Goal: Task Accomplishment & Management: Use online tool/utility

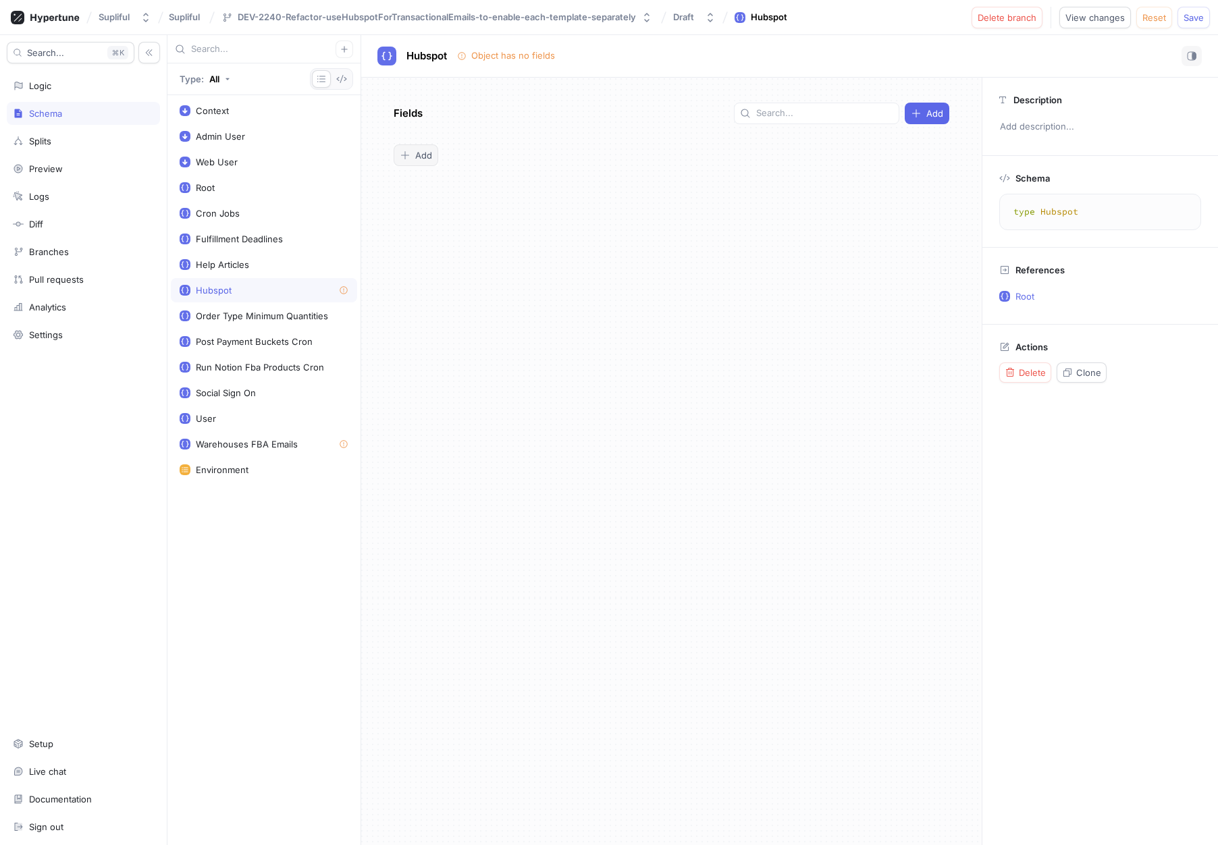
click at [419, 157] on span "Add" at bounding box center [423, 155] width 17 height 8
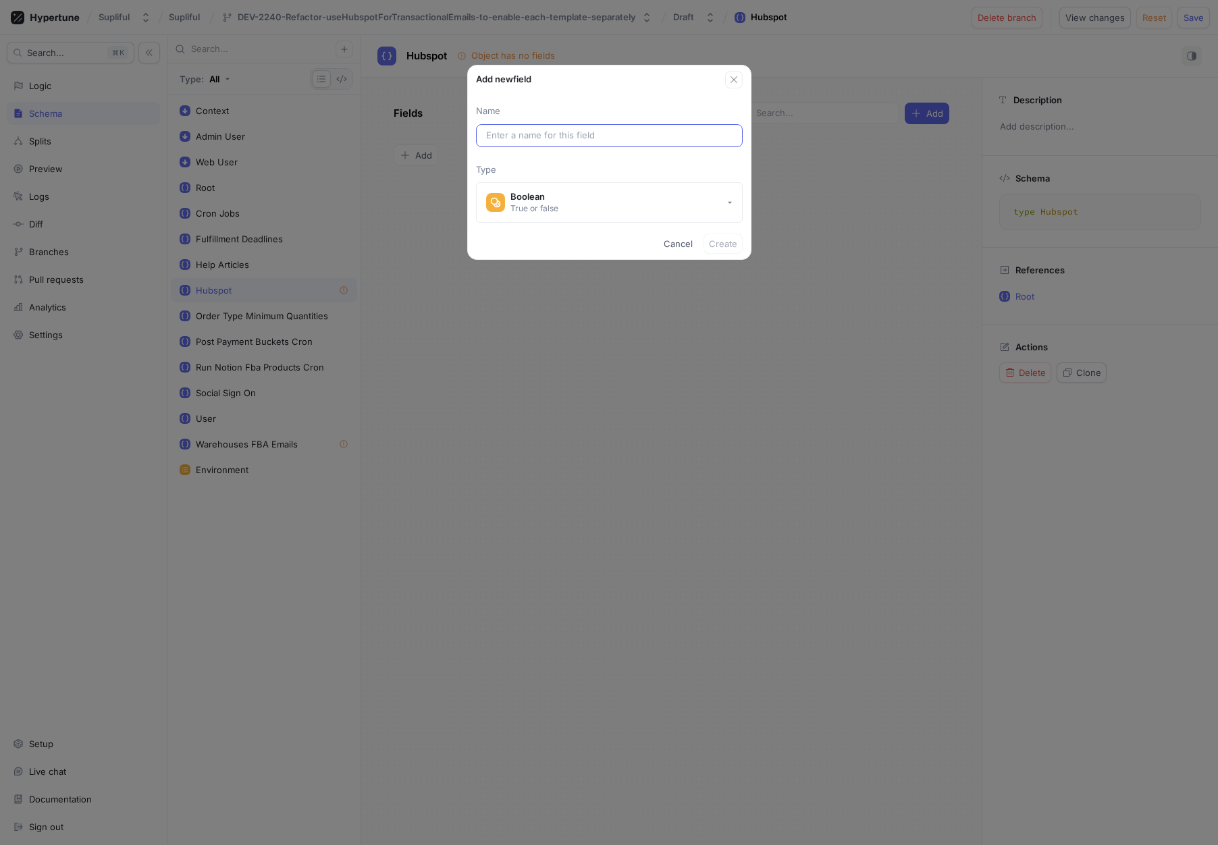
click at [534, 135] on input "text" at bounding box center [609, 135] width 246 height 13
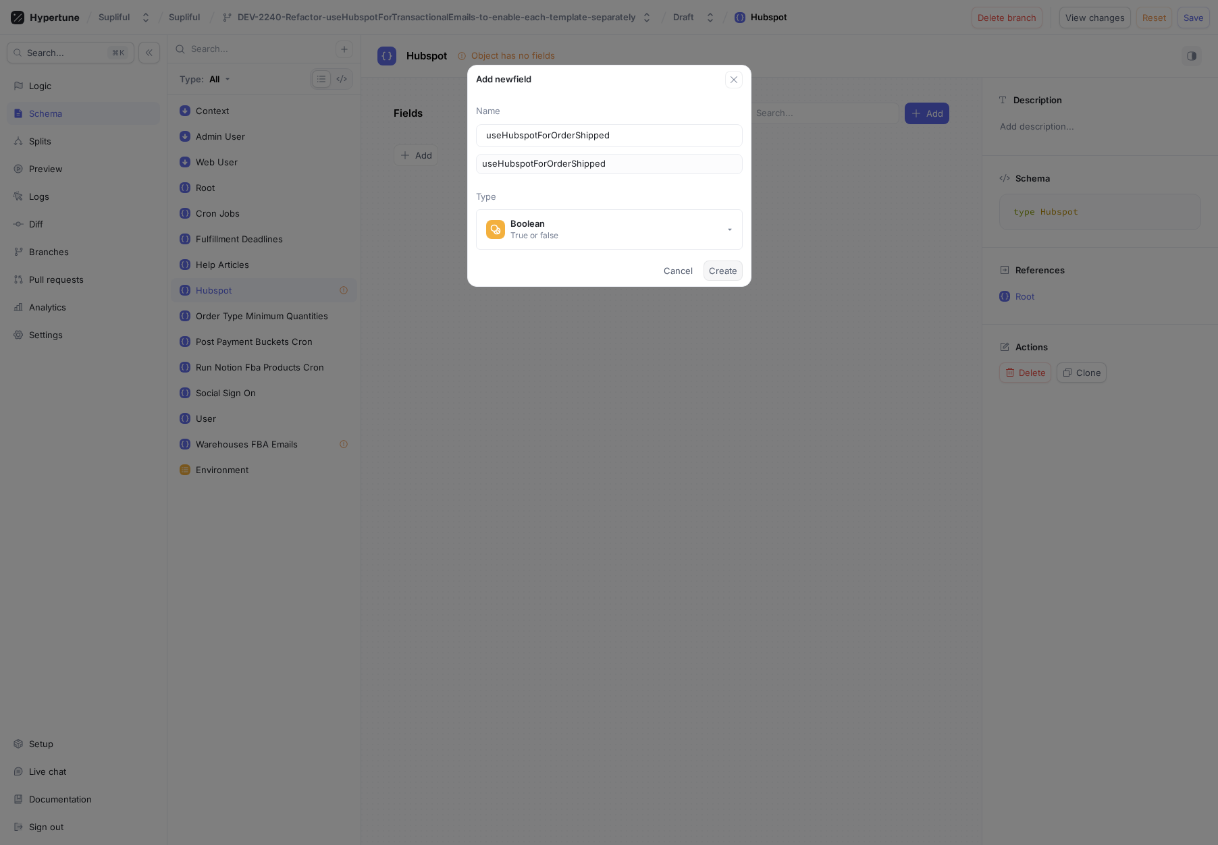
type input "useHubspotForOrderShipped"
click at [722, 271] on span "Create" at bounding box center [723, 271] width 28 height 8
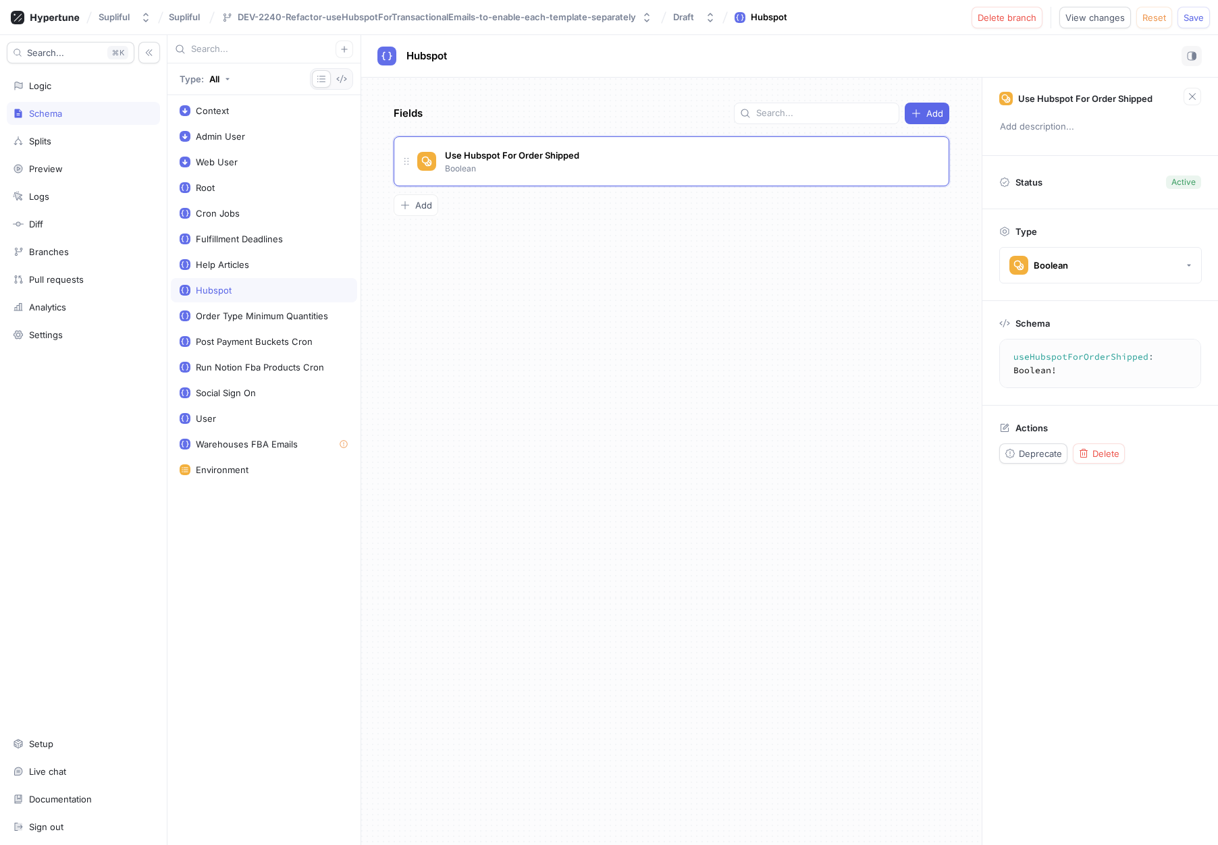
click at [562, 320] on div "Fields Add Use Hubspot For Order Shipped Boolean To pick up a draggable item, p…" at bounding box center [671, 461] width 620 height 767
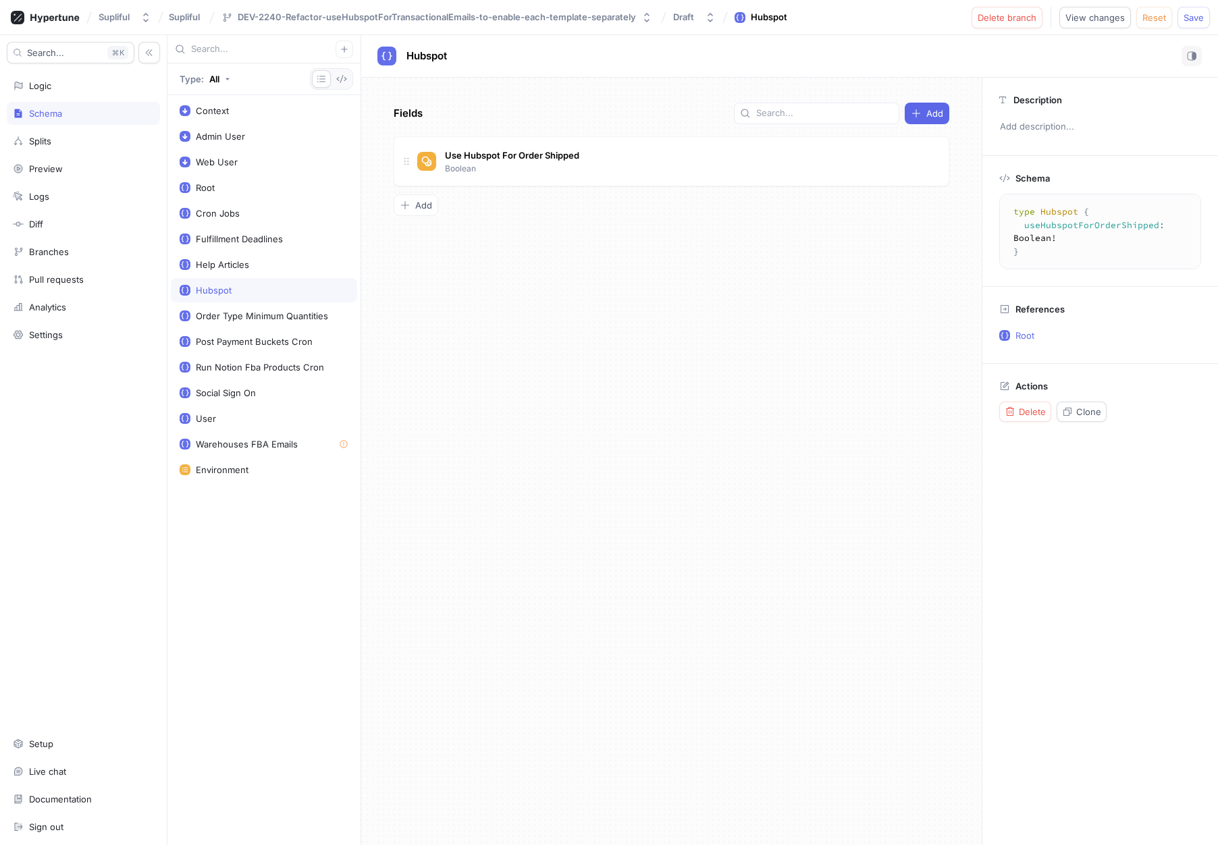
click at [738, 289] on div "Fields Add Use Hubspot For Order Shipped Boolean To pick up a draggable item, p…" at bounding box center [671, 461] width 620 height 767
click at [404, 158] on icon at bounding box center [406, 161] width 11 height 11
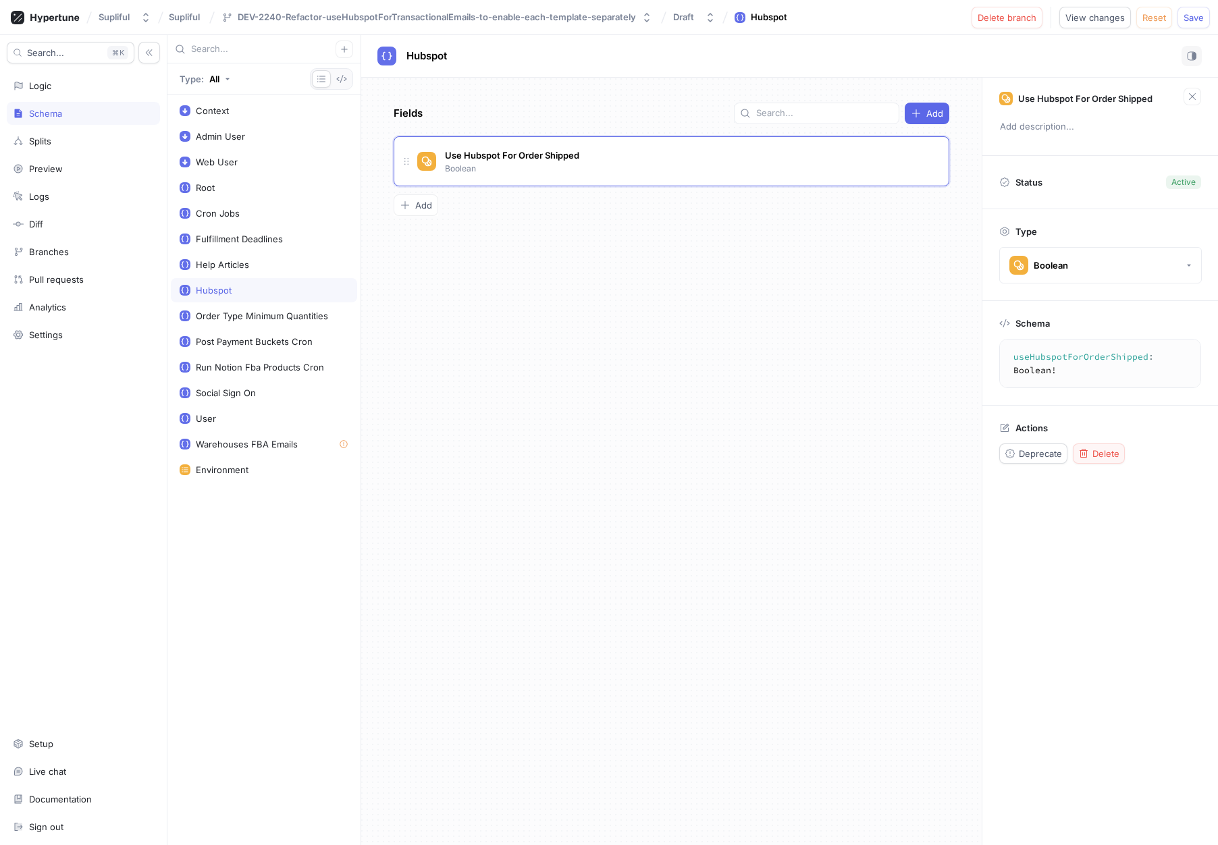
click at [1111, 450] on span "Delete" at bounding box center [1105, 454] width 27 height 8
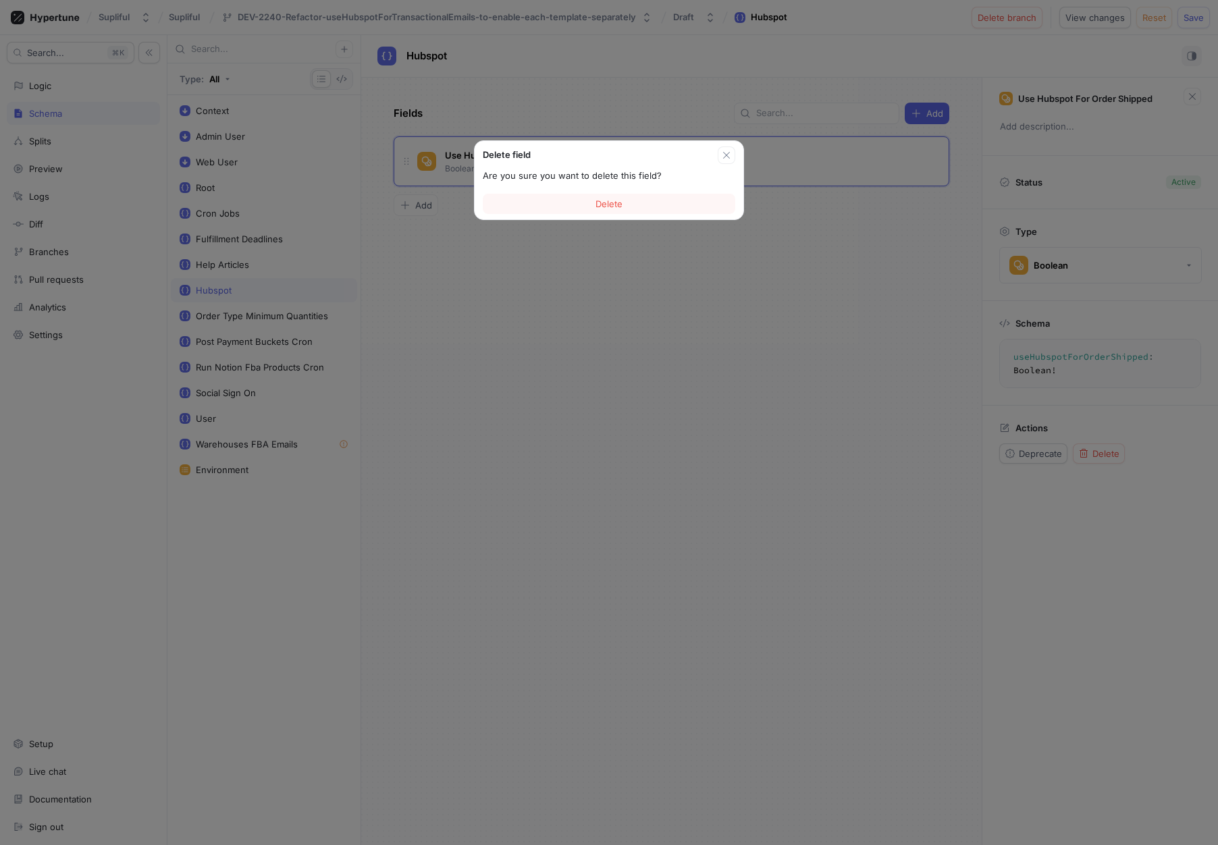
click at [649, 192] on div "Delete" at bounding box center [609, 203] width 269 height 31
click at [639, 205] on button "Delete" at bounding box center [609, 204] width 252 height 20
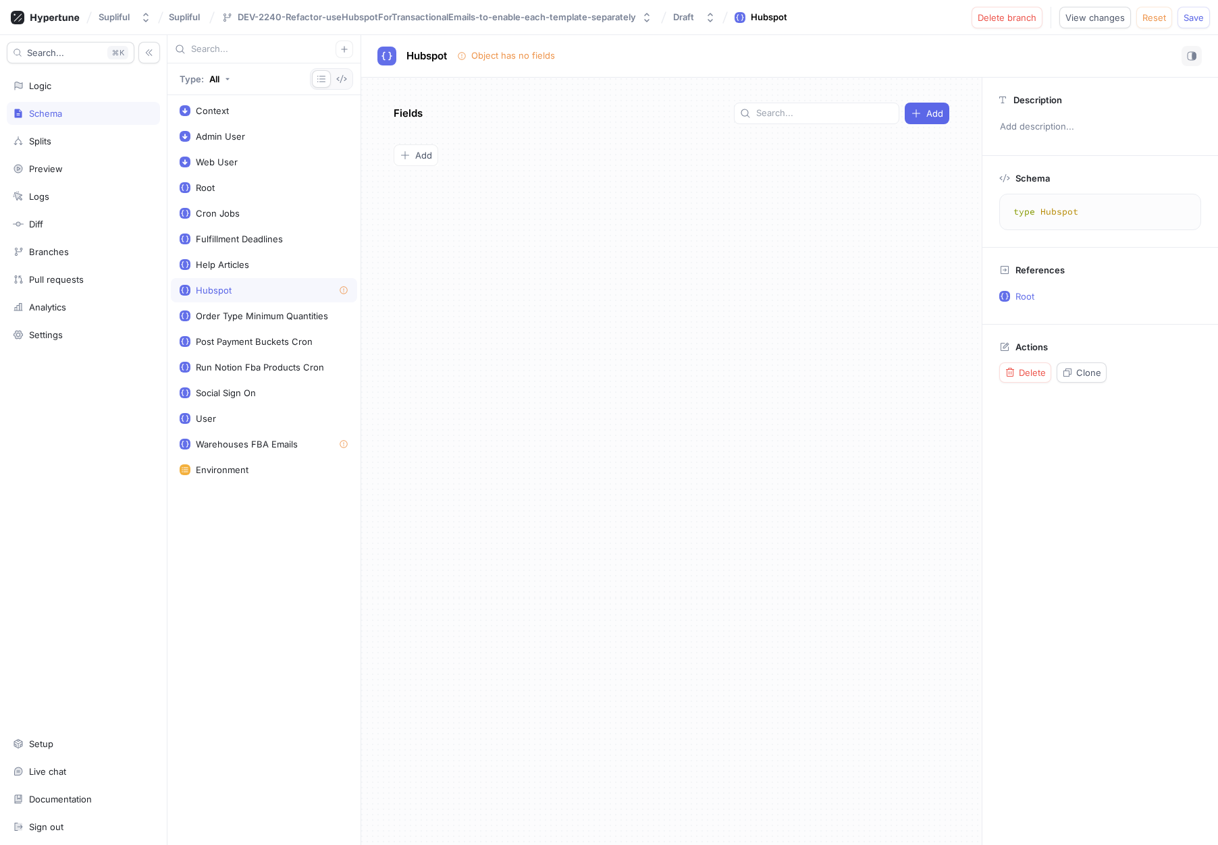
drag, startPoint x: 1114, startPoint y: 440, endPoint x: 1088, endPoint y: 324, distance: 118.9
click at [1114, 440] on div "Description Add description... Schema type Hubspot type Hubspot References Root…" at bounding box center [1099, 461] width 236 height 767
click at [421, 159] on span "Add" at bounding box center [423, 155] width 17 height 8
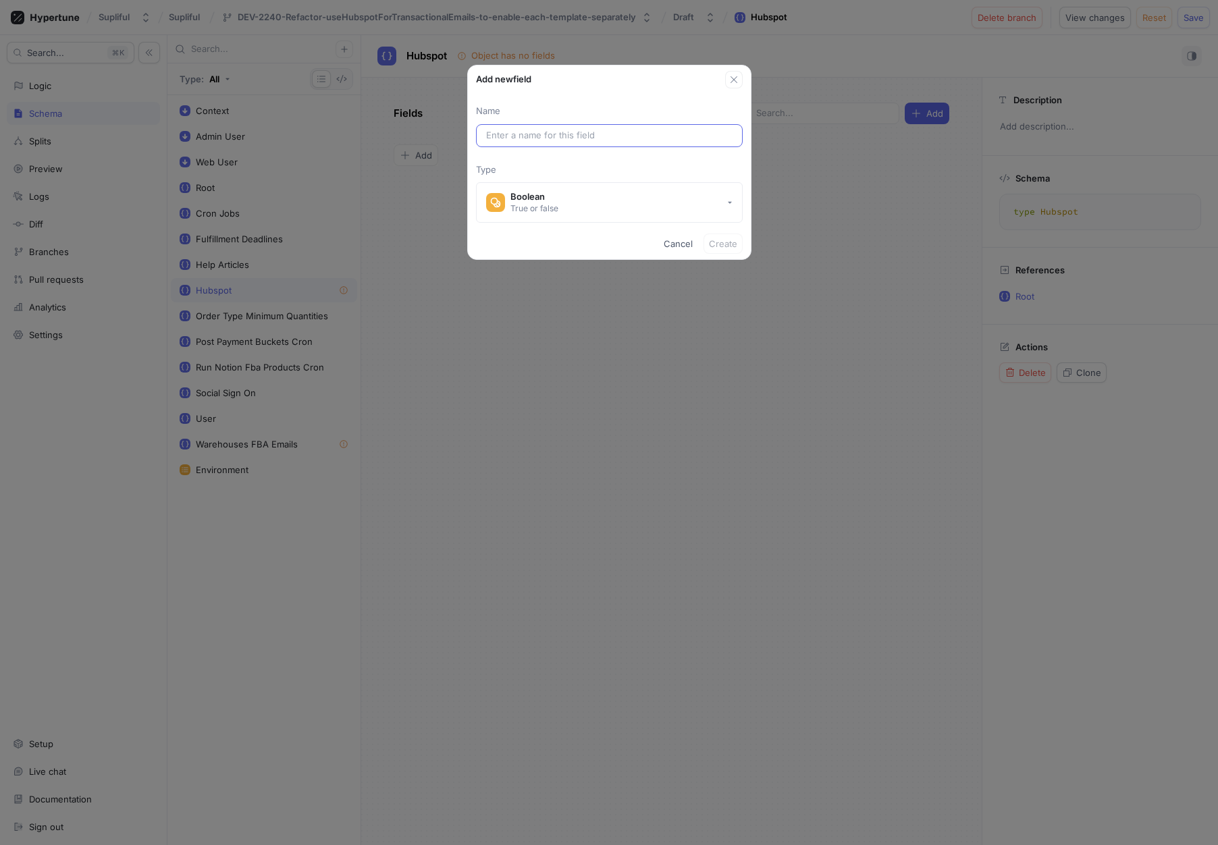
click at [570, 133] on input "text" at bounding box center [609, 135] width 246 height 13
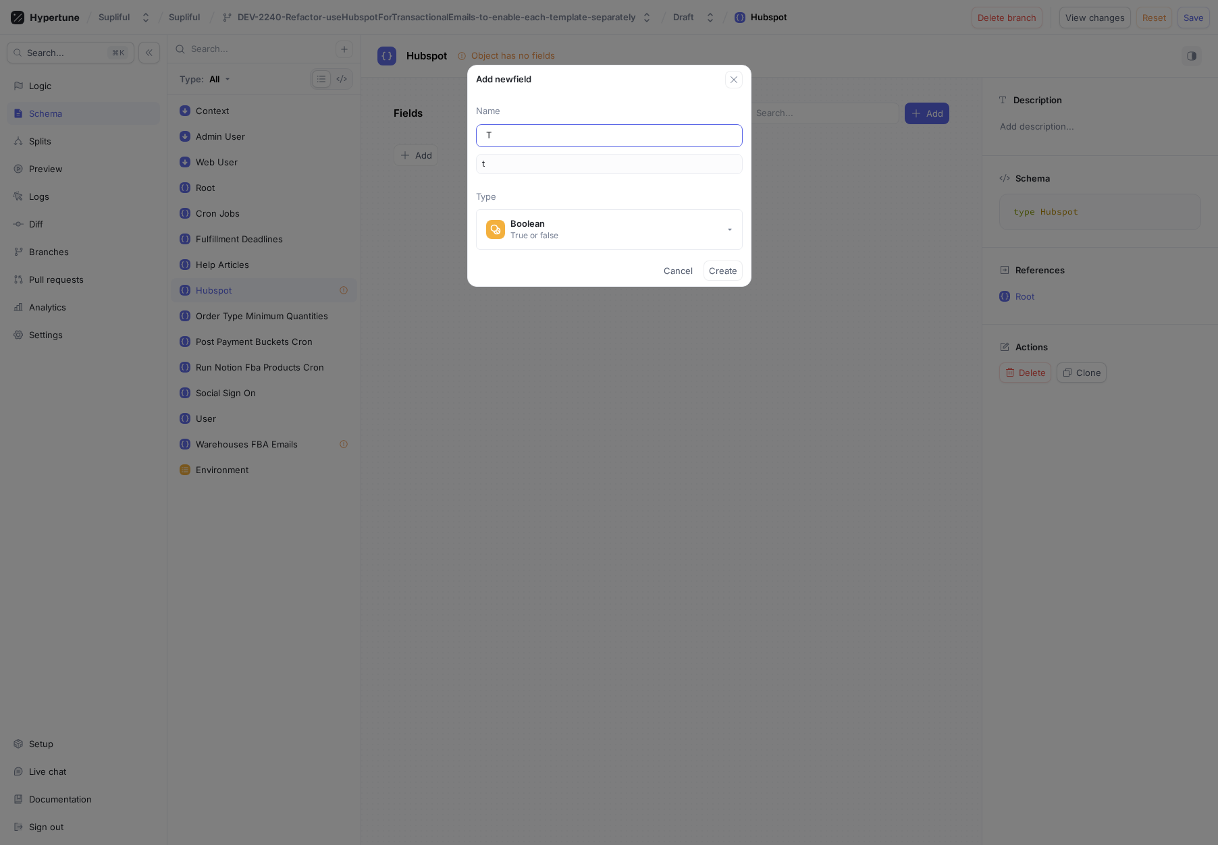
type input "Tr"
type input "tr"
type input "Tra"
type input "tra"
type input "[PERSON_NAME]"
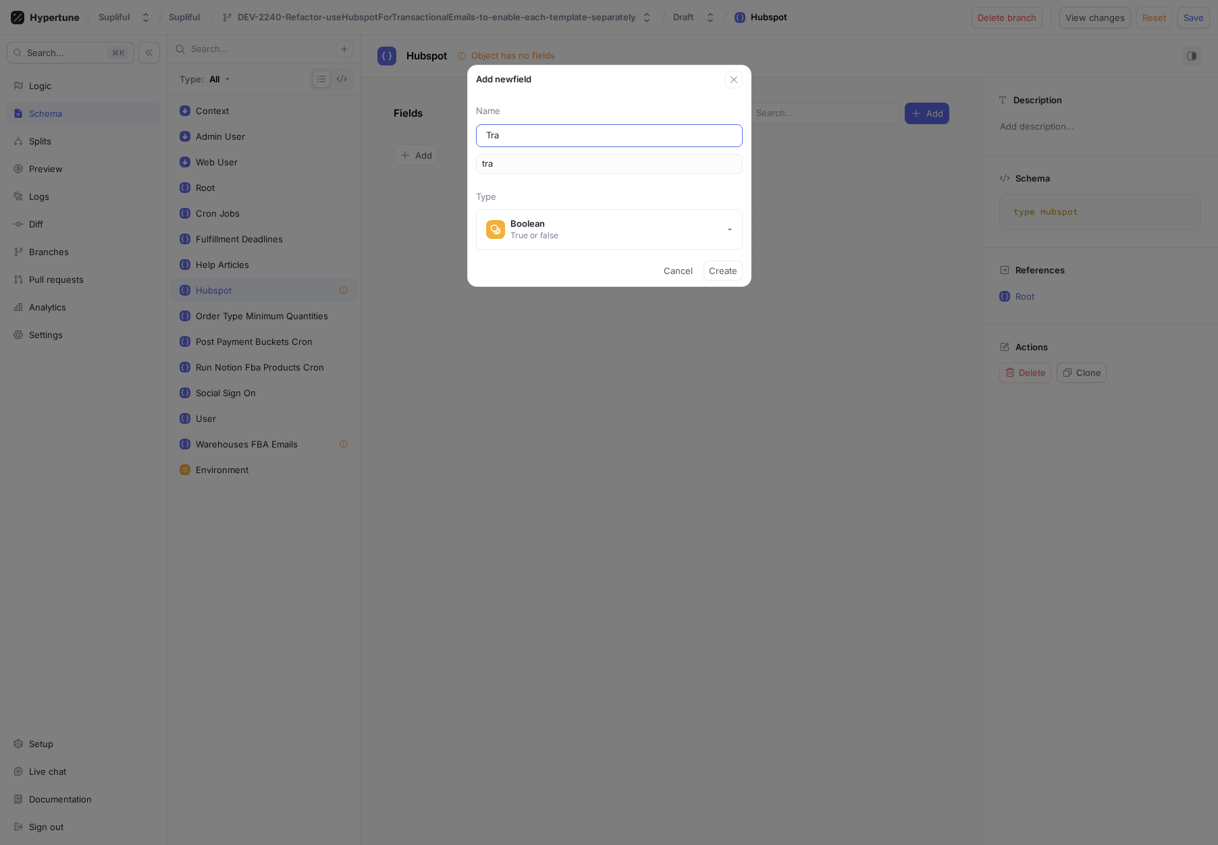
type input "[PERSON_NAME]"
type input "Trans"
type input "trans"
type input "Transa"
type input "transa"
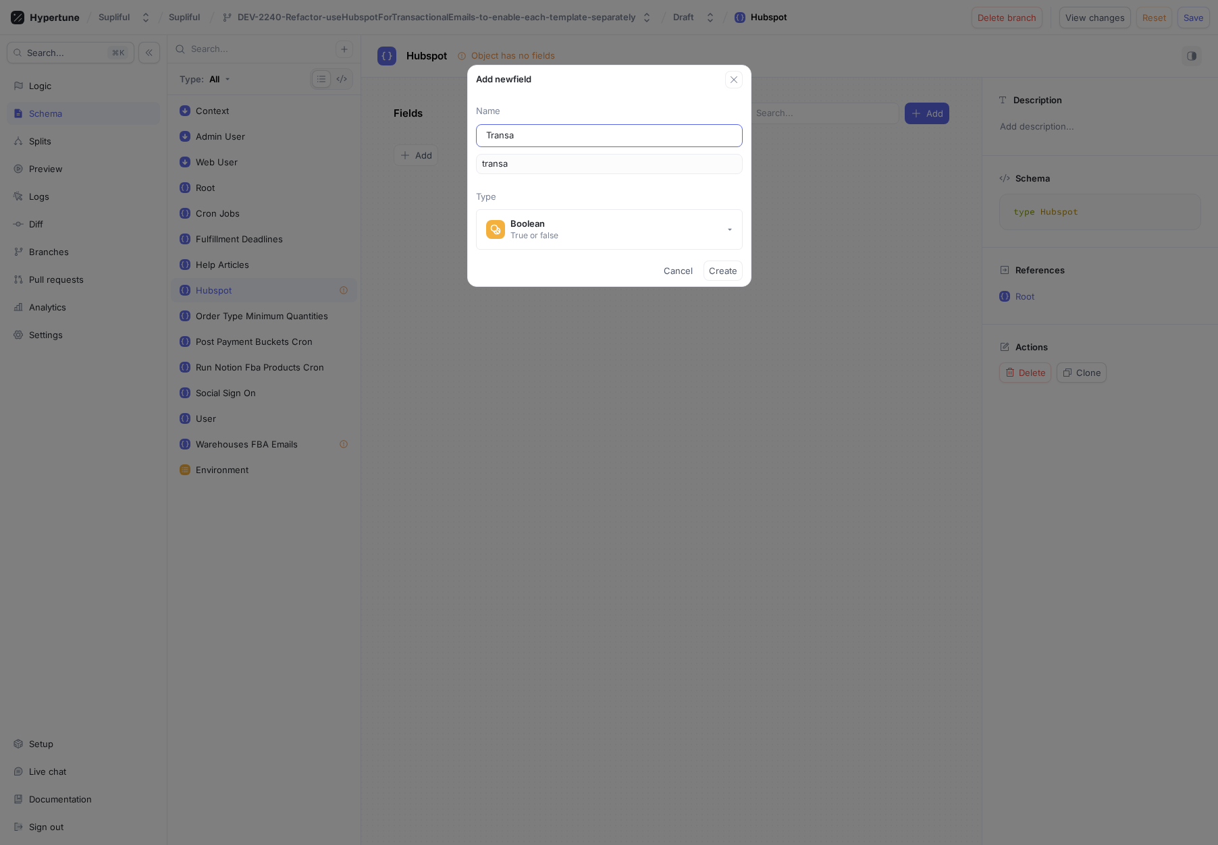
type input "Transac"
type input "transac"
type input "Transact"
type input "transact"
type input "Transacti"
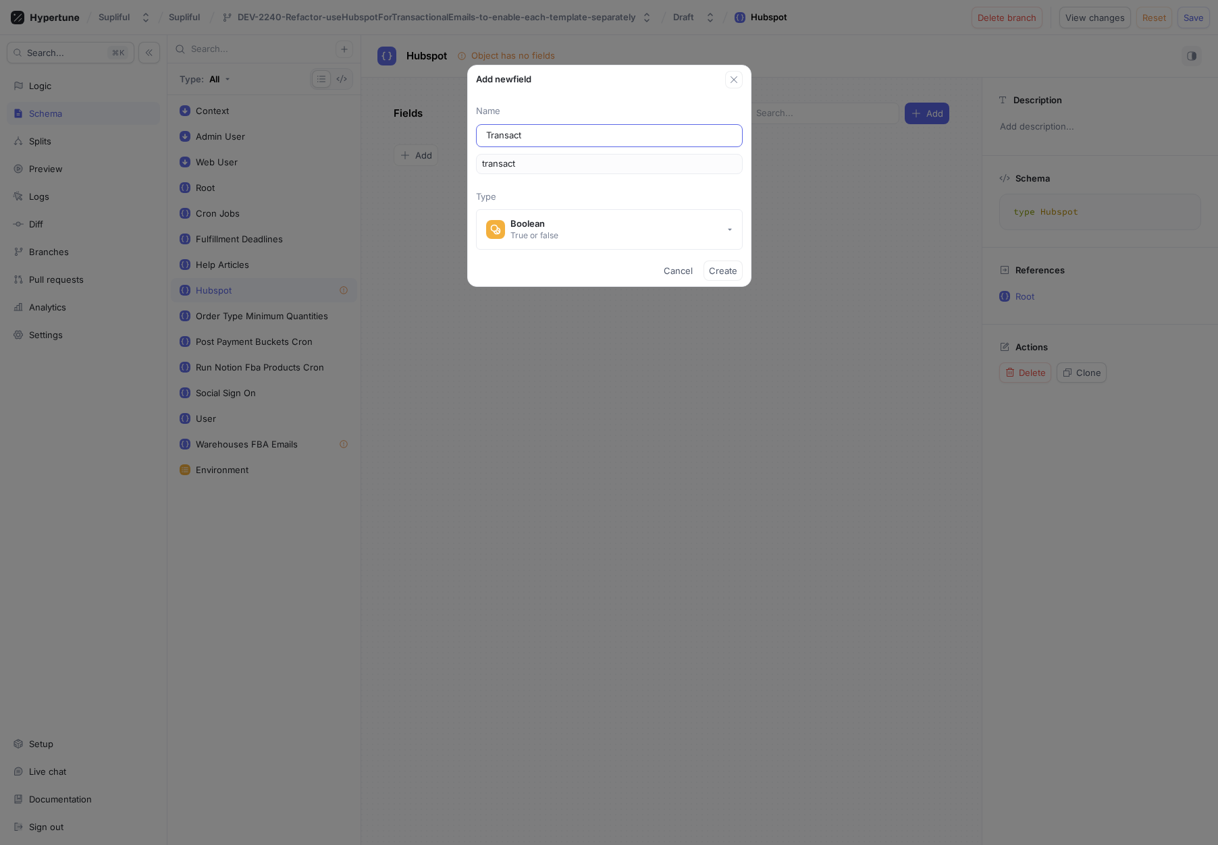
type input "transacti"
type input "Transactio"
type input "transactio"
type input "Transaction"
type input "transaction"
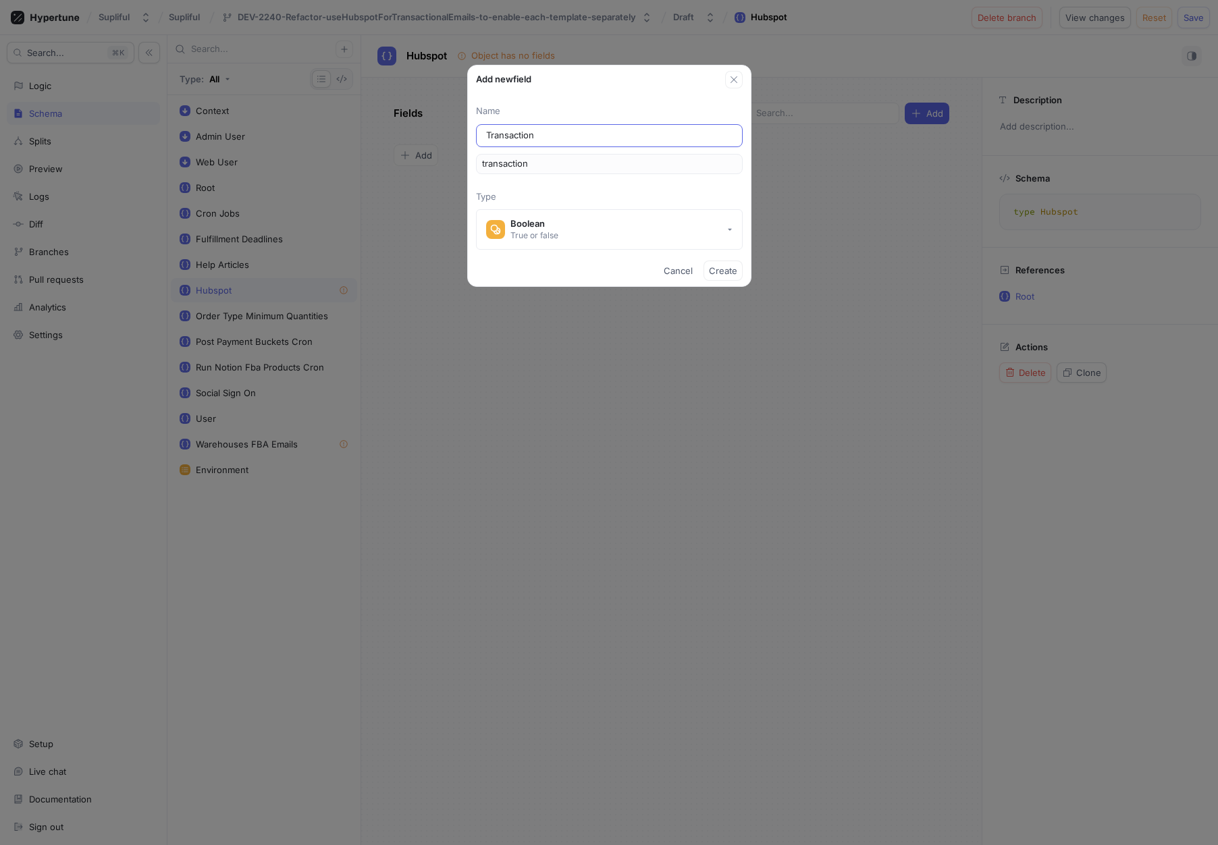
type input "Transactiona"
type input "transactiona"
type input "Transactional"
type input "transactional"
type input "TransactionalE"
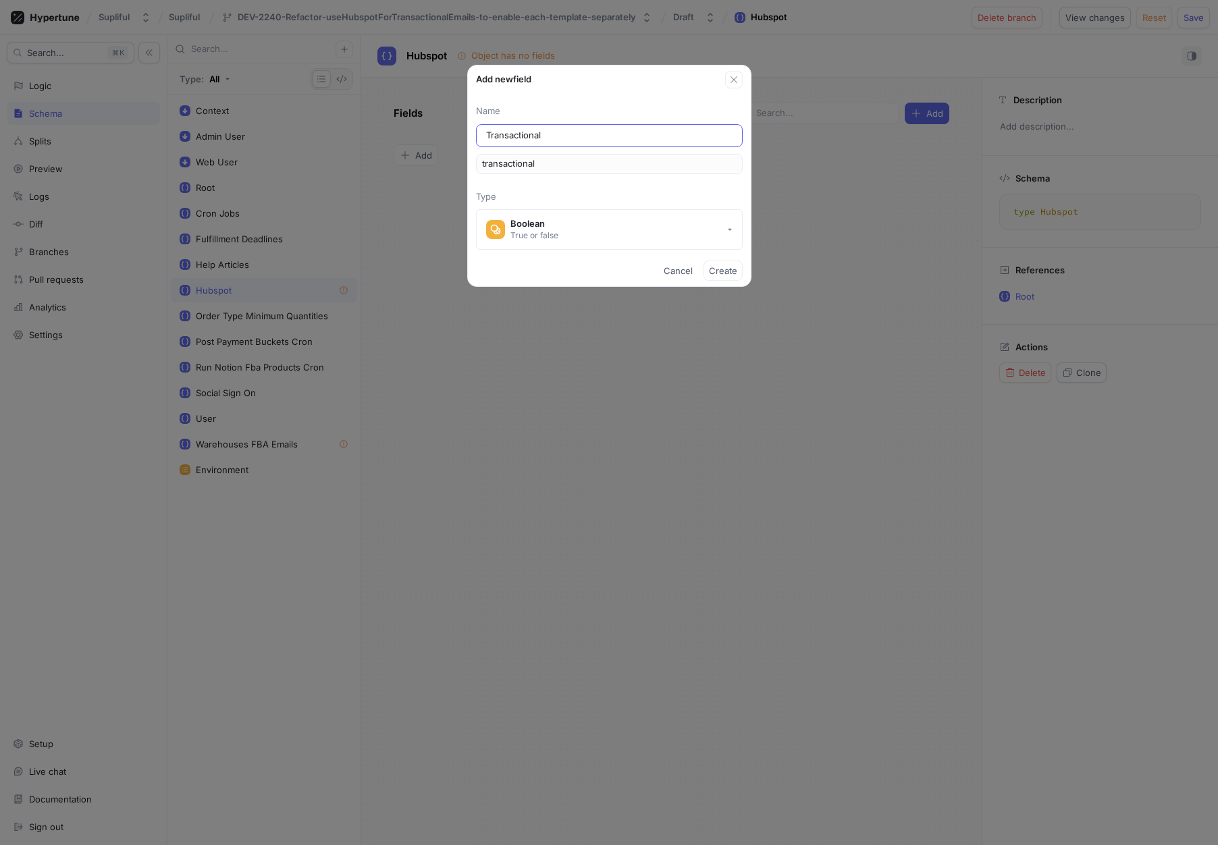
type input "transactionalE"
type input "TransactionalEm"
type input "transactionalEm"
type input "TransactionalEma"
type input "transactionalEma"
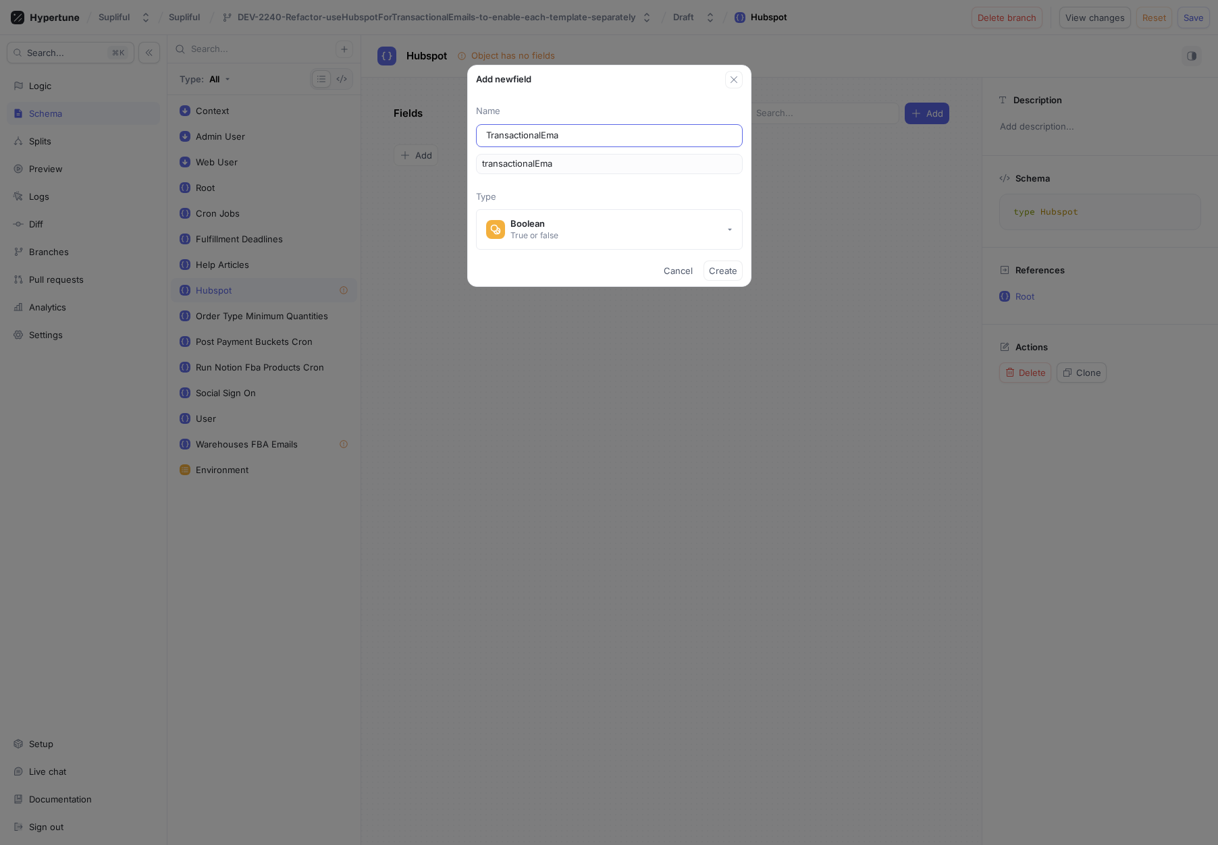
type input "TransactionalEmai"
type input "transactionalEmai"
type input "TransactionalEmail"
type input "transactionalEmail"
type input "TransactionalEmails"
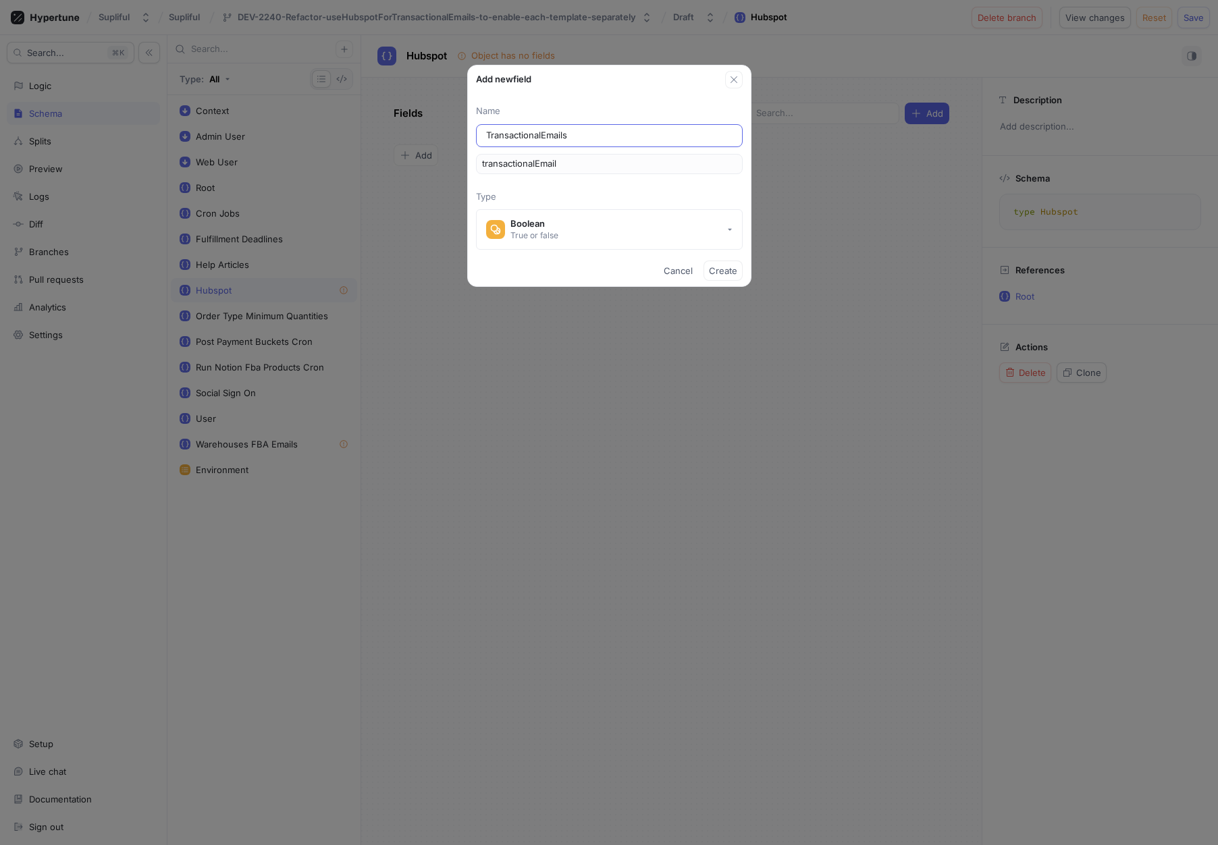
type input "transactionalEmails"
click at [560, 216] on button "Boolean True or false" at bounding box center [609, 229] width 267 height 40
type input "TransactionalEmails"
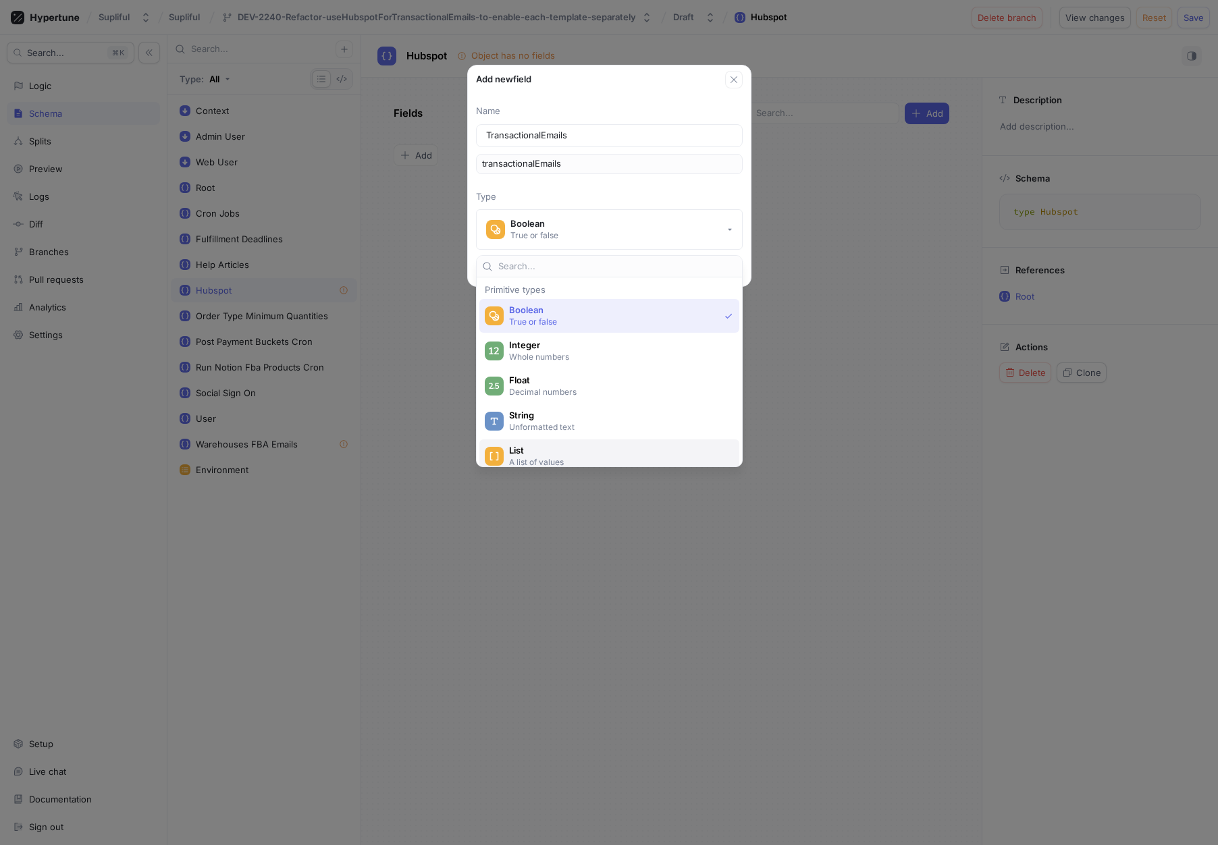
click at [576, 445] on span "List" at bounding box center [618, 450] width 218 height 11
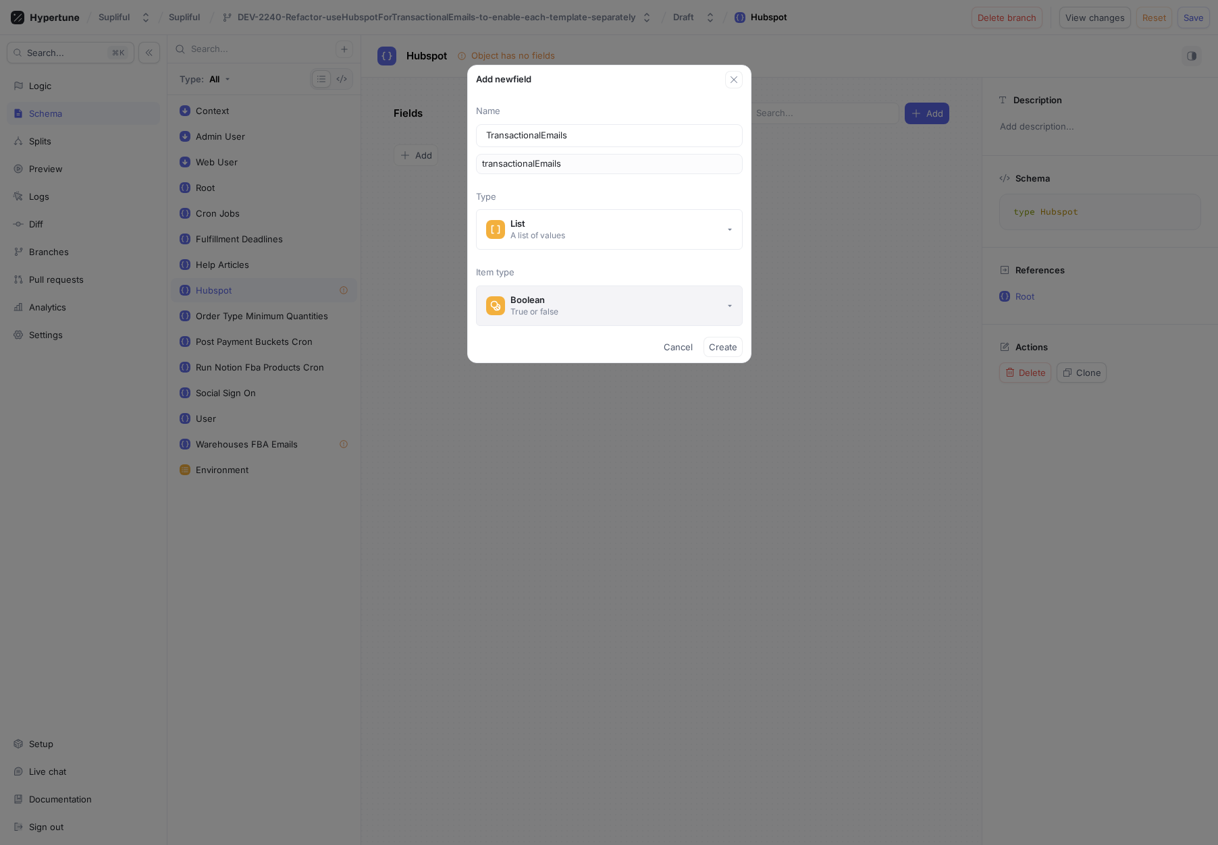
click at [590, 308] on button "Boolean True or false" at bounding box center [609, 306] width 267 height 40
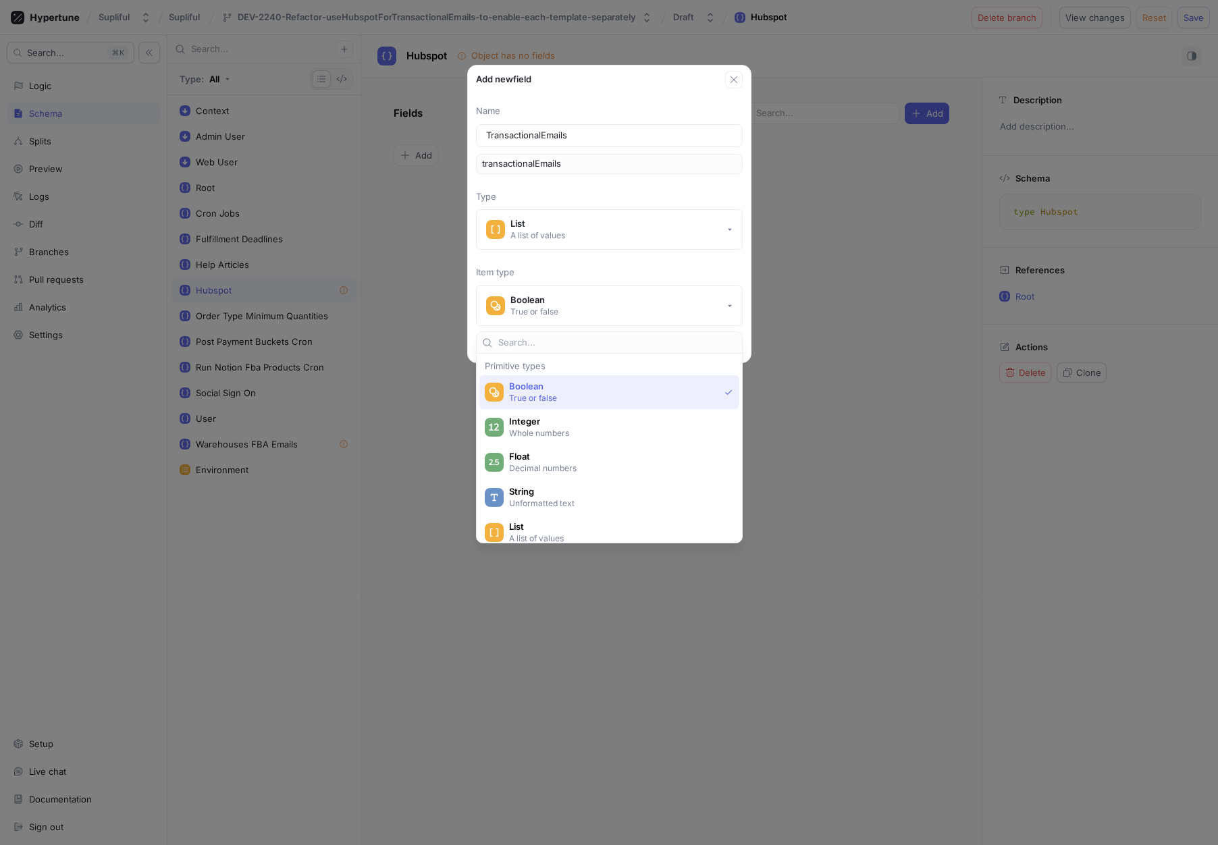
click at [577, 264] on div "Name TransactionalEmails transactionalEmails Type List A list of values Item ty…" at bounding box center [609, 215] width 283 height 221
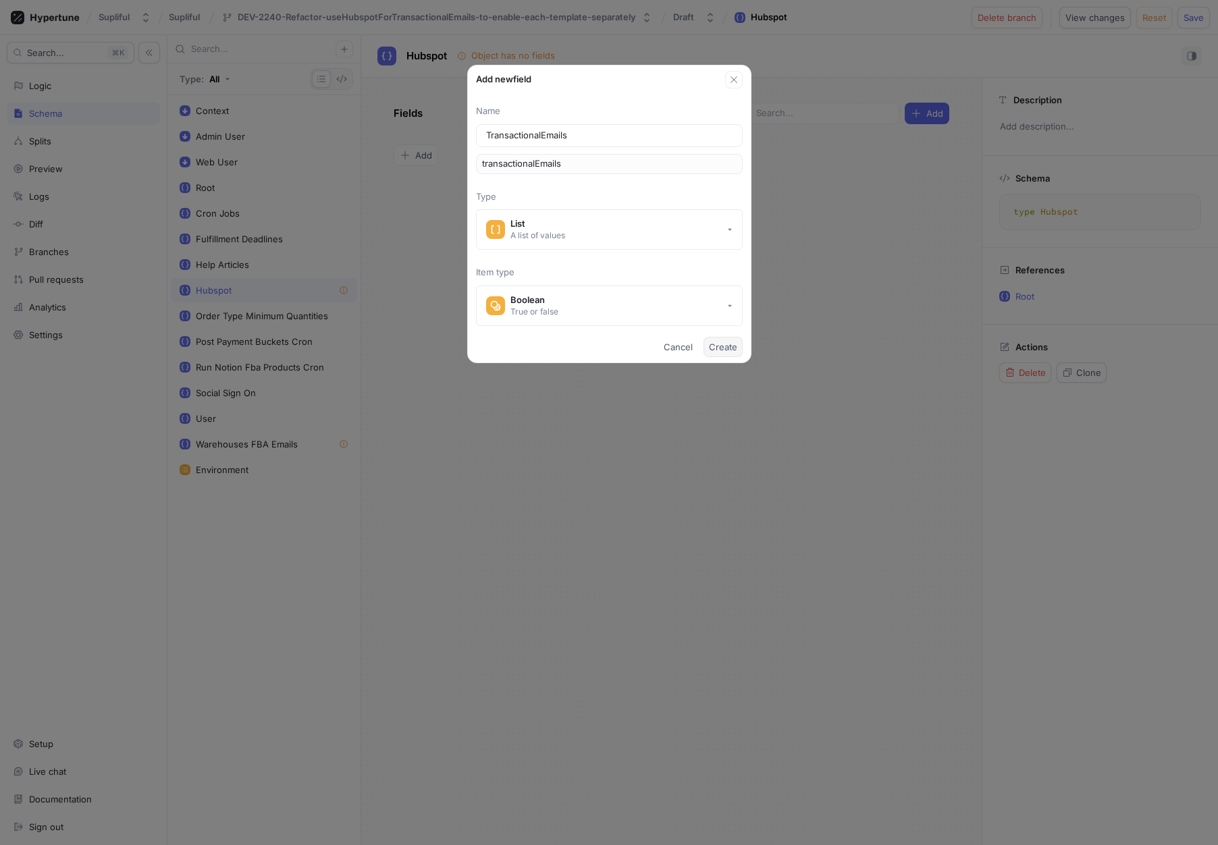
click at [724, 350] on span "Create" at bounding box center [723, 347] width 28 height 8
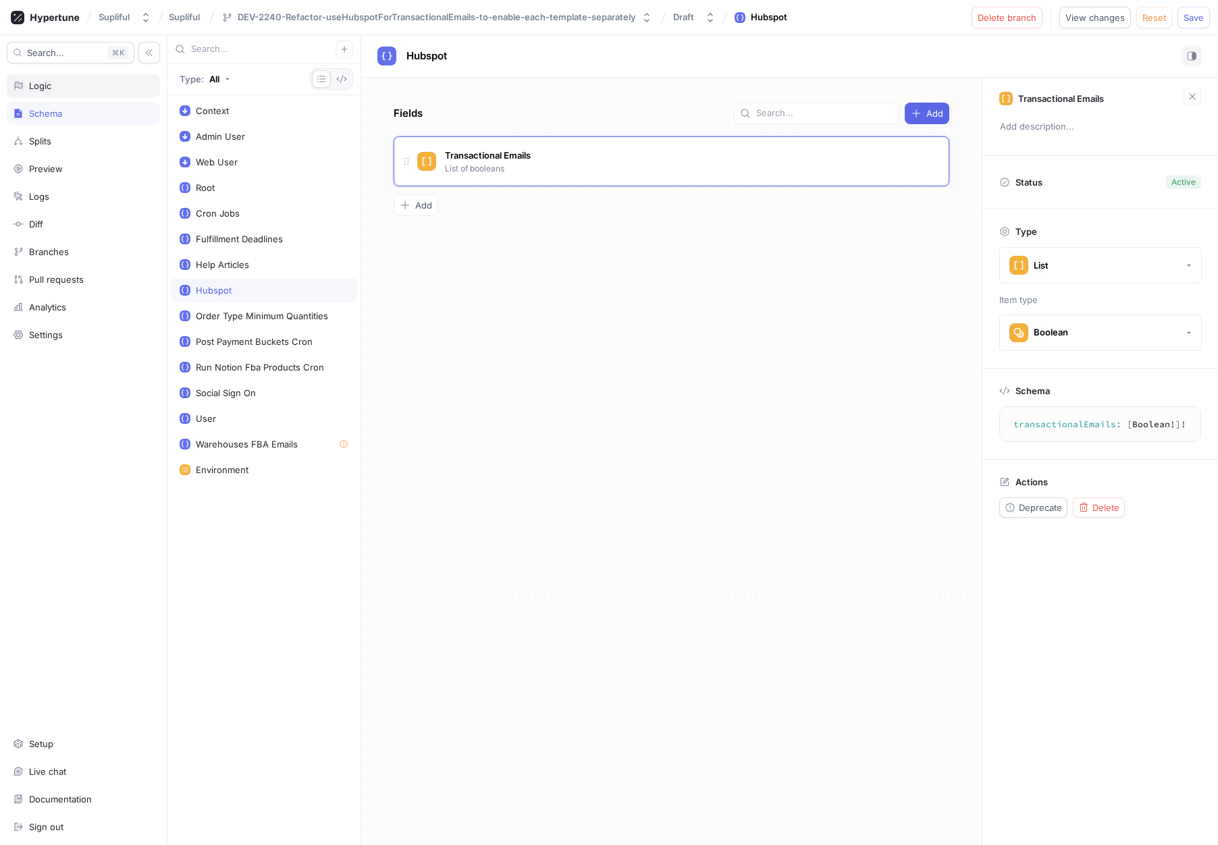
click at [30, 84] on div "Logic" at bounding box center [40, 85] width 22 height 11
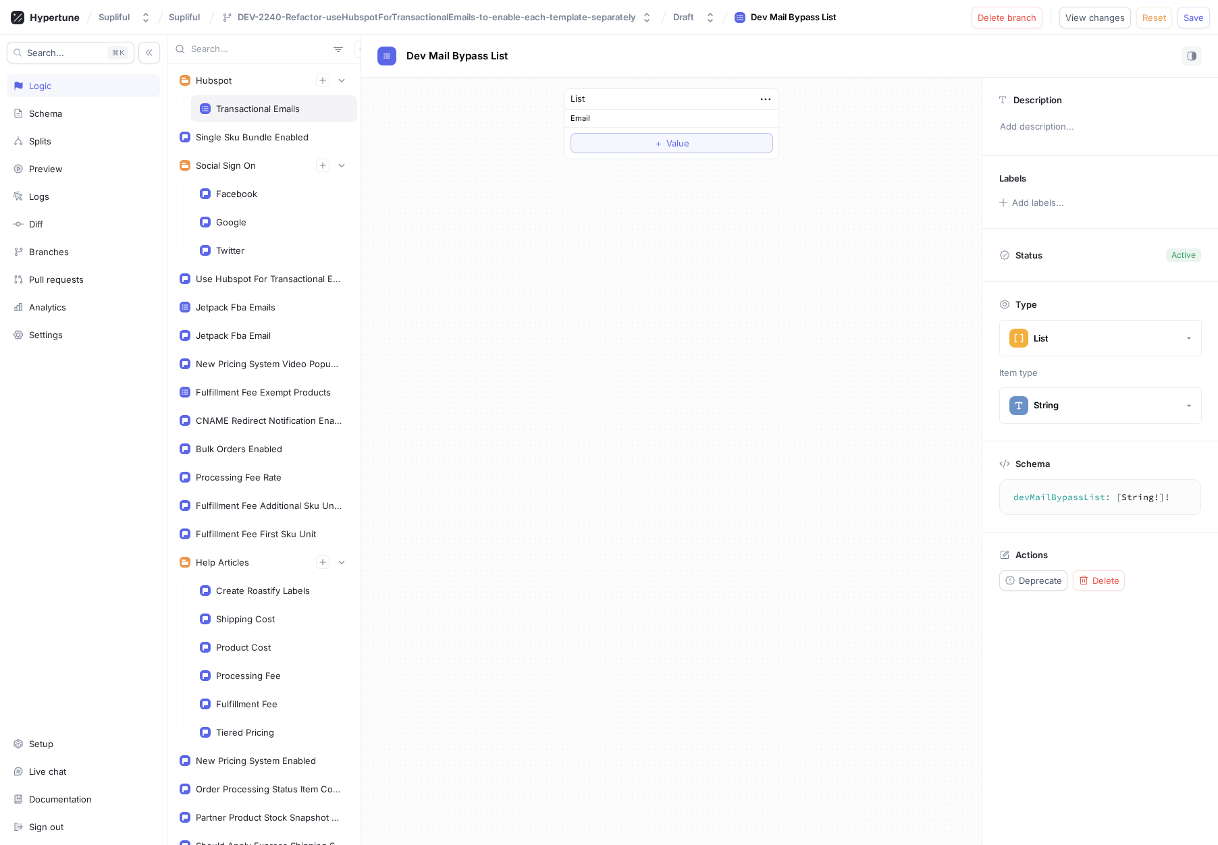
click at [264, 112] on div "Transactional Emails" at bounding box center [258, 108] width 84 height 11
click at [762, 123] on icon "button" at bounding box center [759, 125] width 15 height 15
drag, startPoint x: 667, startPoint y: 288, endPoint x: 673, endPoint y: 257, distance: 31.6
click at [668, 287] on div "List To pick up a draggable item, press the space bar. While dragging, use the …" at bounding box center [671, 461] width 620 height 767
click at [762, 101] on icon "button" at bounding box center [765, 99] width 15 height 15
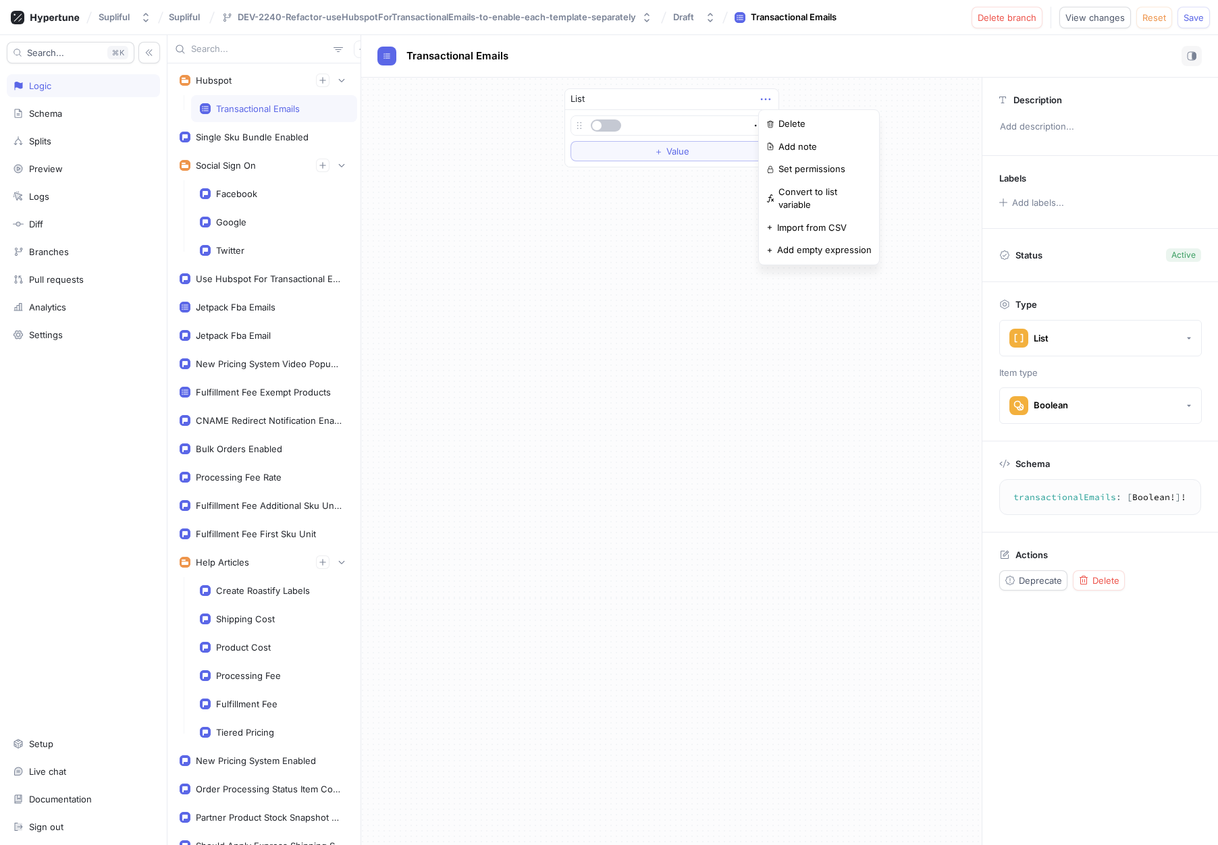
click at [826, 87] on div "List To pick up a draggable item, press the space bar. While dragging, use the …" at bounding box center [671, 128] width 620 height 101
click at [688, 153] on span "Value" at bounding box center [677, 151] width 23 height 8
click at [763, 151] on icon "button" at bounding box center [759, 148] width 15 height 15
click at [655, 256] on div "List To pick up a draggable item, press the space bar. While dragging, use the …" at bounding box center [671, 461] width 620 height 767
click at [756, 144] on icon "button" at bounding box center [759, 148] width 15 height 15
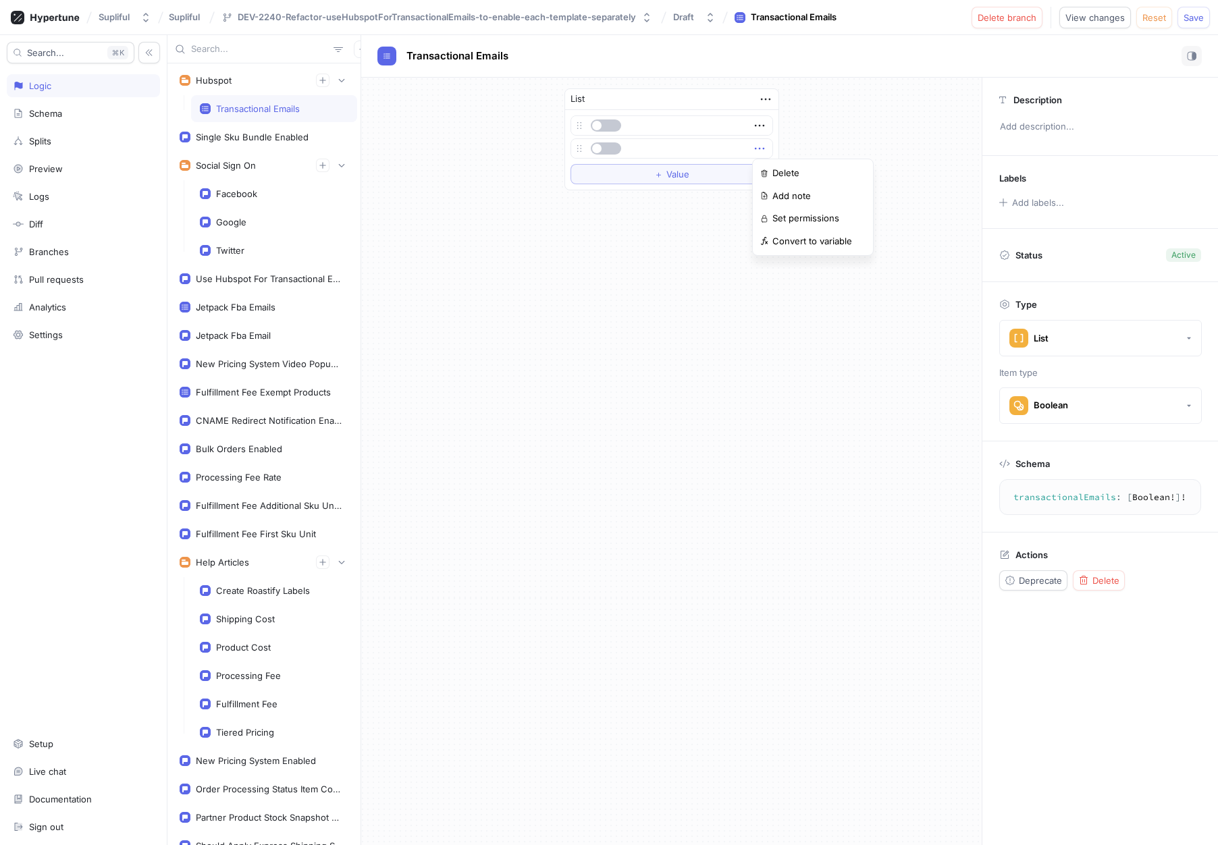
click at [570, 146] on div "To pick up a draggable item, press the space bar. While dragging, use the arrow…" at bounding box center [671, 150] width 213 height 80
click at [603, 147] on button "button" at bounding box center [606, 148] width 30 height 12
click at [603, 146] on button "button" at bounding box center [606, 148] width 30 height 12
click at [767, 97] on icon "button" at bounding box center [765, 99] width 15 height 15
drag, startPoint x: 720, startPoint y: 232, endPoint x: 764, endPoint y: 134, distance: 107.3
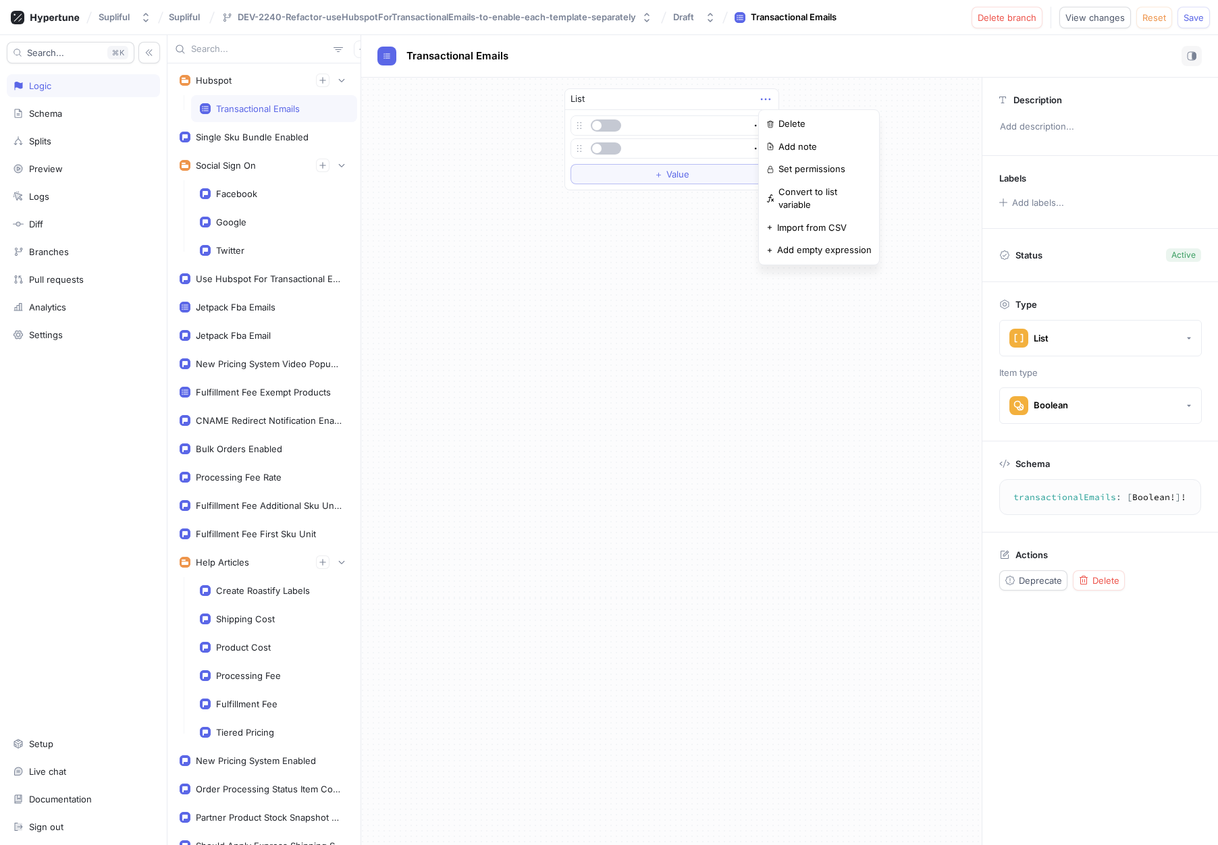
click at [720, 232] on div "List To pick up a draggable item, press the space bar. While dragging, use the …" at bounding box center [671, 461] width 620 height 767
click at [769, 121] on div at bounding box center [671, 125] width 201 height 19
click at [757, 122] on icon "button" at bounding box center [759, 125] width 15 height 15
drag, startPoint x: 705, startPoint y: 238, endPoint x: 622, endPoint y: 165, distance: 110.5
click at [699, 235] on div "List To pick up a draggable item, press the space bar. While dragging, use the …" at bounding box center [671, 461] width 620 height 767
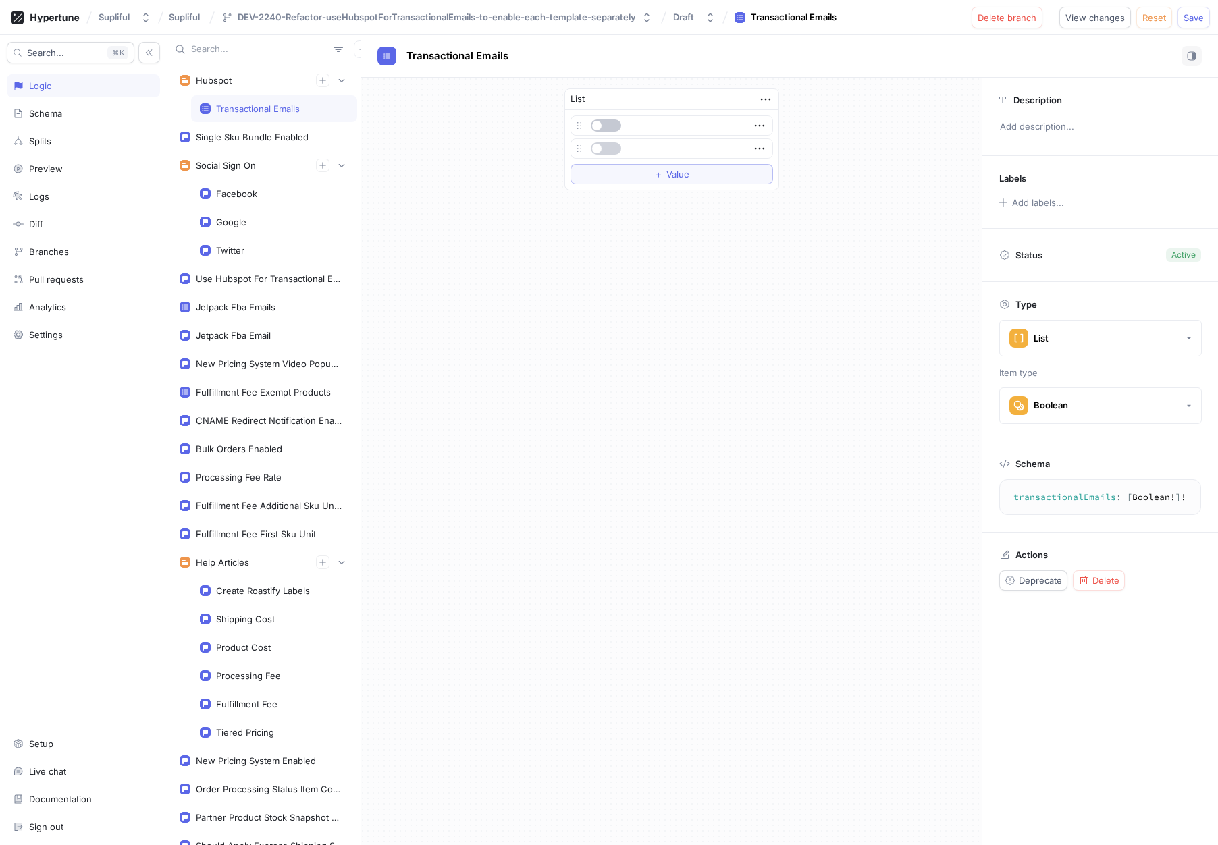
click at [605, 149] on button "button" at bounding box center [606, 148] width 30 height 12
click at [612, 124] on button "button" at bounding box center [606, 125] width 30 height 12
click at [767, 148] on div at bounding box center [671, 148] width 201 height 19
click at [761, 150] on icon "button" at bounding box center [759, 148] width 15 height 15
click at [796, 167] on p "Delete" at bounding box center [785, 173] width 27 height 13
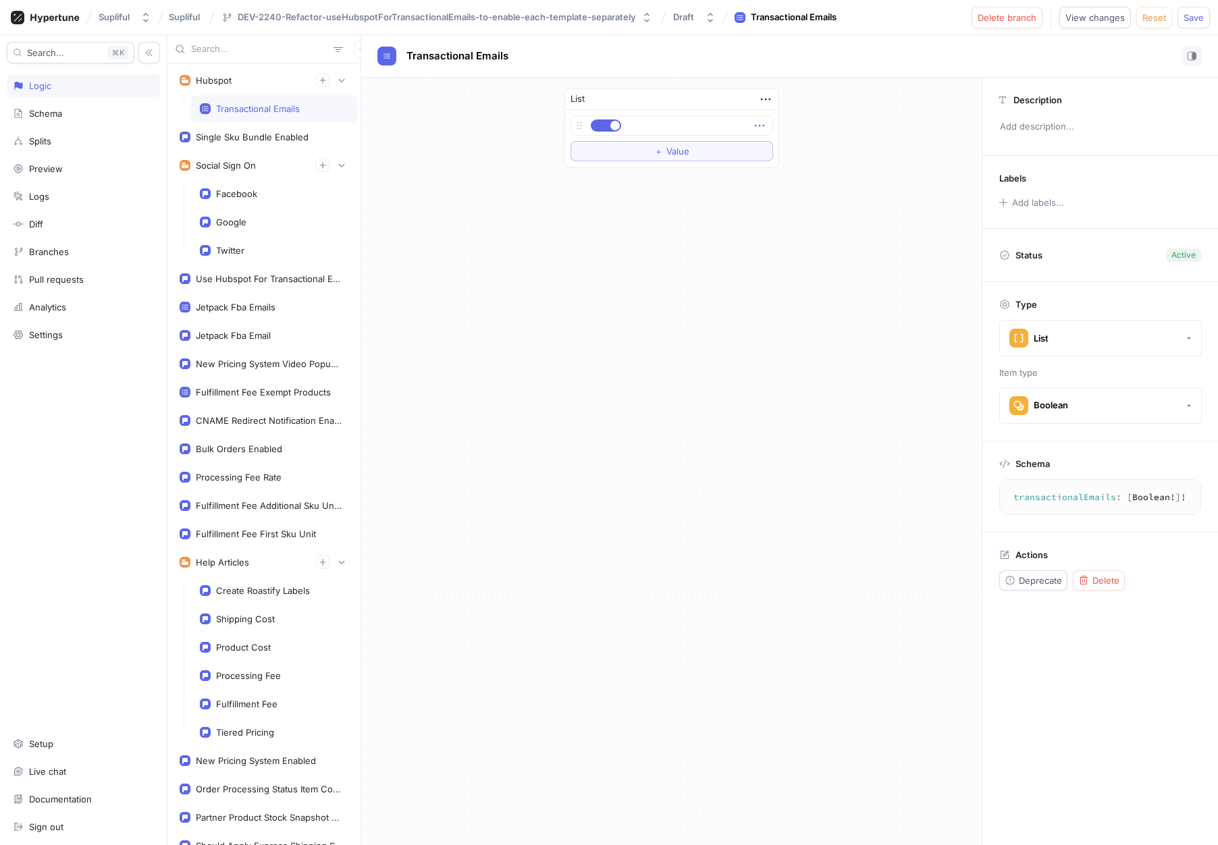
click at [763, 122] on icon "button" at bounding box center [759, 125] width 15 height 15
click at [786, 147] on p "Delete" at bounding box center [785, 150] width 27 height 13
click at [63, 118] on div "Schema" at bounding box center [83, 113] width 141 height 11
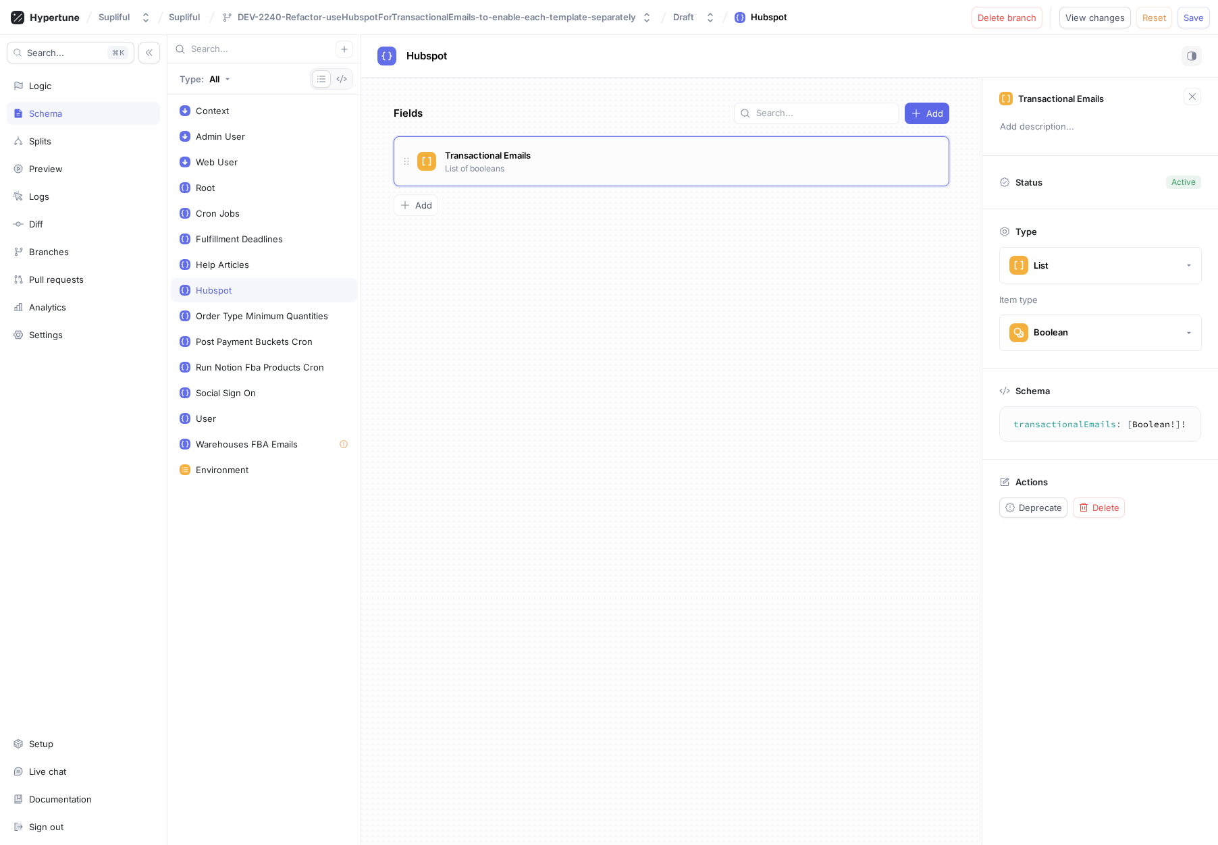
click at [630, 165] on div "Transactional Emails List of booleans" at bounding box center [677, 161] width 520 height 27
click at [1097, 327] on button "Boolean" at bounding box center [1100, 333] width 202 height 36
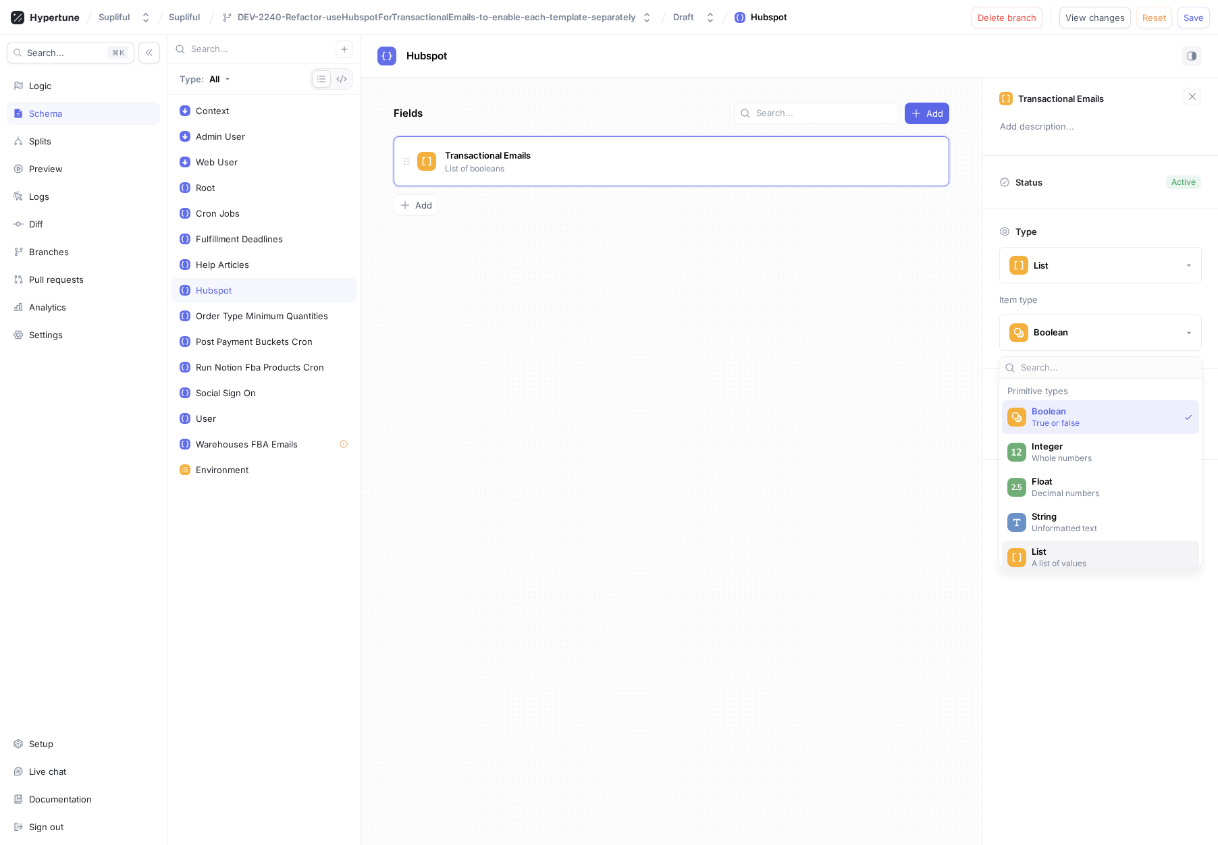
click at [1082, 560] on p "A list of values" at bounding box center [1108, 563] width 155 height 11
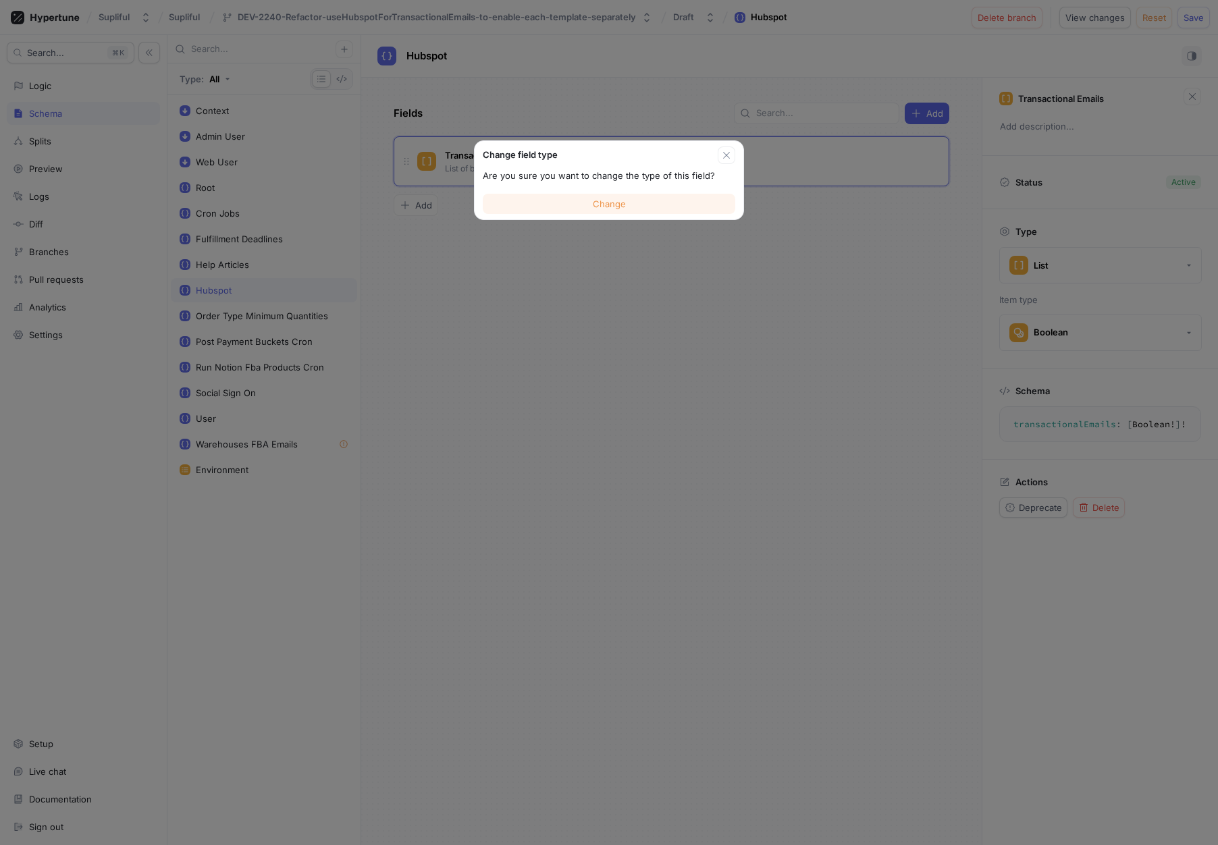
click at [605, 211] on button "Change" at bounding box center [609, 204] width 252 height 20
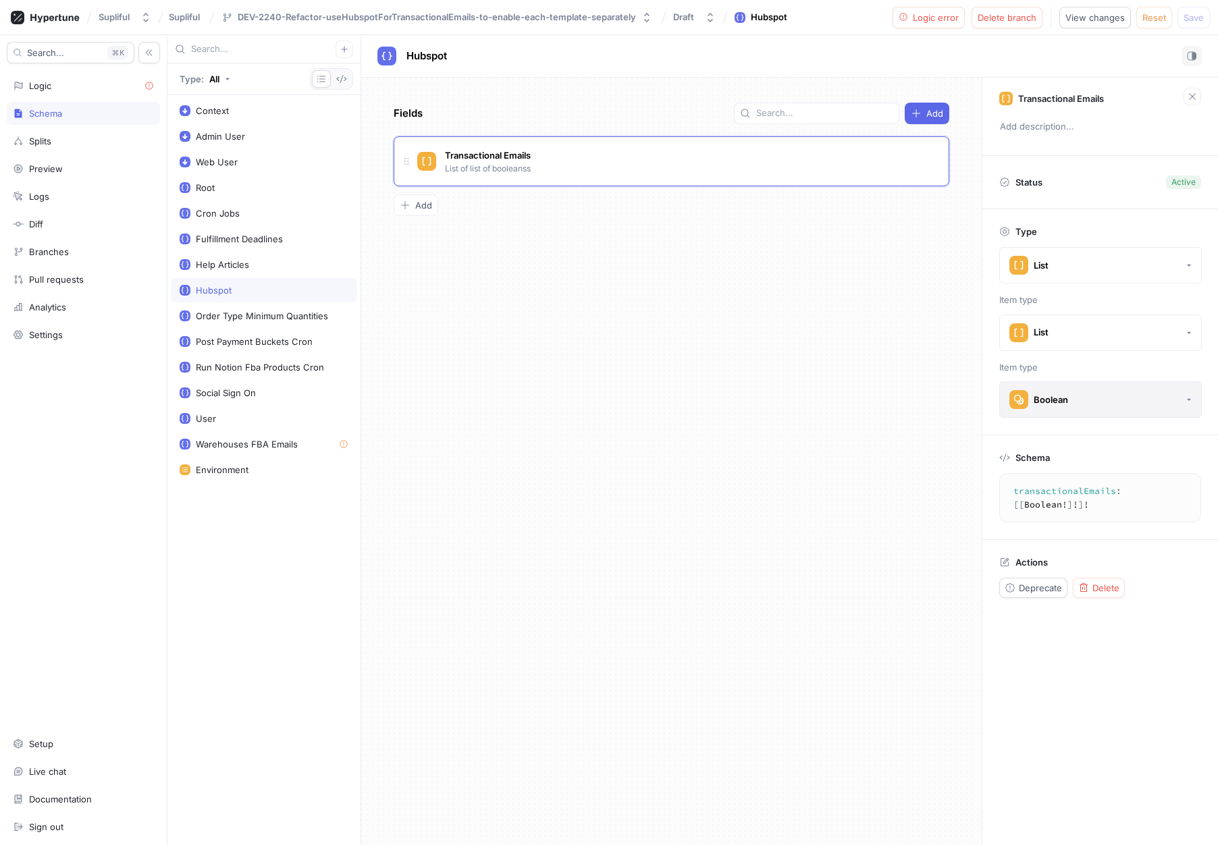
click at [1100, 403] on button "Boolean" at bounding box center [1100, 399] width 202 height 36
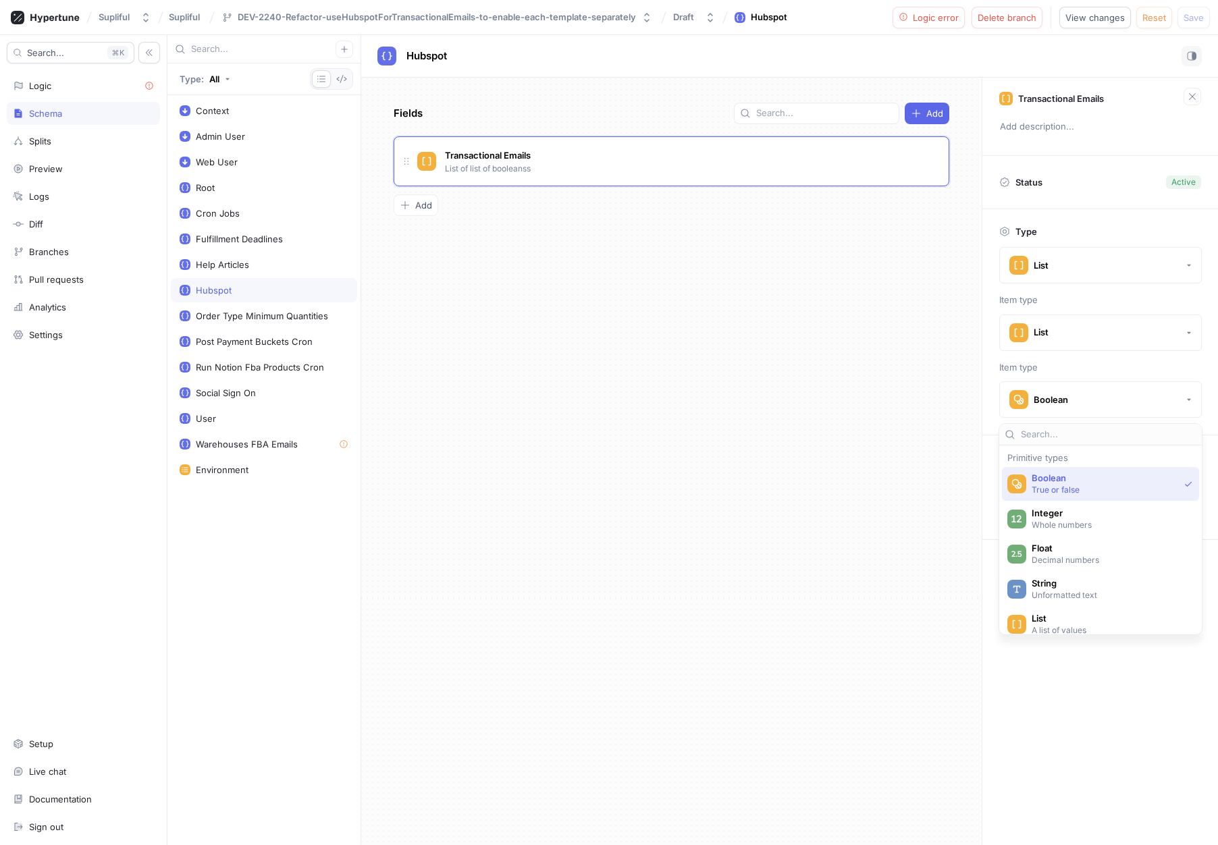
click at [815, 506] on div "Fields Add Transactional Emails List of list of booleanss To pick up a draggabl…" at bounding box center [671, 461] width 620 height 767
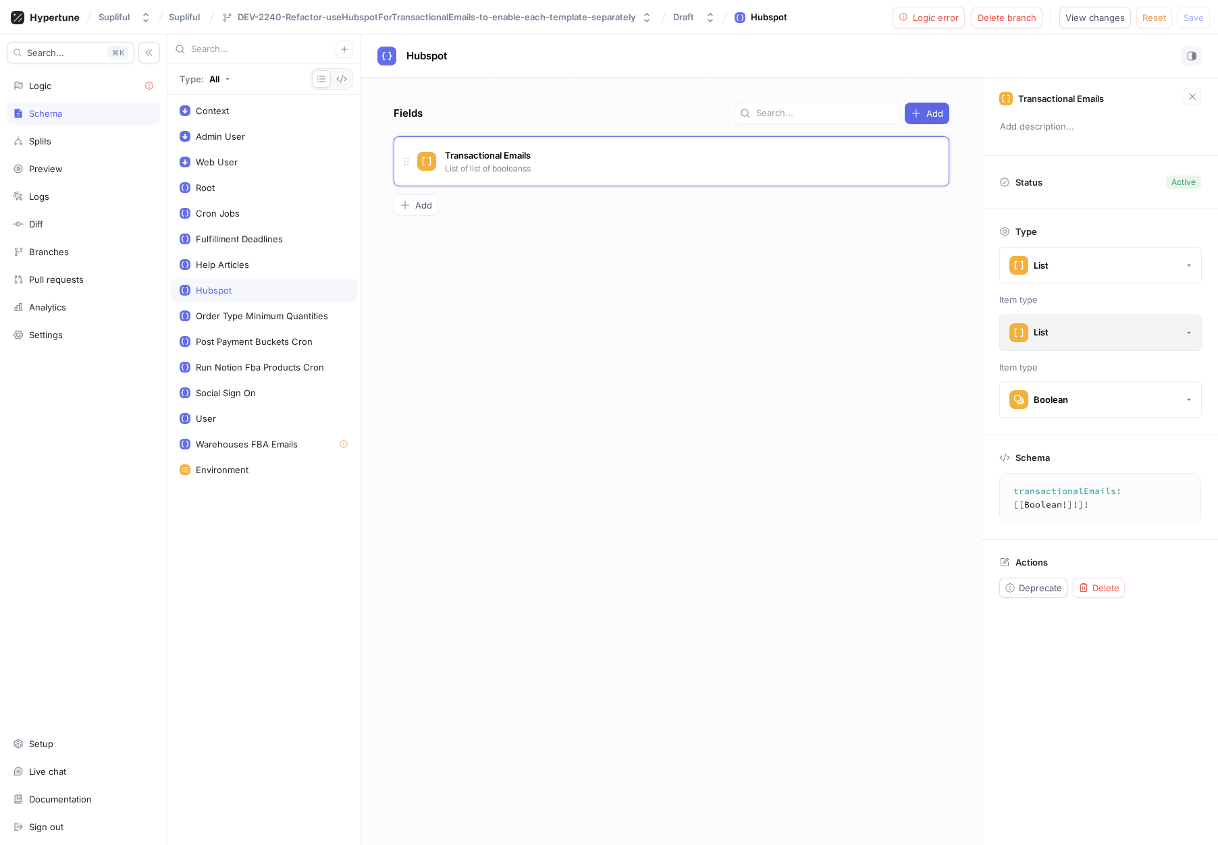
click at [1100, 342] on button "List" at bounding box center [1100, 333] width 202 height 36
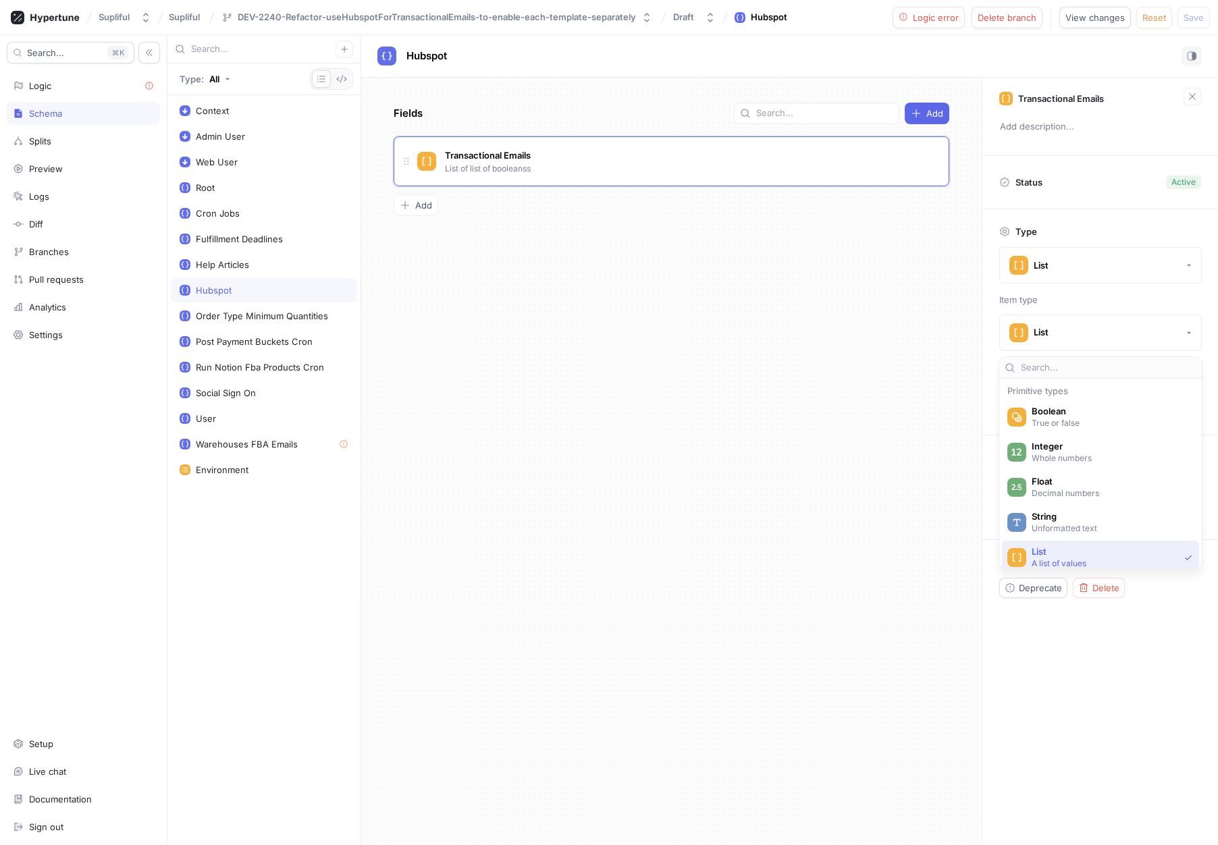
scroll to position [84, 0]
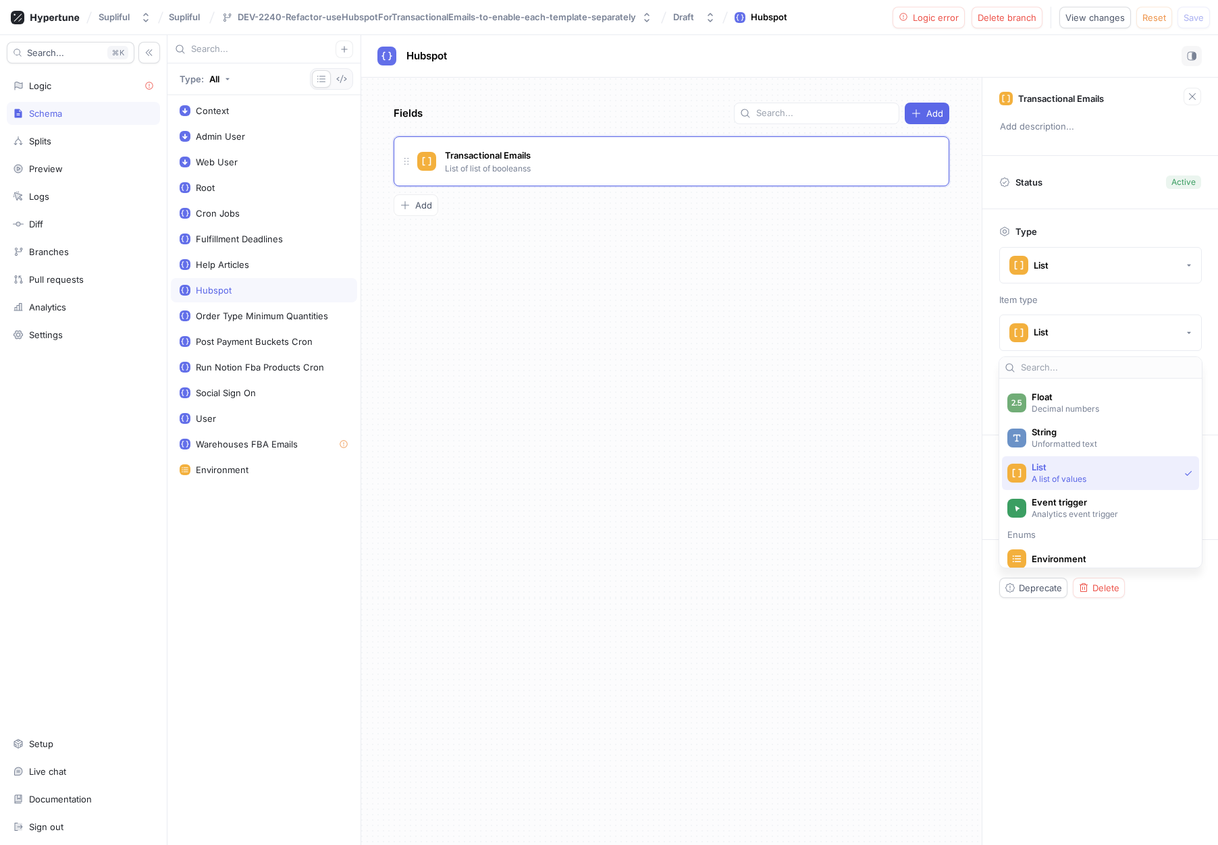
drag, startPoint x: 1188, startPoint y: 709, endPoint x: 1176, endPoint y: 648, distance: 62.0
click at [1188, 709] on div "Transactional Emails Add description... Status Active Type List Item type List …" at bounding box center [1099, 461] width 236 height 767
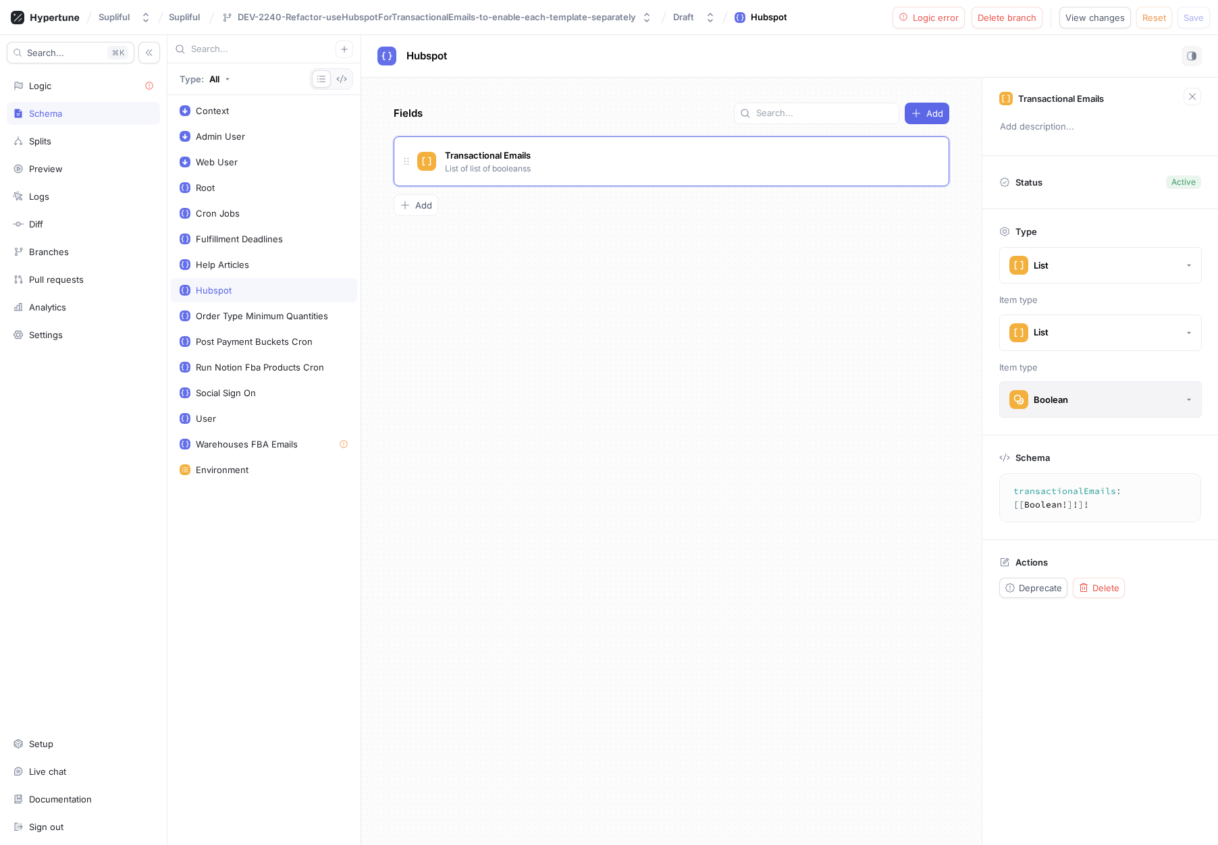
click at [1091, 398] on button "Boolean" at bounding box center [1100, 399] width 202 height 36
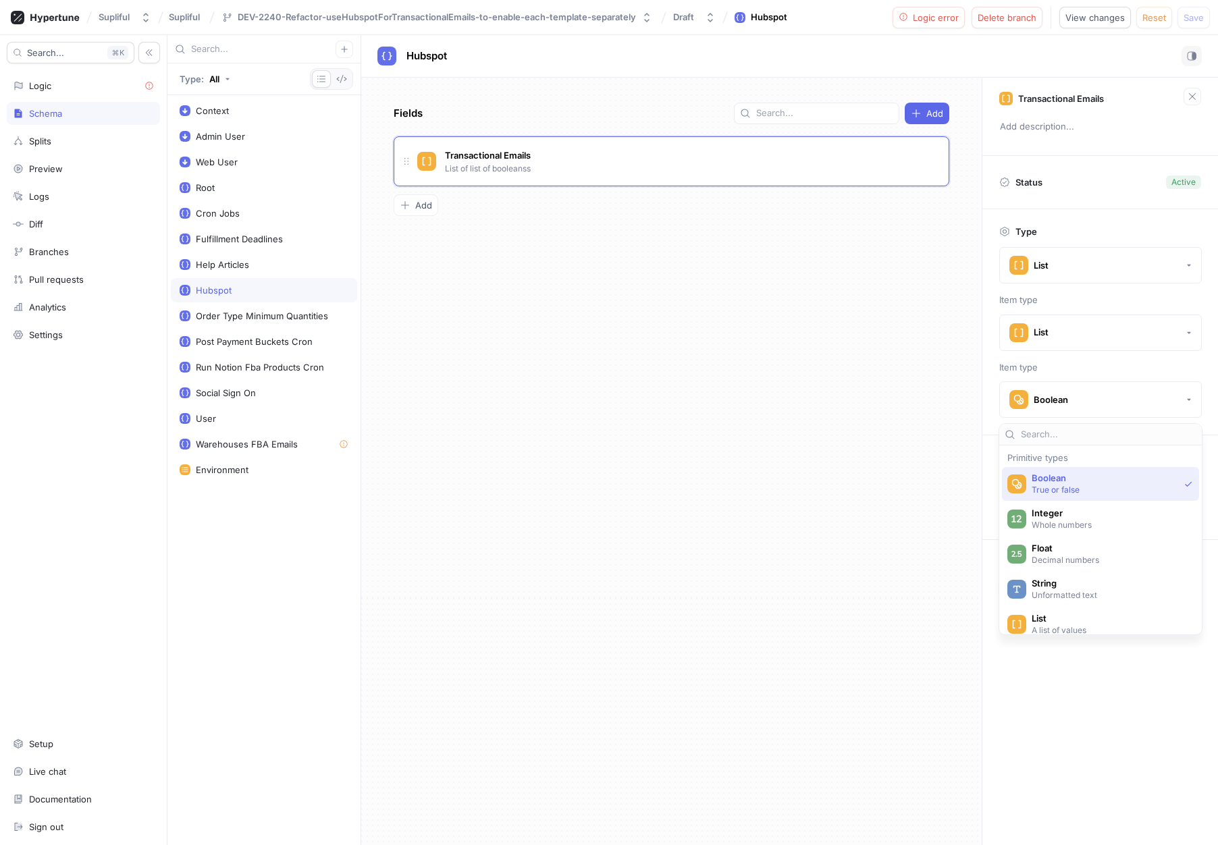
click at [724, 468] on div "Fields Add Transactional Emails List of list of booleanss To pick up a draggabl…" at bounding box center [671, 461] width 620 height 767
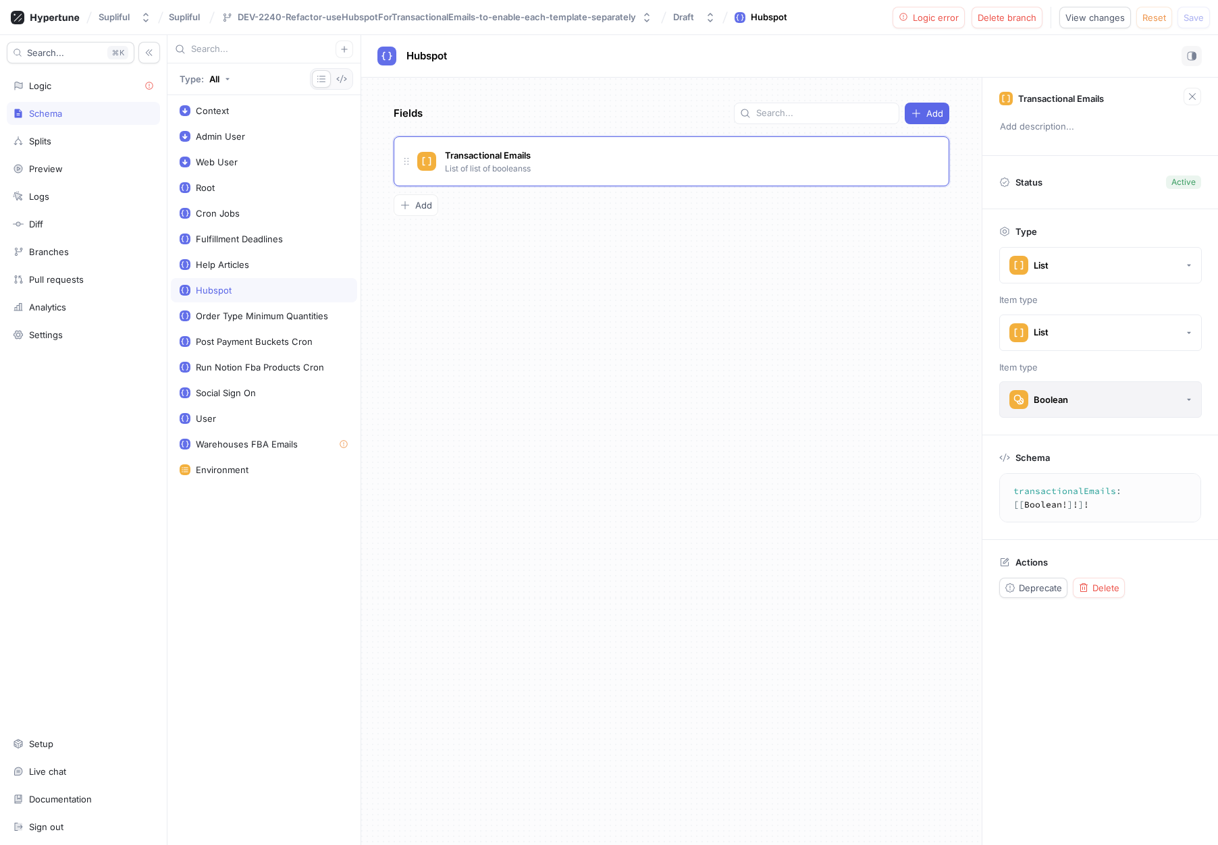
click at [1098, 401] on button "Boolean" at bounding box center [1100, 399] width 202 height 36
click at [1071, 755] on div "Transactional Emails Add description... Status Active Type List Item type List …" at bounding box center [1099, 461] width 236 height 767
click at [1112, 332] on button "List" at bounding box center [1100, 333] width 202 height 36
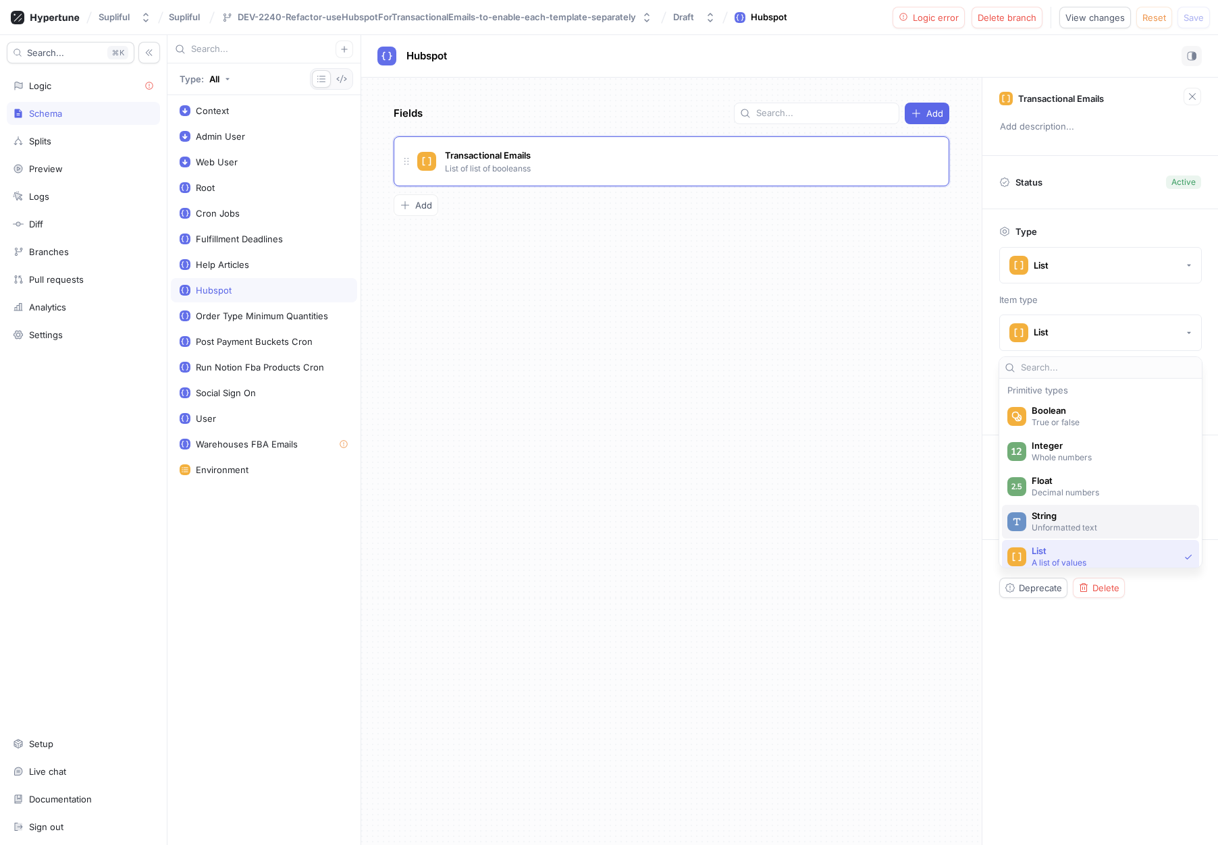
scroll to position [0, 0]
click at [1059, 420] on p "True or false" at bounding box center [1108, 422] width 155 height 11
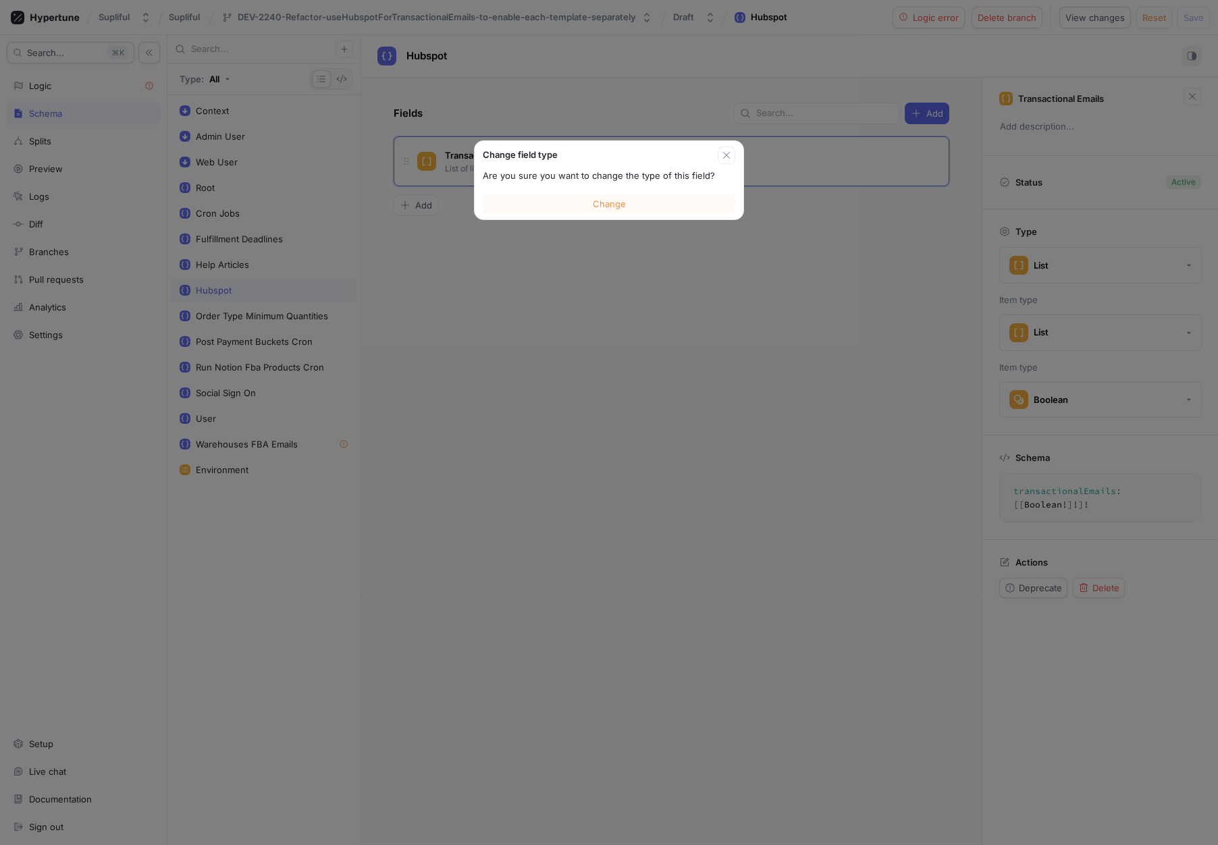
click at [589, 188] on div "Change" at bounding box center [609, 203] width 269 height 31
click at [599, 201] on span "Change" at bounding box center [609, 204] width 33 height 8
type textarea "transactionalEmails: [Boolean!]!"
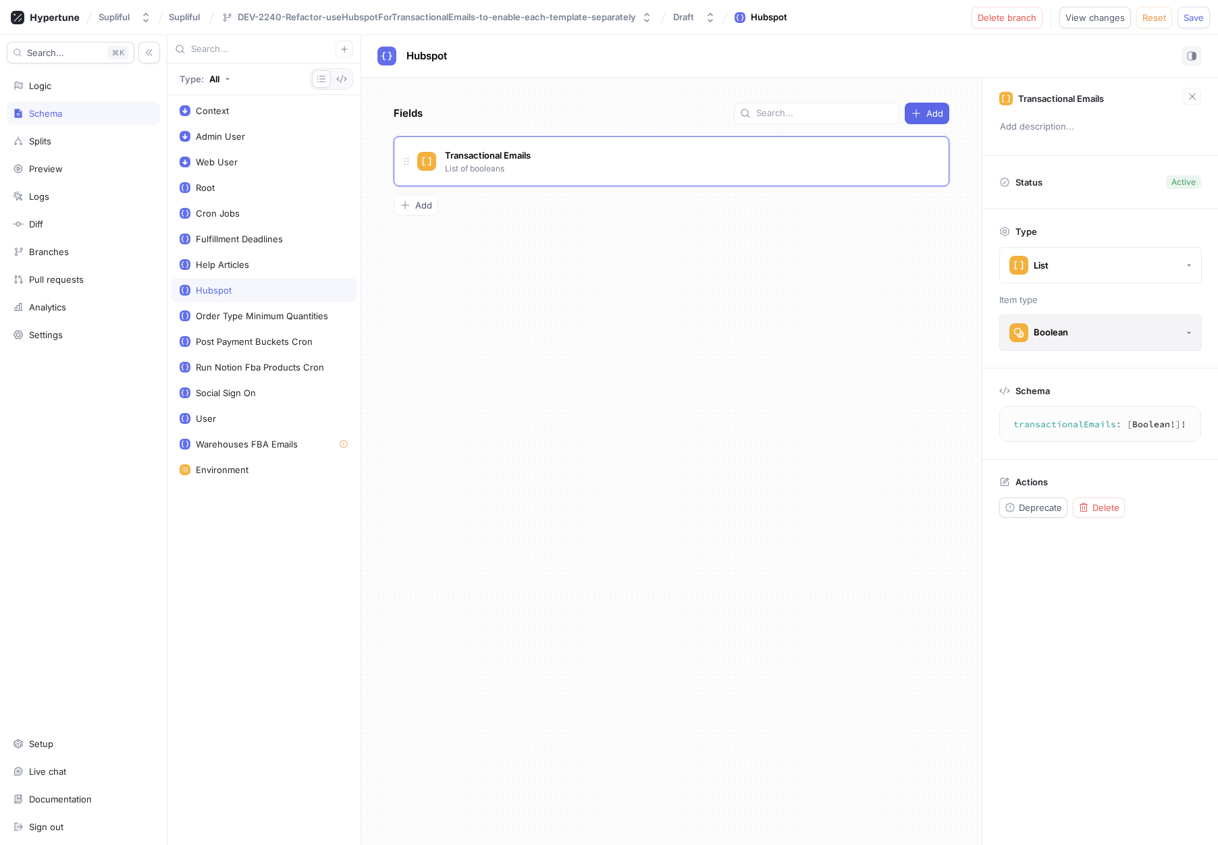
click at [1079, 331] on button "Boolean" at bounding box center [1100, 333] width 202 height 36
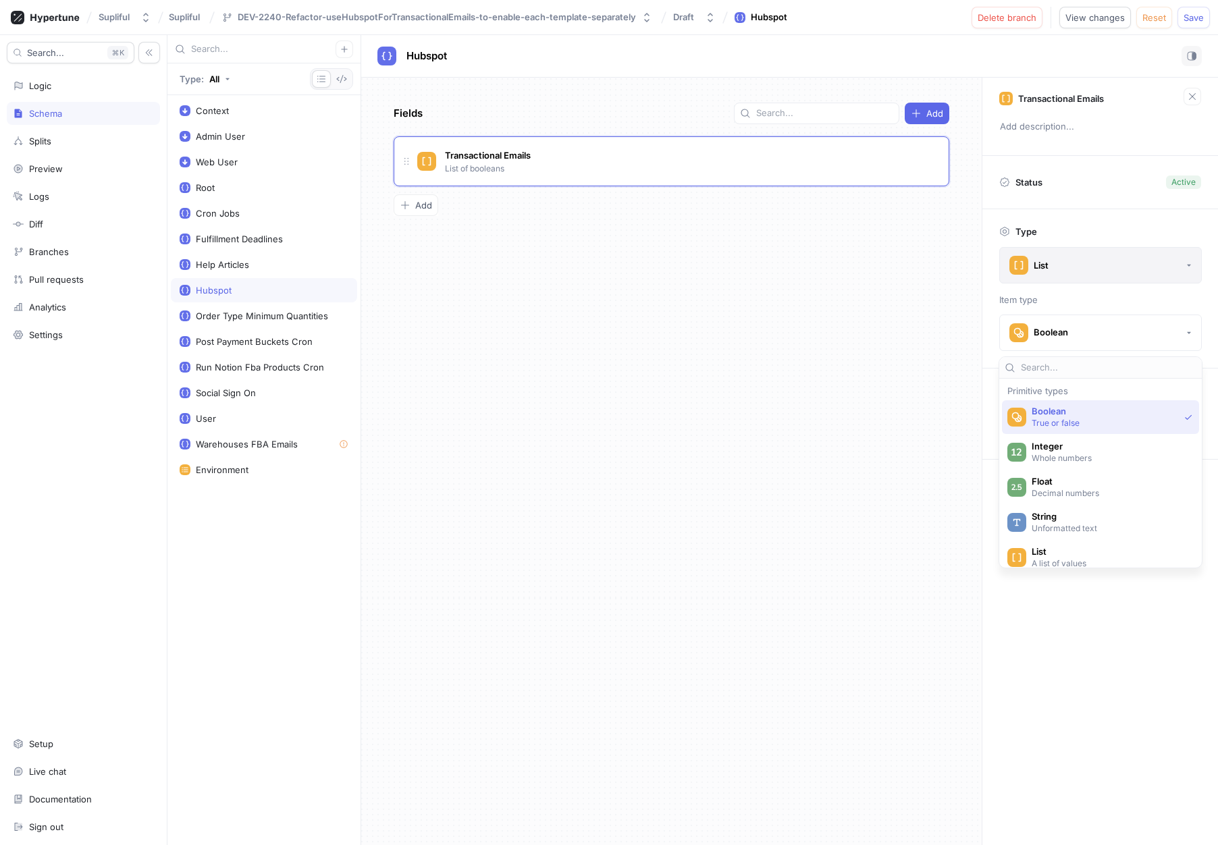
click at [1091, 259] on button "List" at bounding box center [1100, 265] width 202 height 36
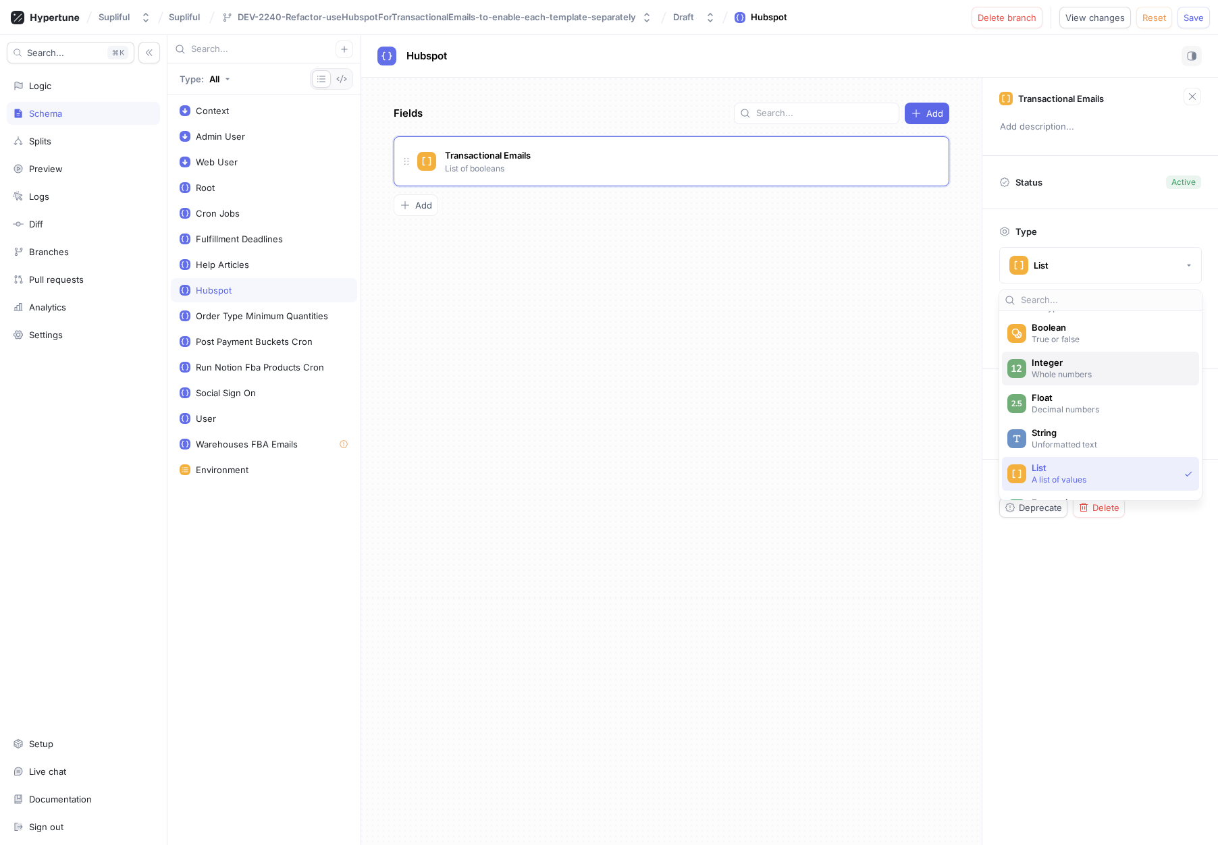
scroll to position [5, 0]
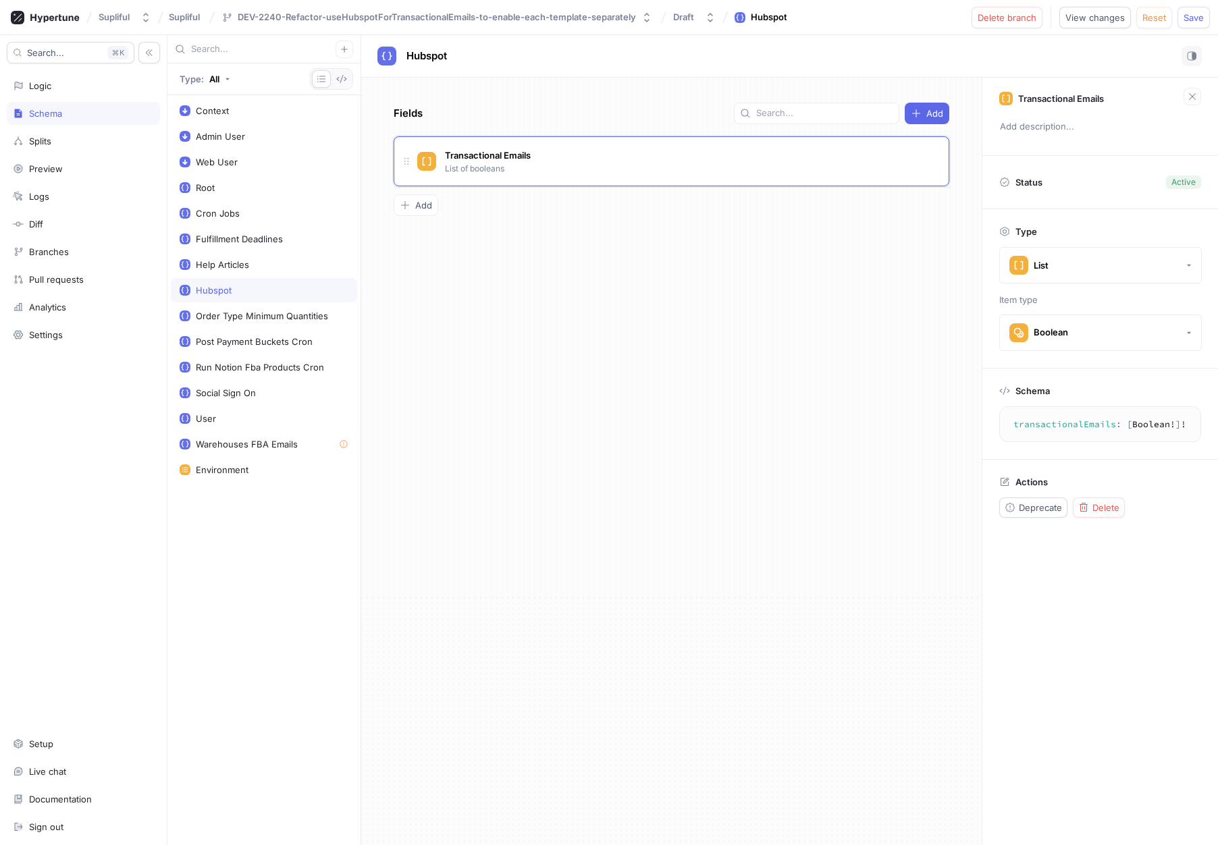
click at [1097, 599] on div "Transactional Emails Add description... Status Active Type List Item type Boole…" at bounding box center [1099, 461] width 236 height 767
click at [691, 149] on div "Transactional Emails List of booleans" at bounding box center [677, 161] width 520 height 27
click at [1112, 509] on span "Delete" at bounding box center [1105, 508] width 27 height 8
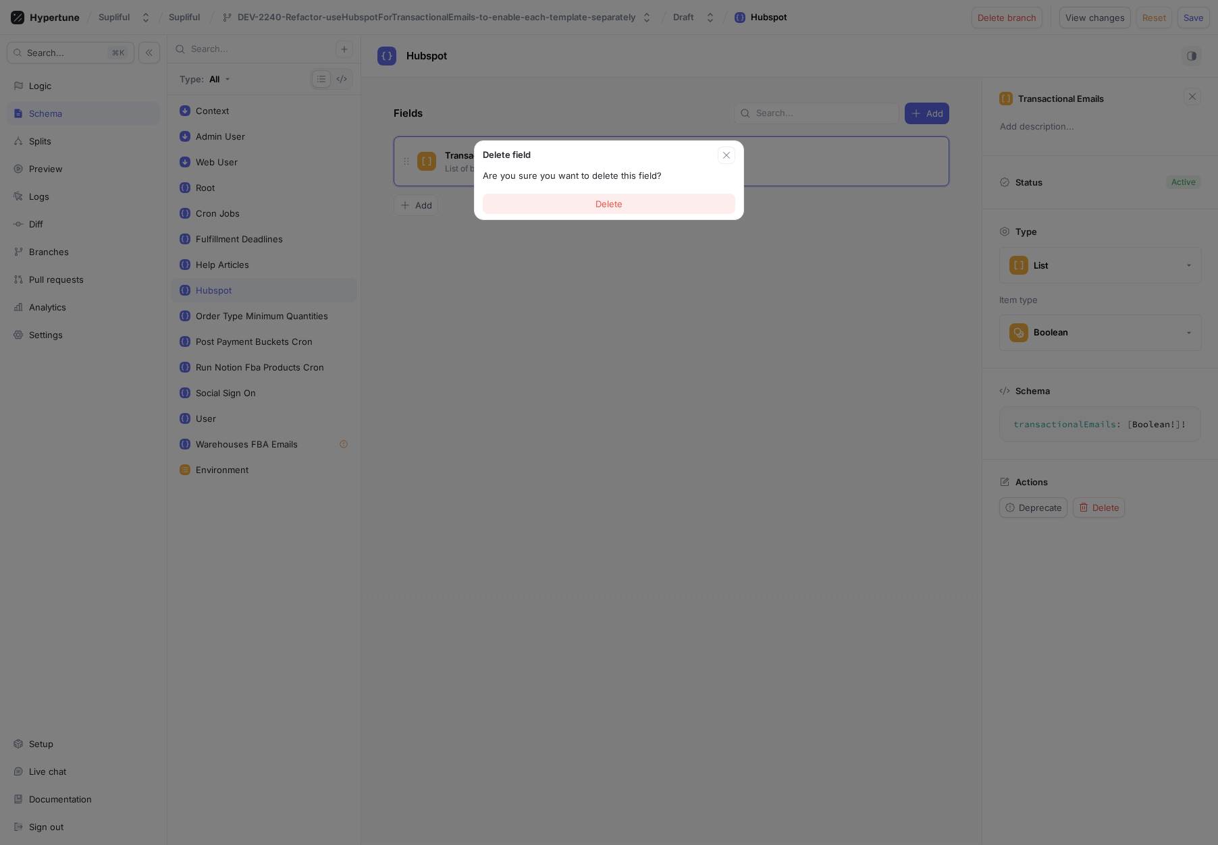
click at [568, 197] on button "Delete" at bounding box center [609, 204] width 252 height 20
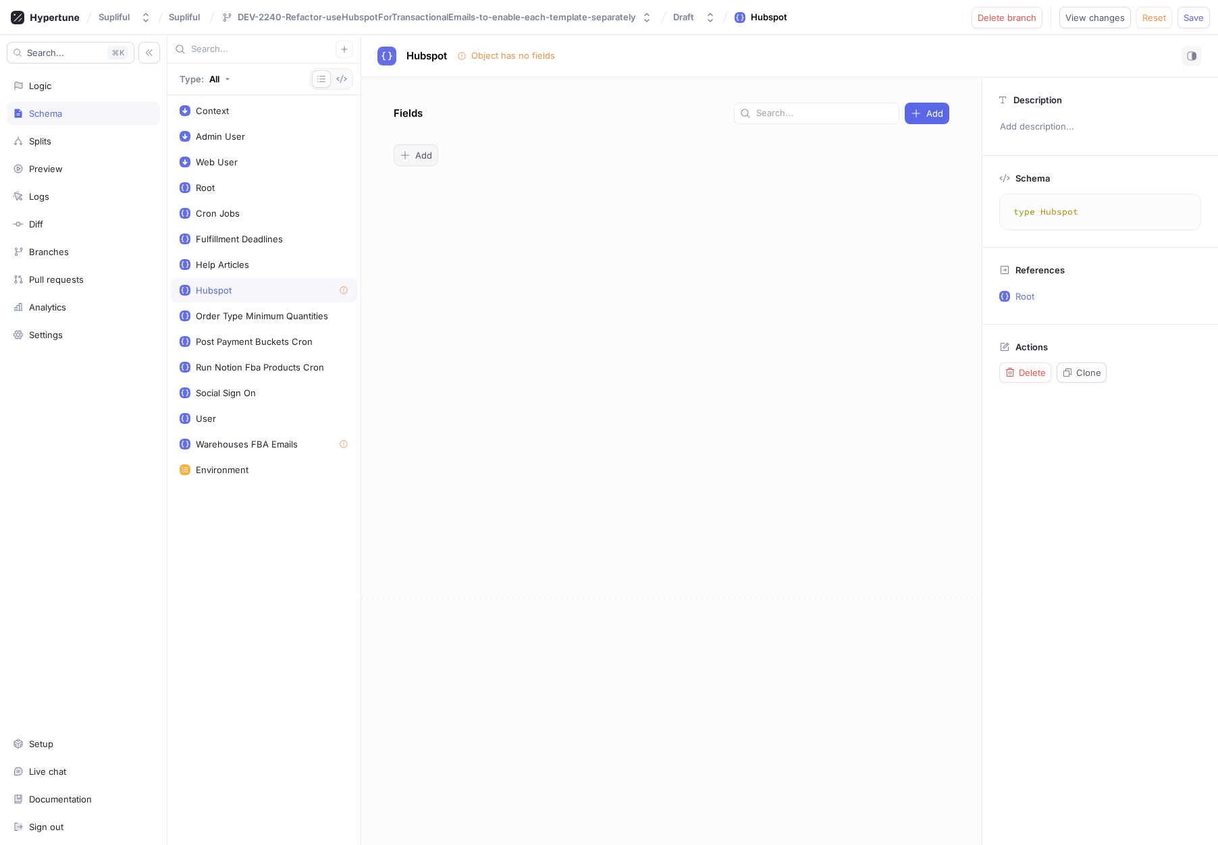
click at [418, 161] on button "Add" at bounding box center [416, 155] width 45 height 22
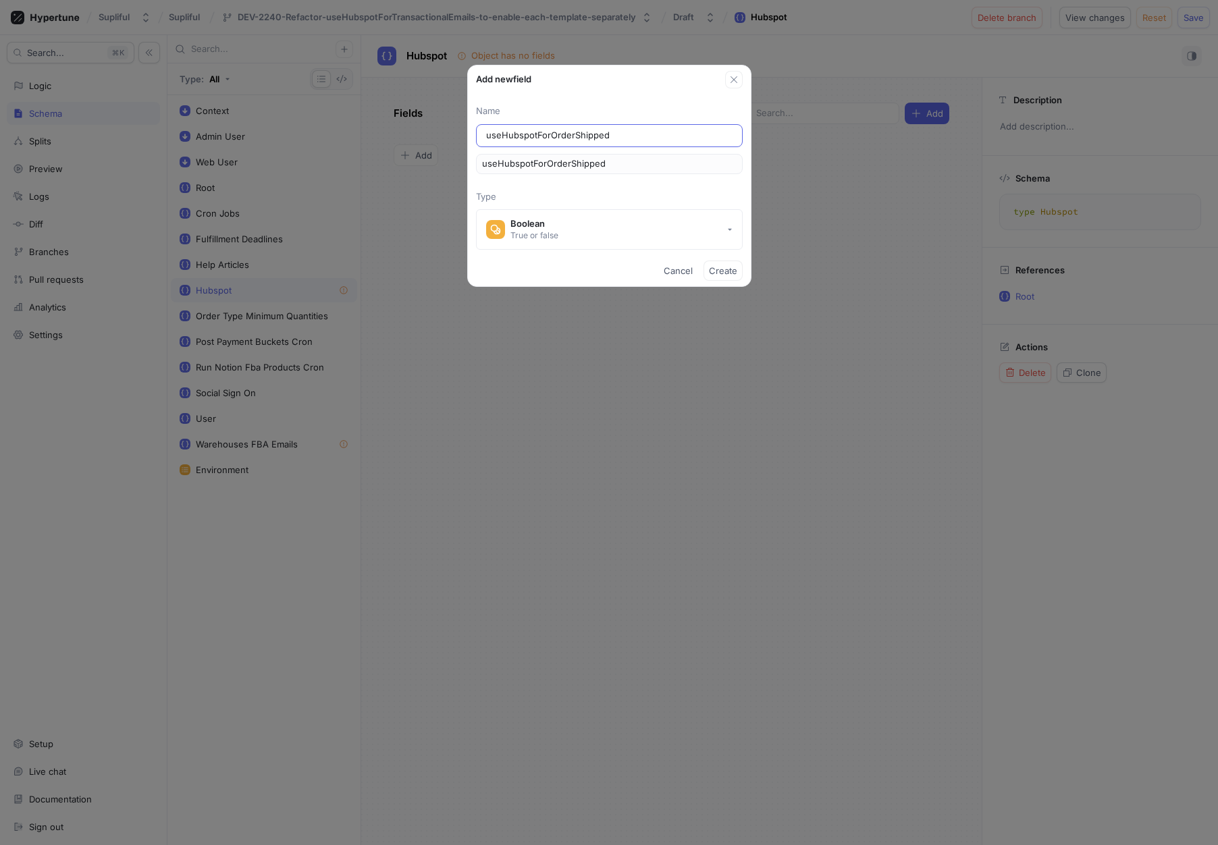
type input "useHubspotForOrderShipped"
click at [484, 132] on div "useHubspotForOrderShipped" at bounding box center [609, 135] width 267 height 23
drag, startPoint x: 492, startPoint y: 136, endPoint x: 591, endPoint y: 188, distance: 112.0
click at [492, 136] on input "useHubspotForOrderShipped" at bounding box center [609, 135] width 246 height 13
click at [726, 269] on span "Create" at bounding box center [723, 271] width 28 height 8
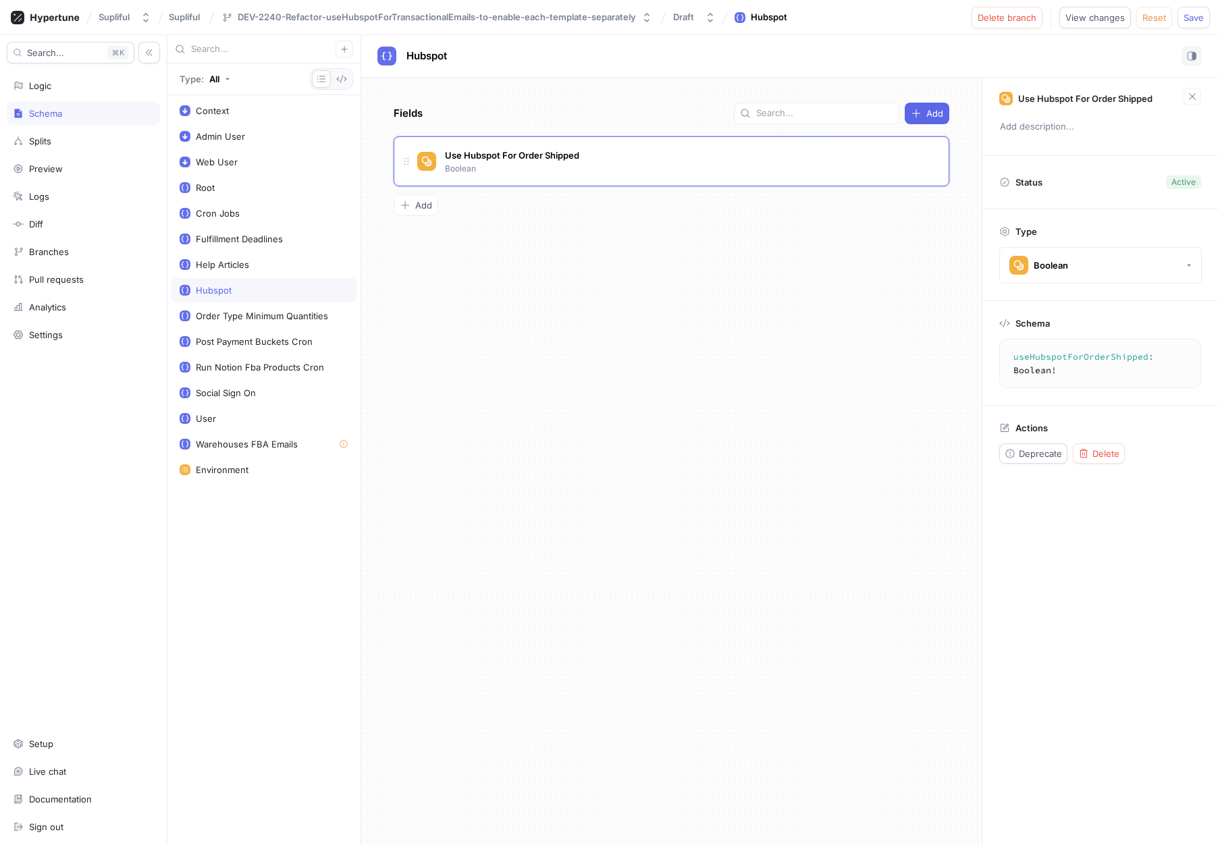
click at [549, 296] on div "Fields Add Use Hubspot For Order Shipped Boolean To pick up a draggable item, p…" at bounding box center [671, 461] width 620 height 767
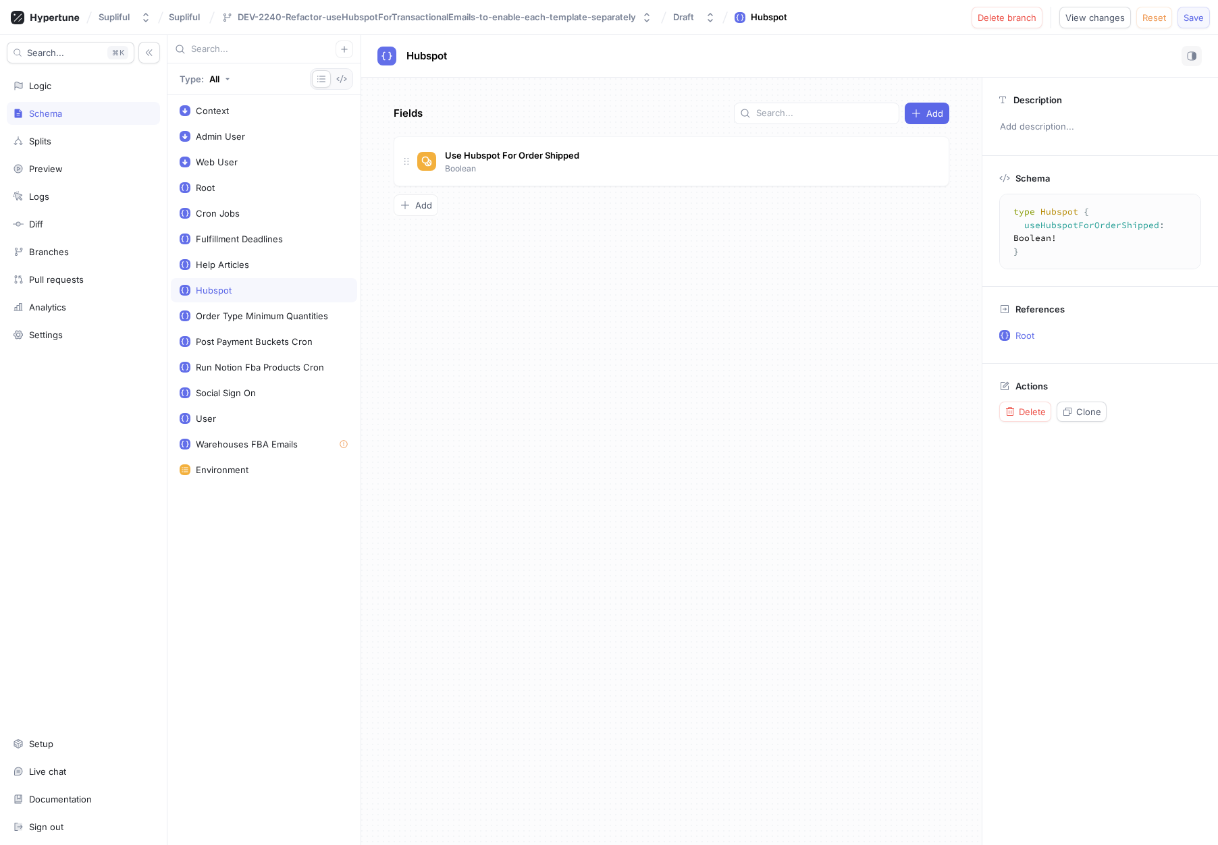
click at [1188, 21] on span "Save" at bounding box center [1193, 17] width 20 height 8
click at [415, 202] on span "Add" at bounding box center [423, 205] width 17 height 8
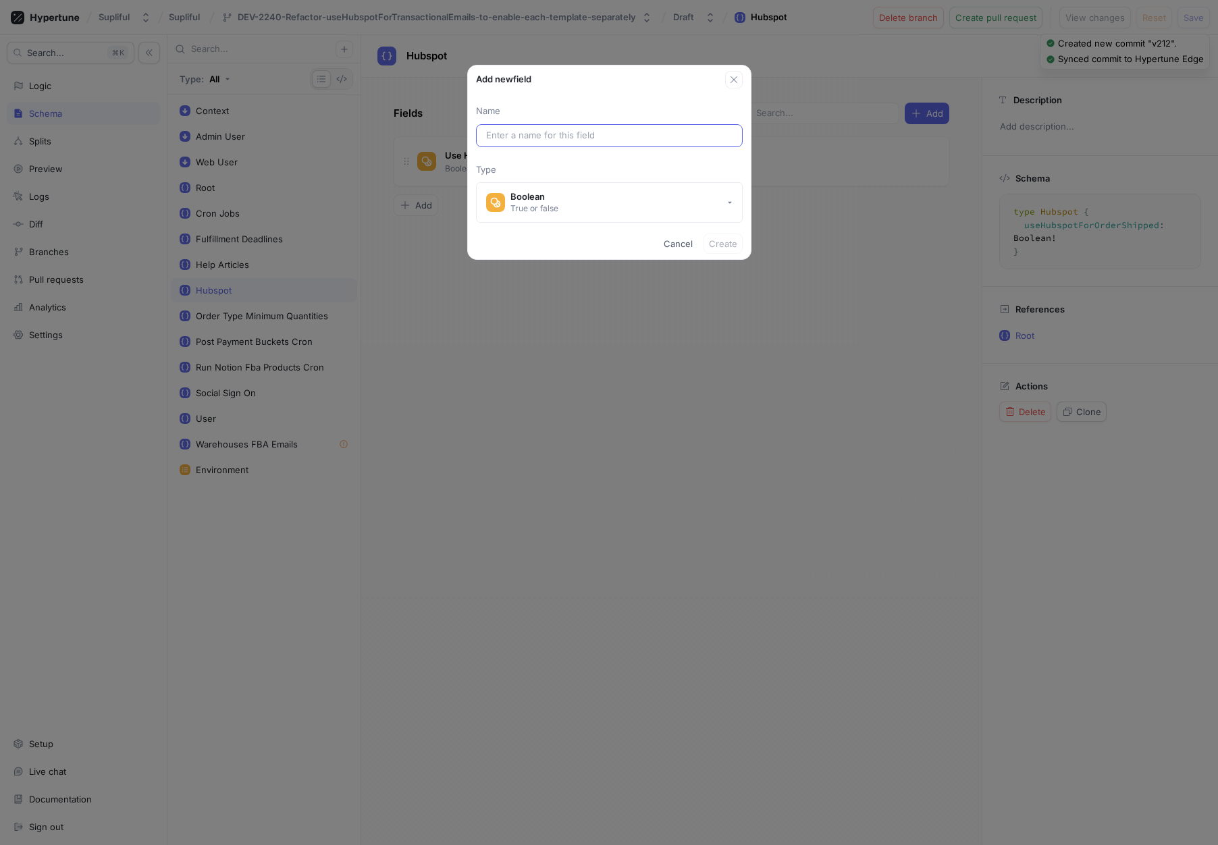
click at [598, 138] on input "text" at bounding box center [609, 135] width 246 height 13
drag, startPoint x: 678, startPoint y: 249, endPoint x: 776, endPoint y: 261, distance: 98.6
click at [678, 249] on button "Cancel" at bounding box center [678, 244] width 40 height 20
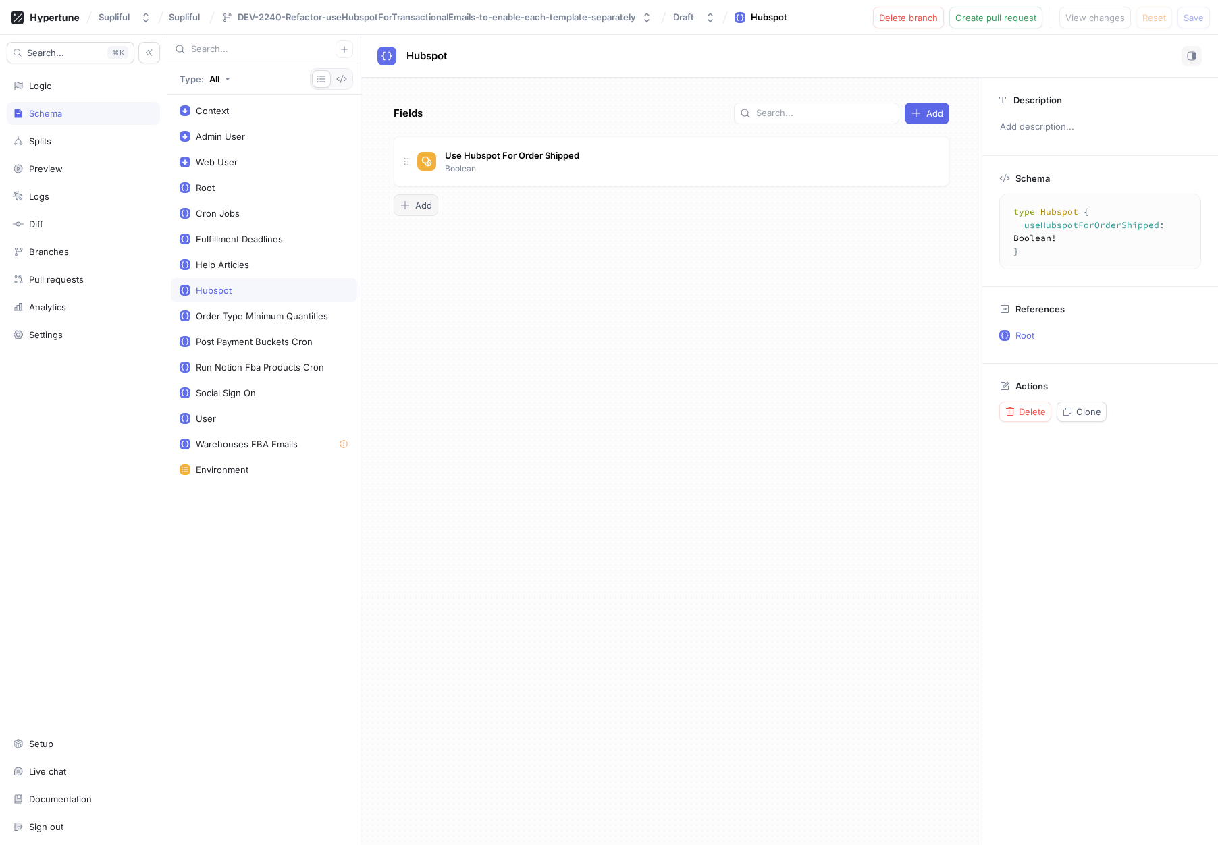
click at [429, 198] on button "Add" at bounding box center [416, 205] width 45 height 22
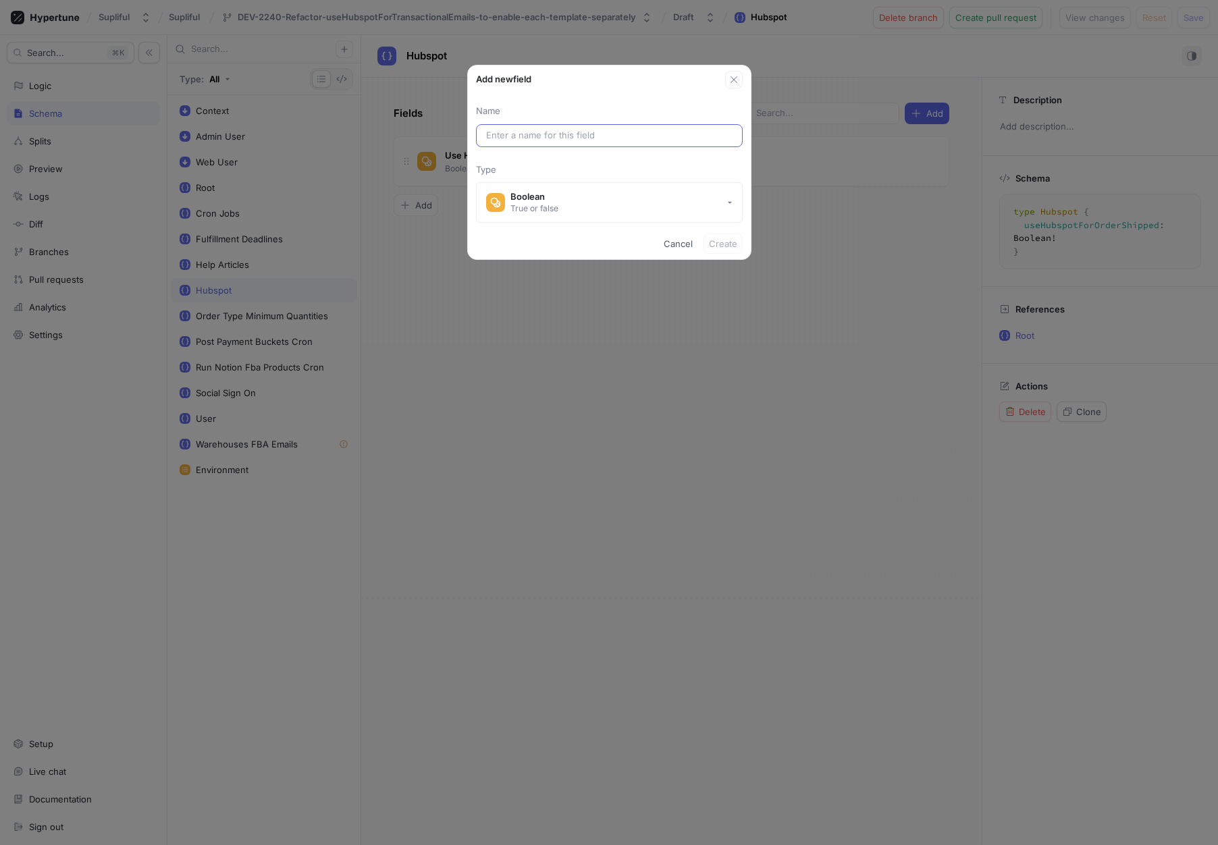
click at [570, 141] on input "text" at bounding box center [609, 135] width 246 height 13
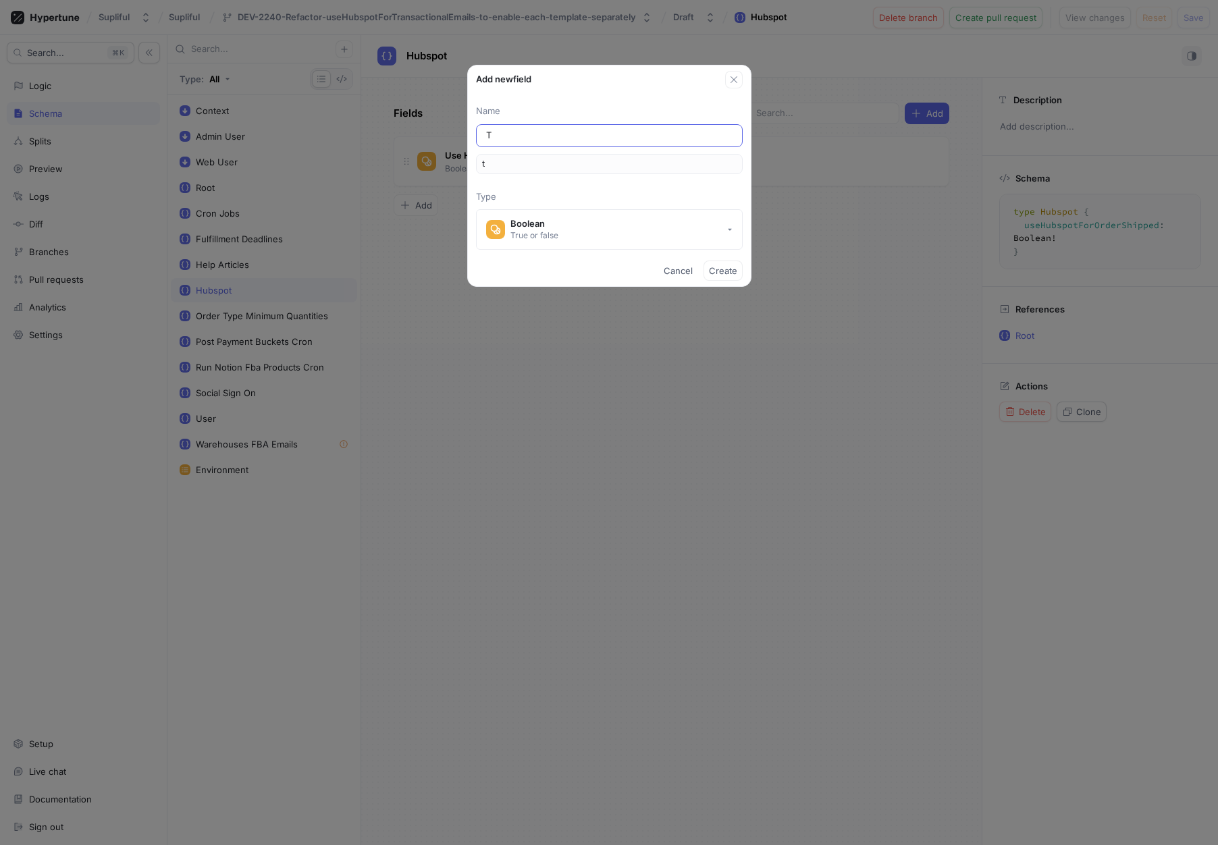
type input "Tr"
type input "tr"
type input "Tra"
type input "tra"
type input "[PERSON_NAME]"
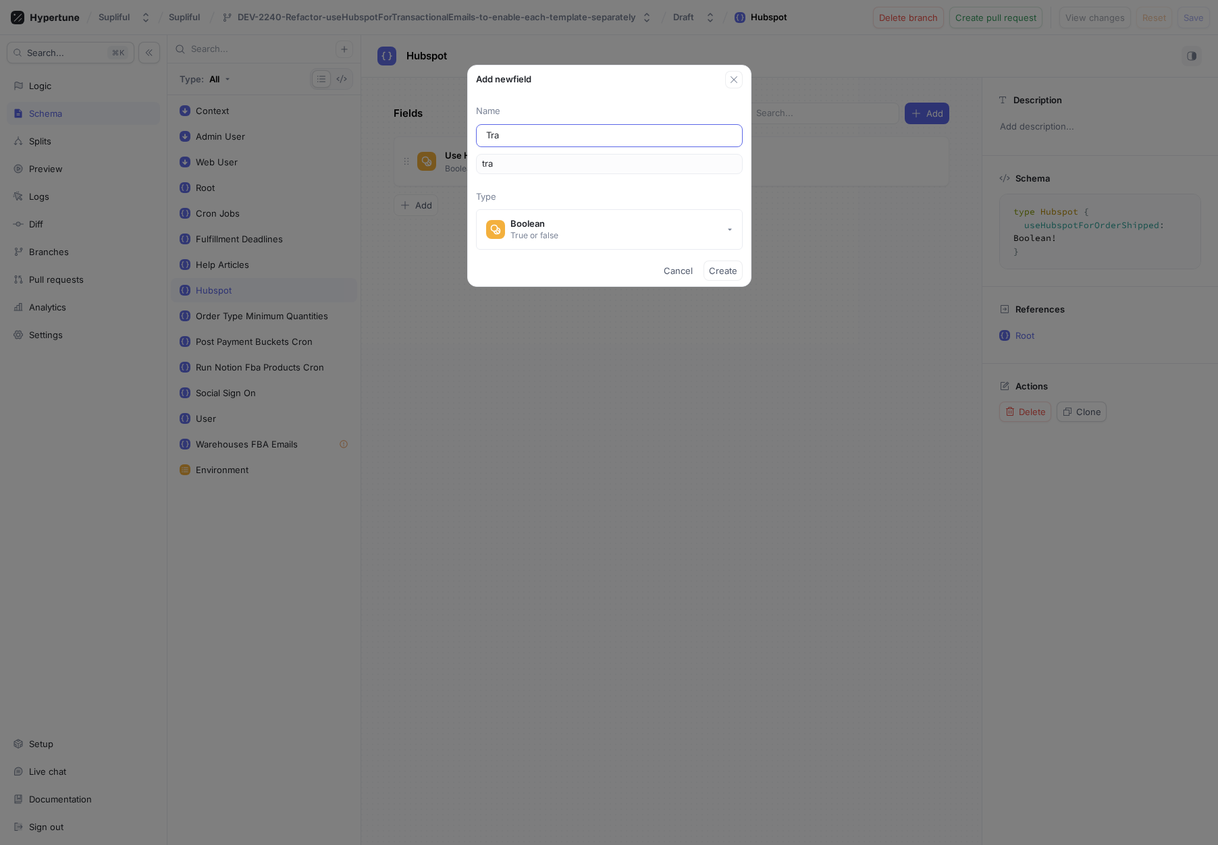
type input "[PERSON_NAME]"
type input "Trans"
type input "trans"
type input "Transa"
type input "transa"
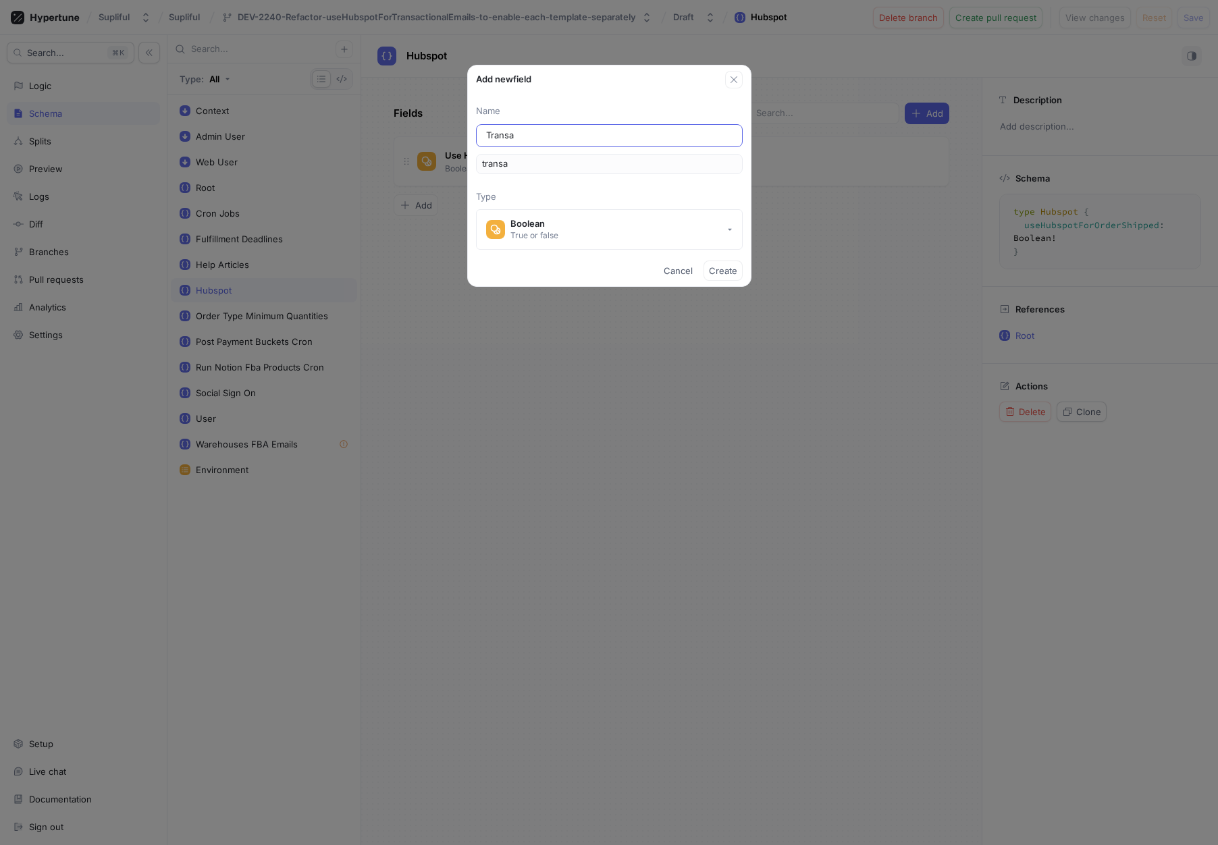
type input "Transac"
type input "transac"
type input "Transact"
type input "transact"
type input "Transacti"
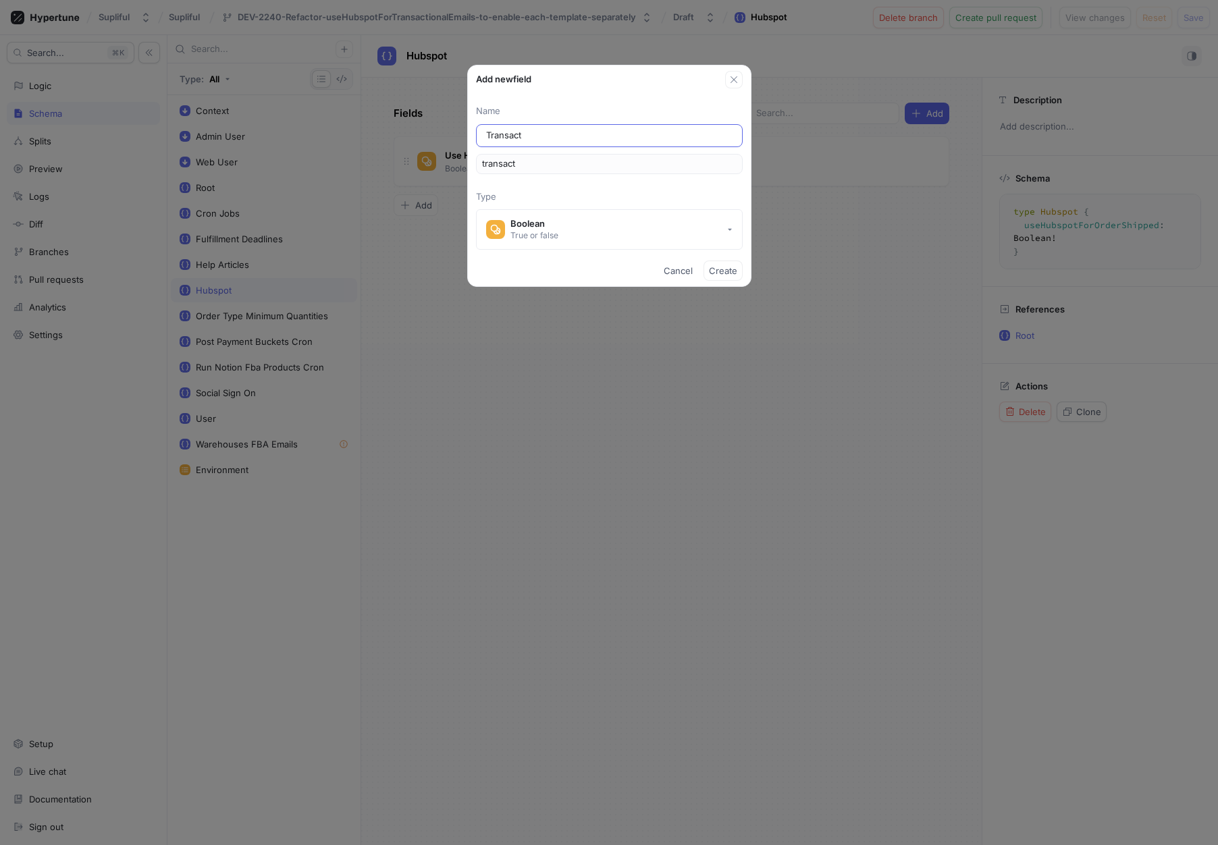
type input "transacti"
type input "Transactio"
type input "transactio"
type input "Transaction"
type input "transaction"
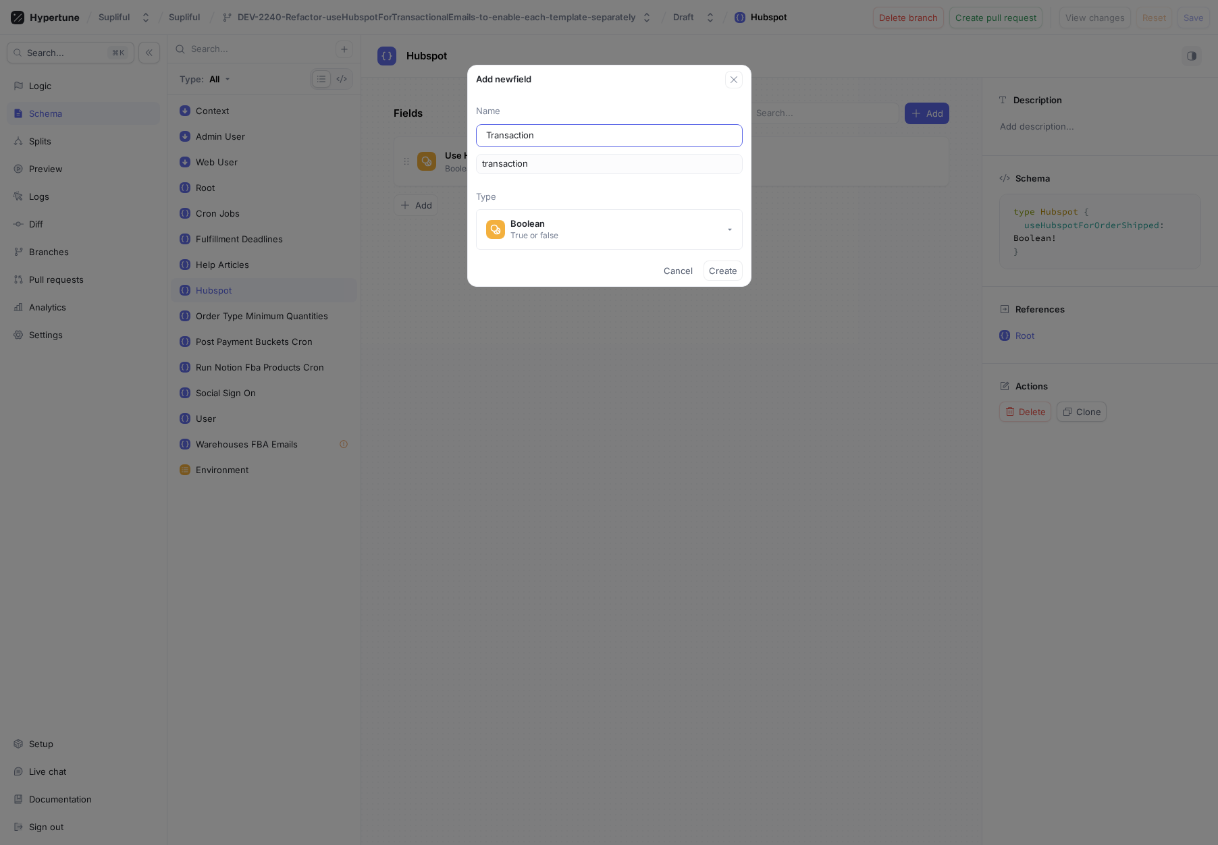
type input "Transactiona"
type input "transactiona"
type input "Transactional"
type input "transactional"
type input "Transactional E"
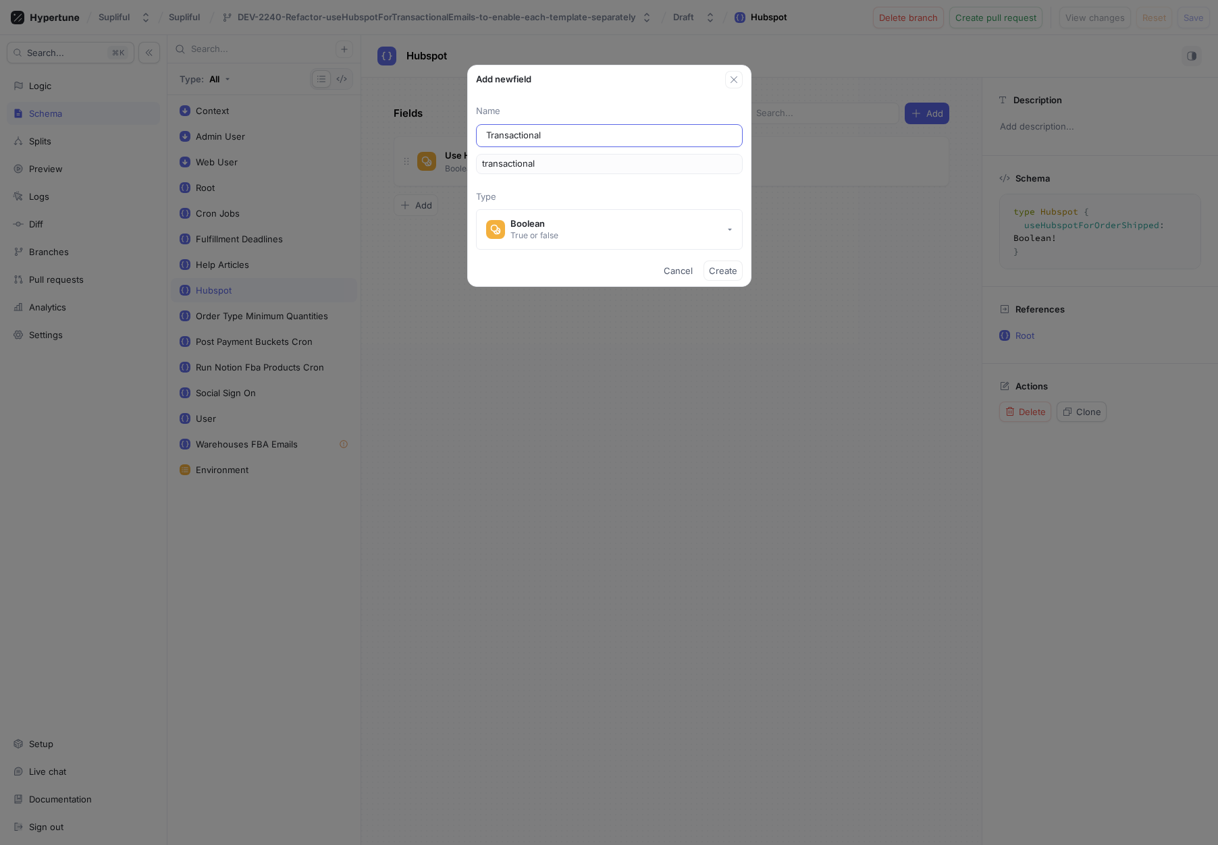
type input "transactionalE"
type input "Transactional Ea"
type input "transactionalEa"
type input "Transactional E"
type input "transactionalE"
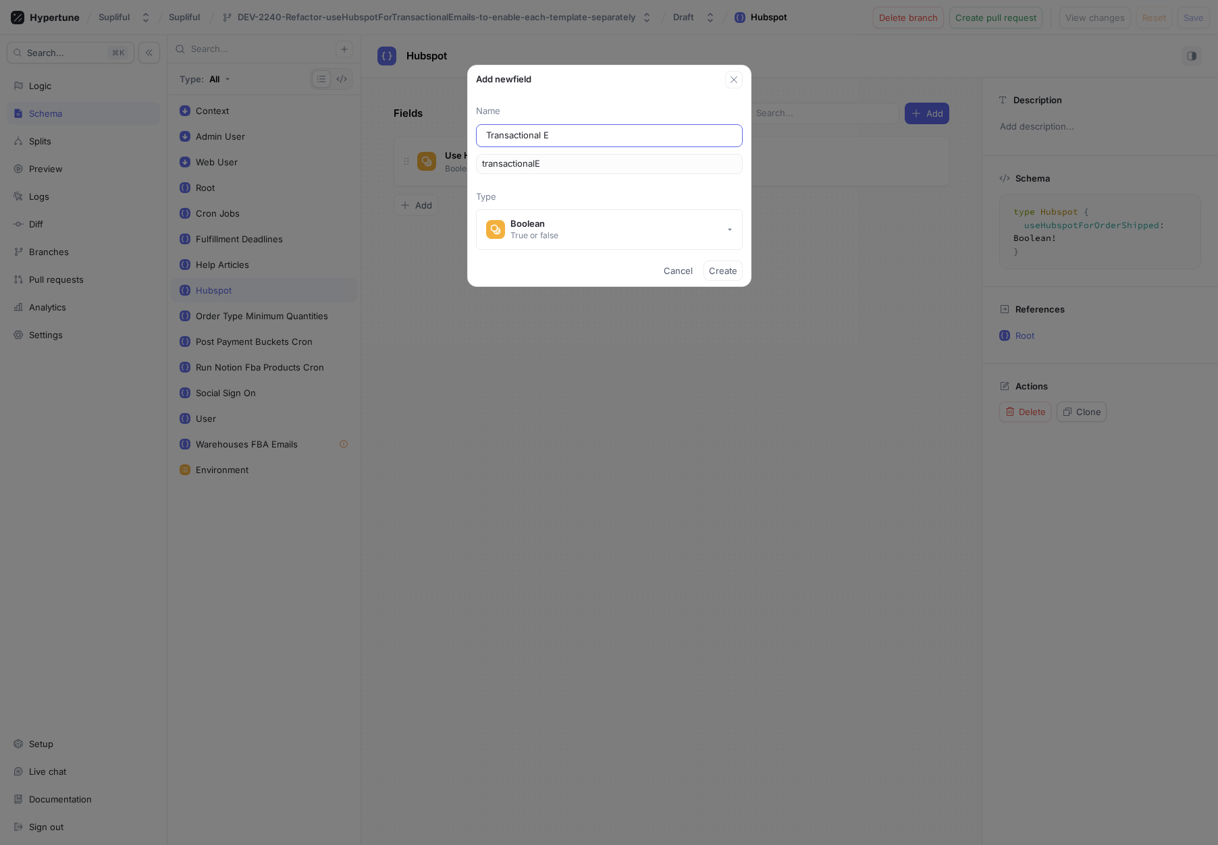
type input "Transactional Em"
type input "transactionalEm"
type input "Transactional Ema"
type input "transactionalEma"
type input "Transactional Emai"
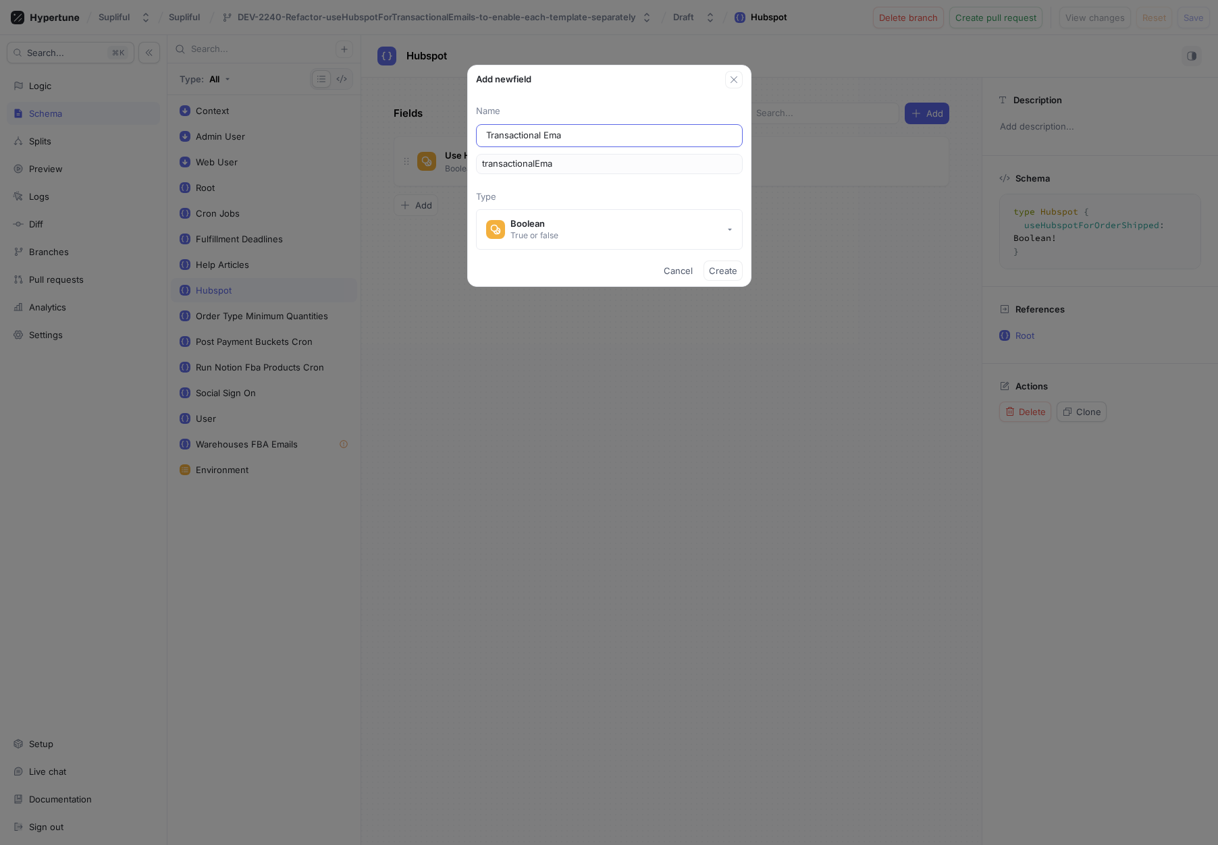
type input "transactionalEmai"
type input "Transactional Email"
type input "transactionalEmail"
type input "Transactional Emails"
type input "transactionalEmails"
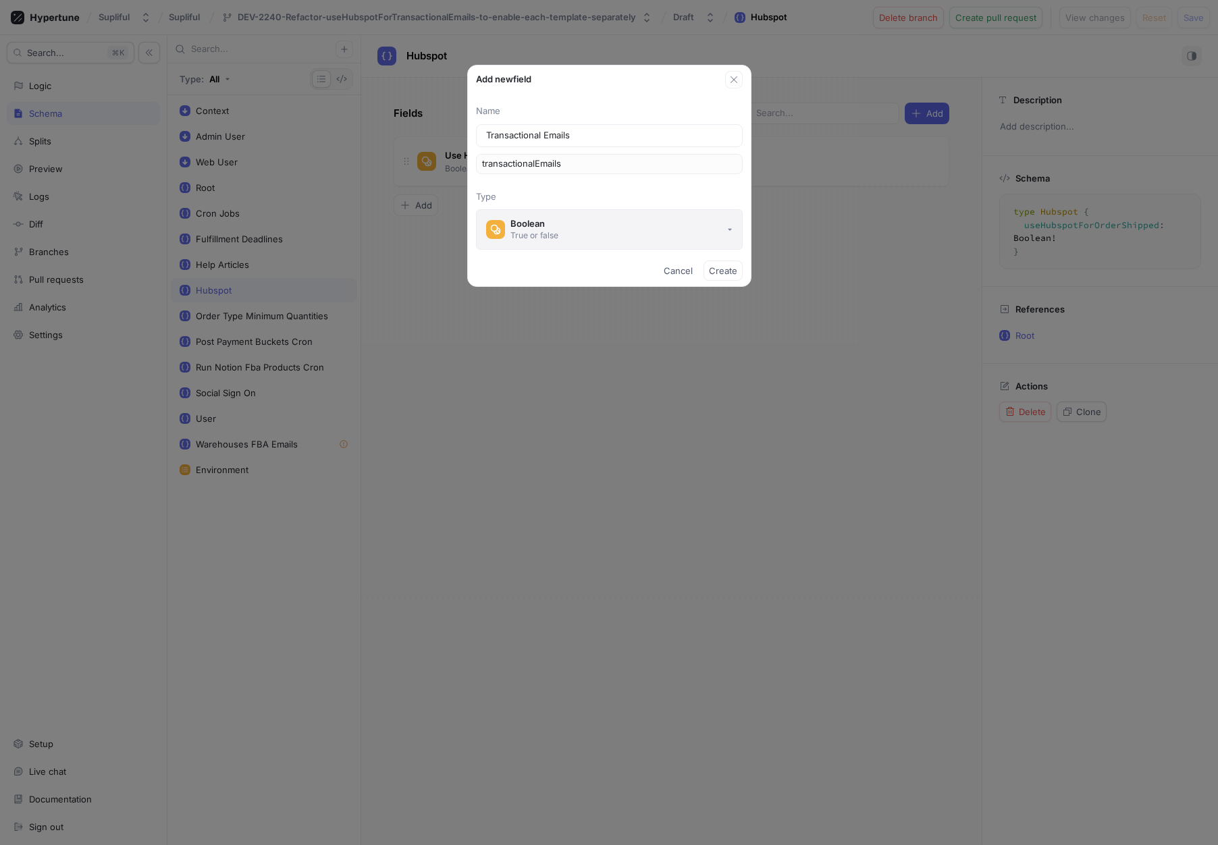
click at [606, 232] on button "Boolean True or false" at bounding box center [609, 229] width 267 height 40
type input "Transactional Emails"
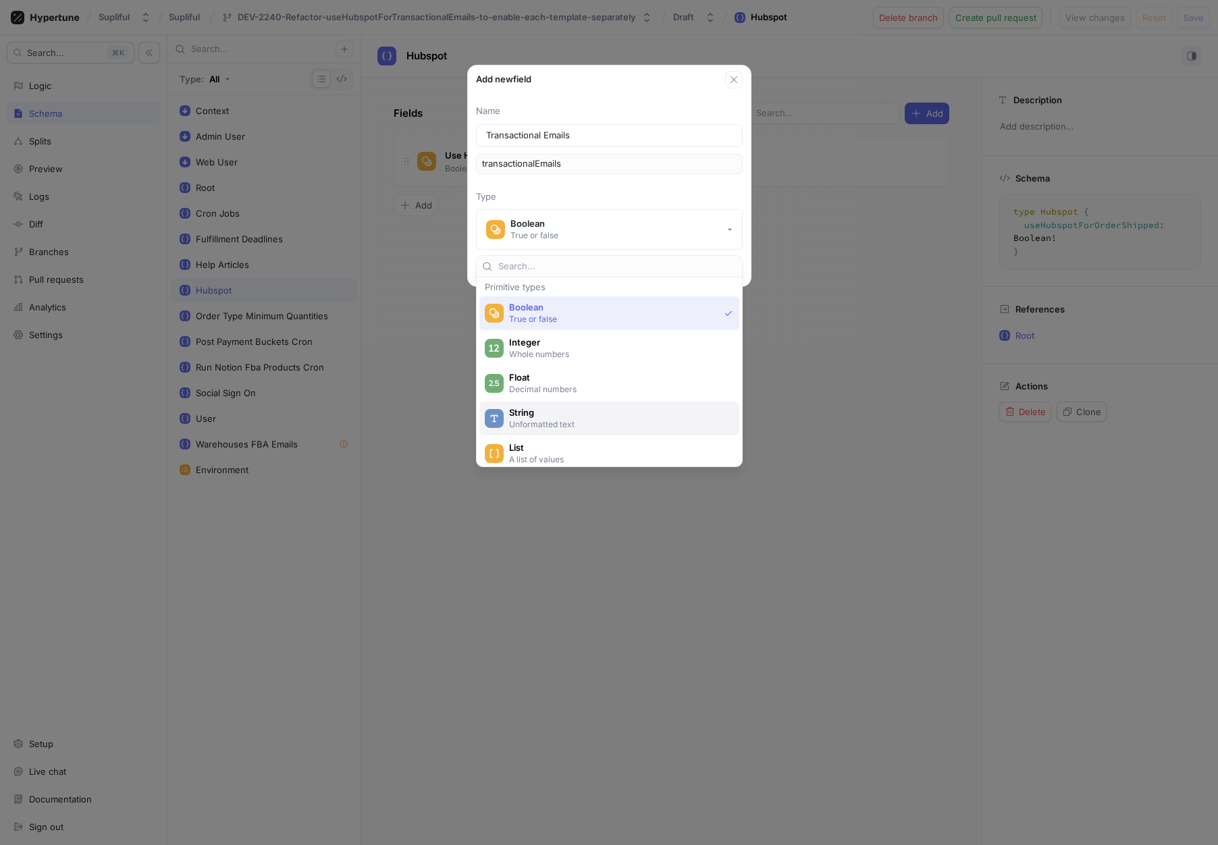
scroll to position [5, 0]
click at [558, 456] on p "A list of values" at bounding box center [617, 456] width 216 height 11
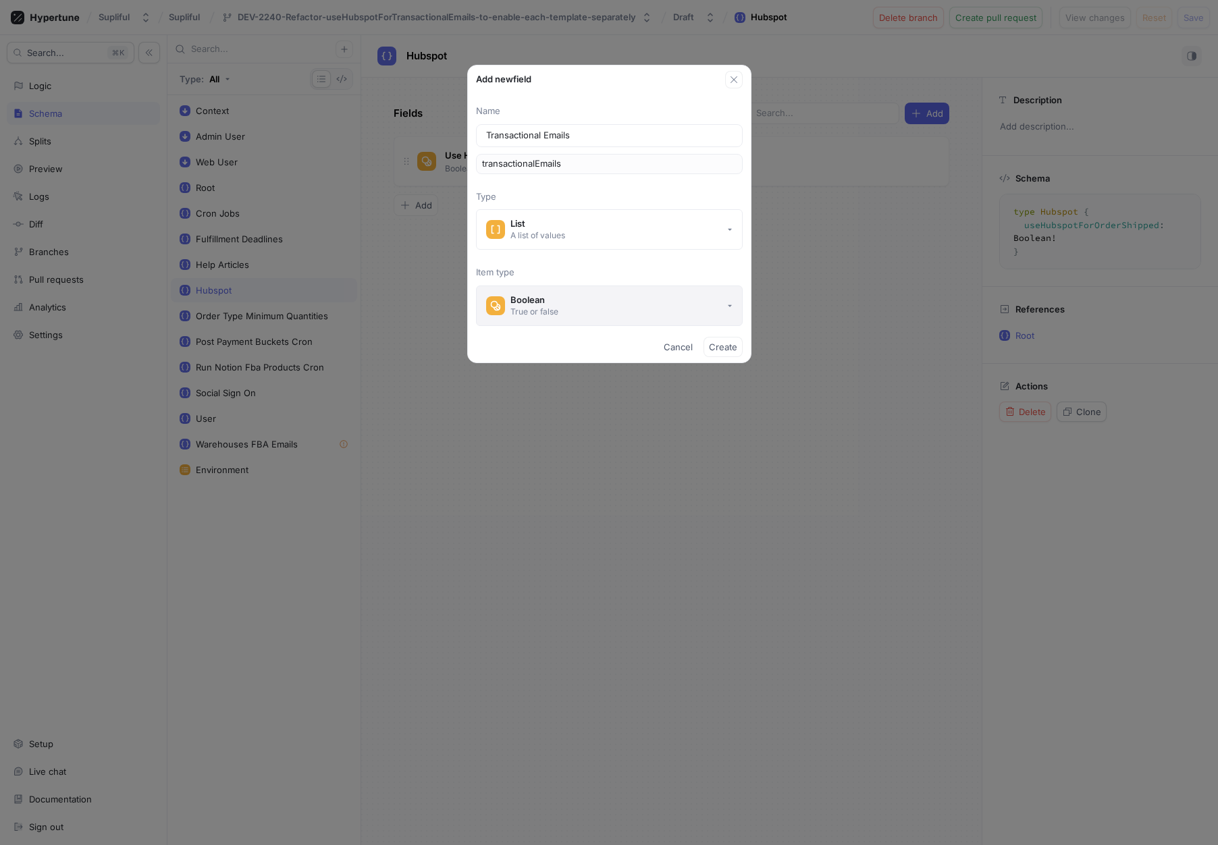
click at [607, 306] on button "Boolean True or false" at bounding box center [609, 306] width 267 height 40
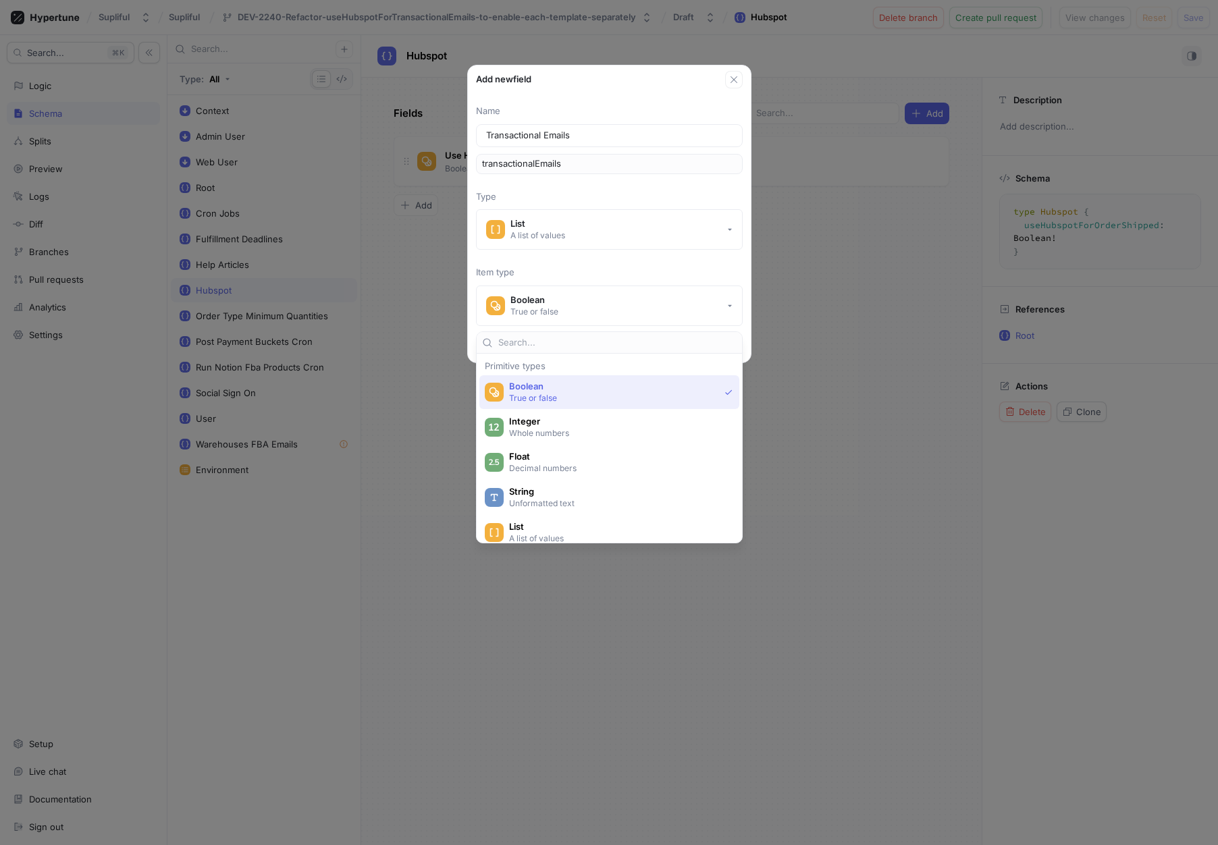
click at [605, 391] on span "Boolean" at bounding box center [614, 386] width 210 height 11
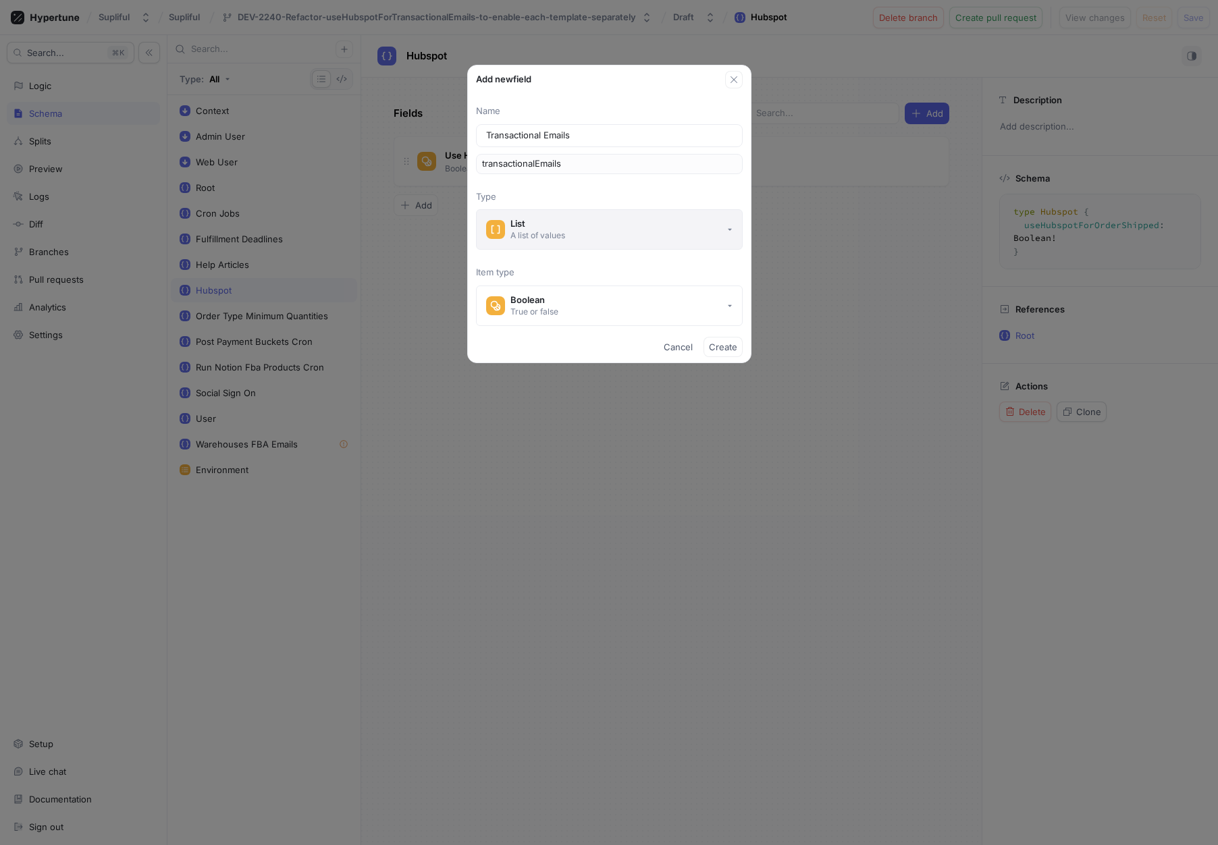
click at [639, 238] on button "List A list of values" at bounding box center [609, 229] width 267 height 40
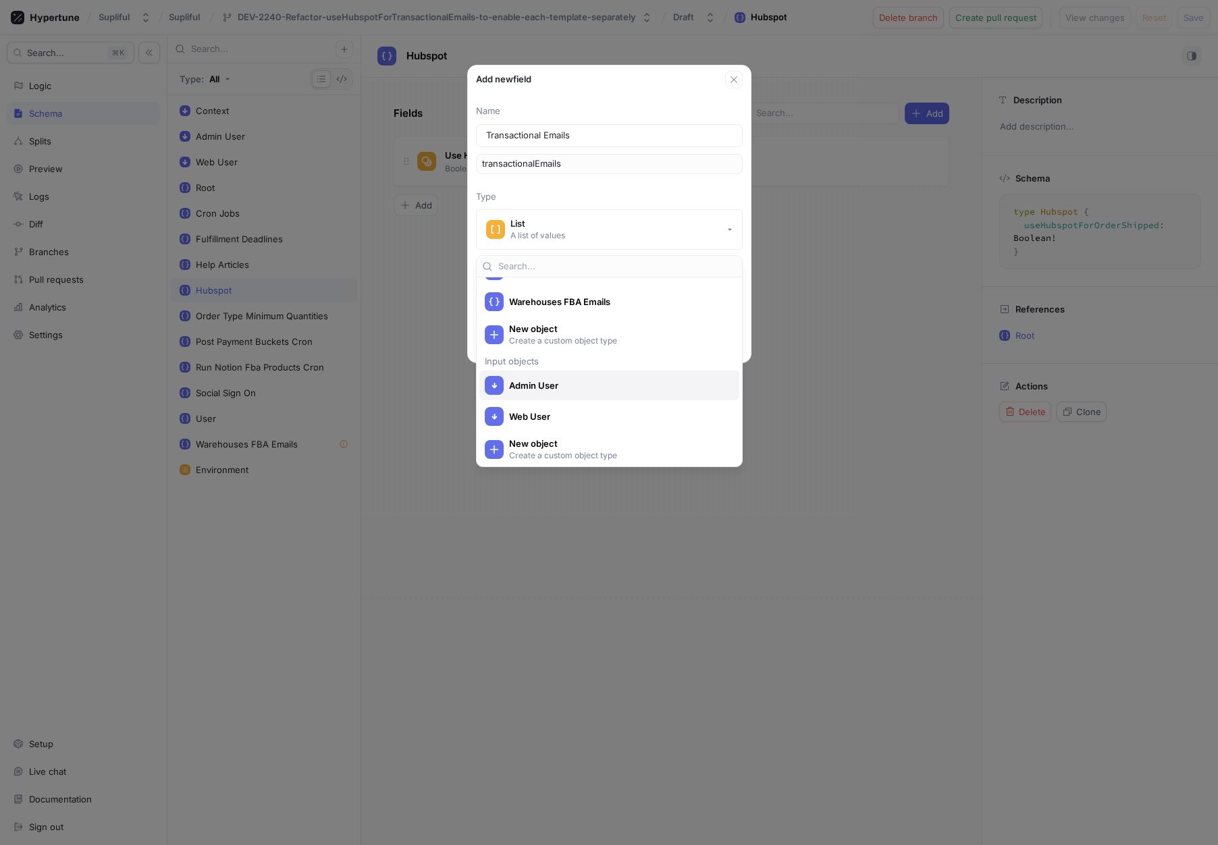
scroll to position [570, 0]
click at [607, 341] on p "Create a custom object type" at bounding box center [617, 342] width 216 height 11
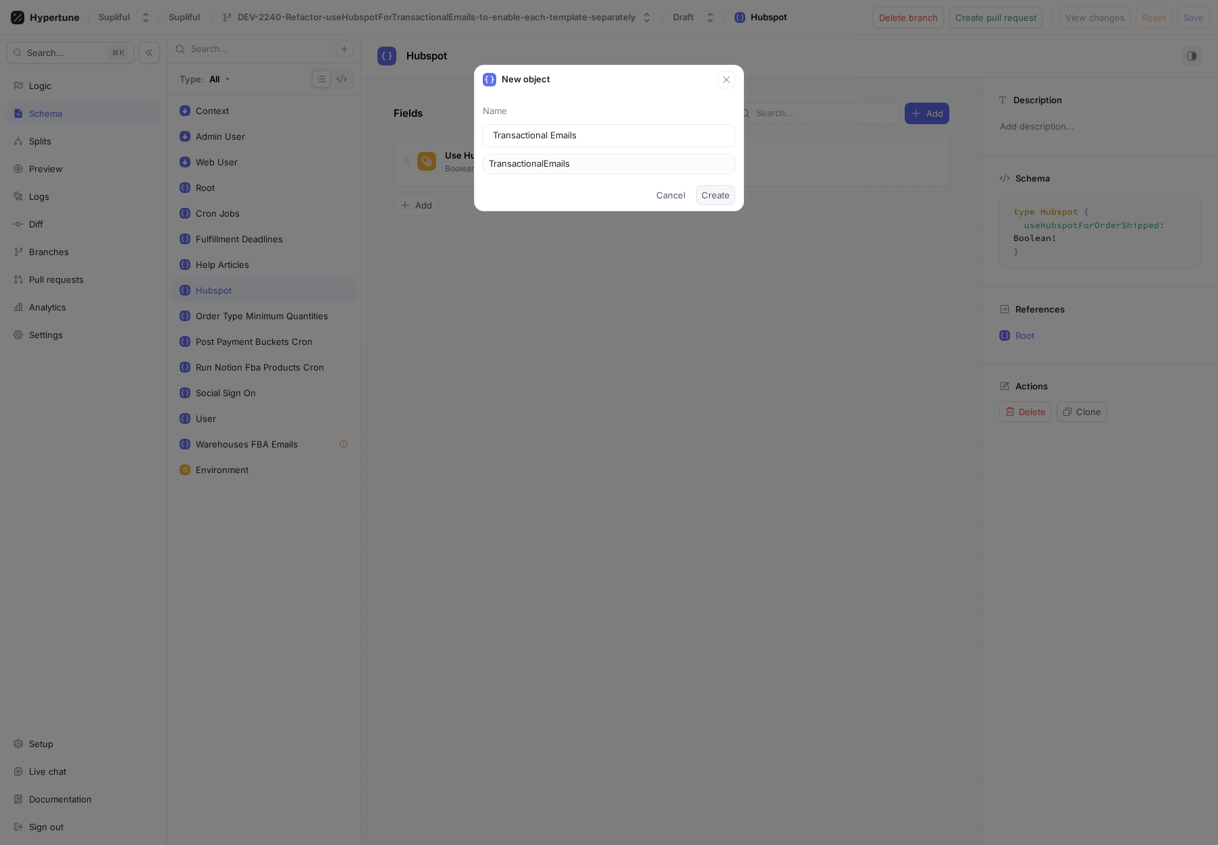
click at [715, 191] on span "Create" at bounding box center [715, 195] width 28 height 8
type textarea "type TransactionalEmails"
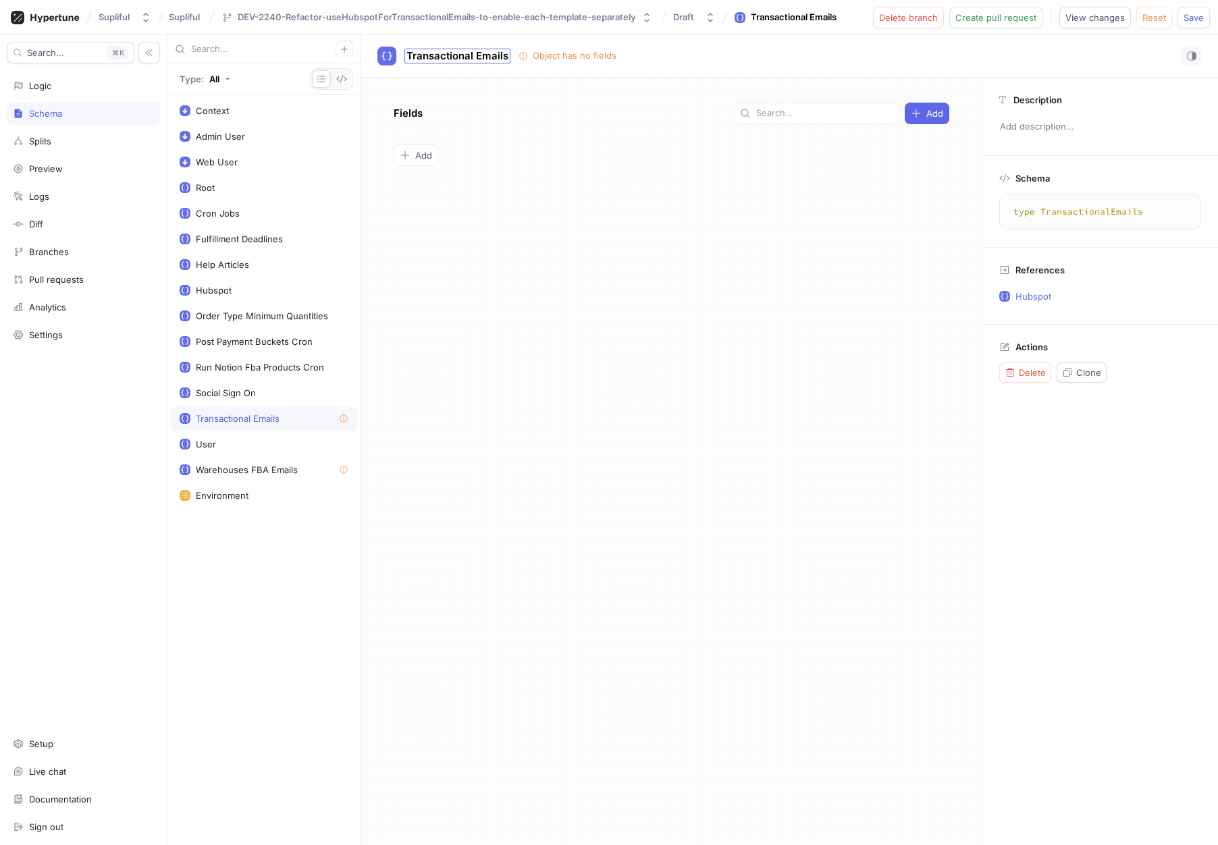
click at [448, 51] on span "Transactional Emails" at bounding box center [457, 56] width 102 height 11
click at [458, 254] on div "Fields Add To pick up a draggable item, press the space bar. While dragging, us…" at bounding box center [671, 461] width 620 height 767
click at [252, 415] on div "Transactional Emails" at bounding box center [238, 418] width 84 height 11
click at [429, 158] on span "Add" at bounding box center [423, 155] width 17 height 8
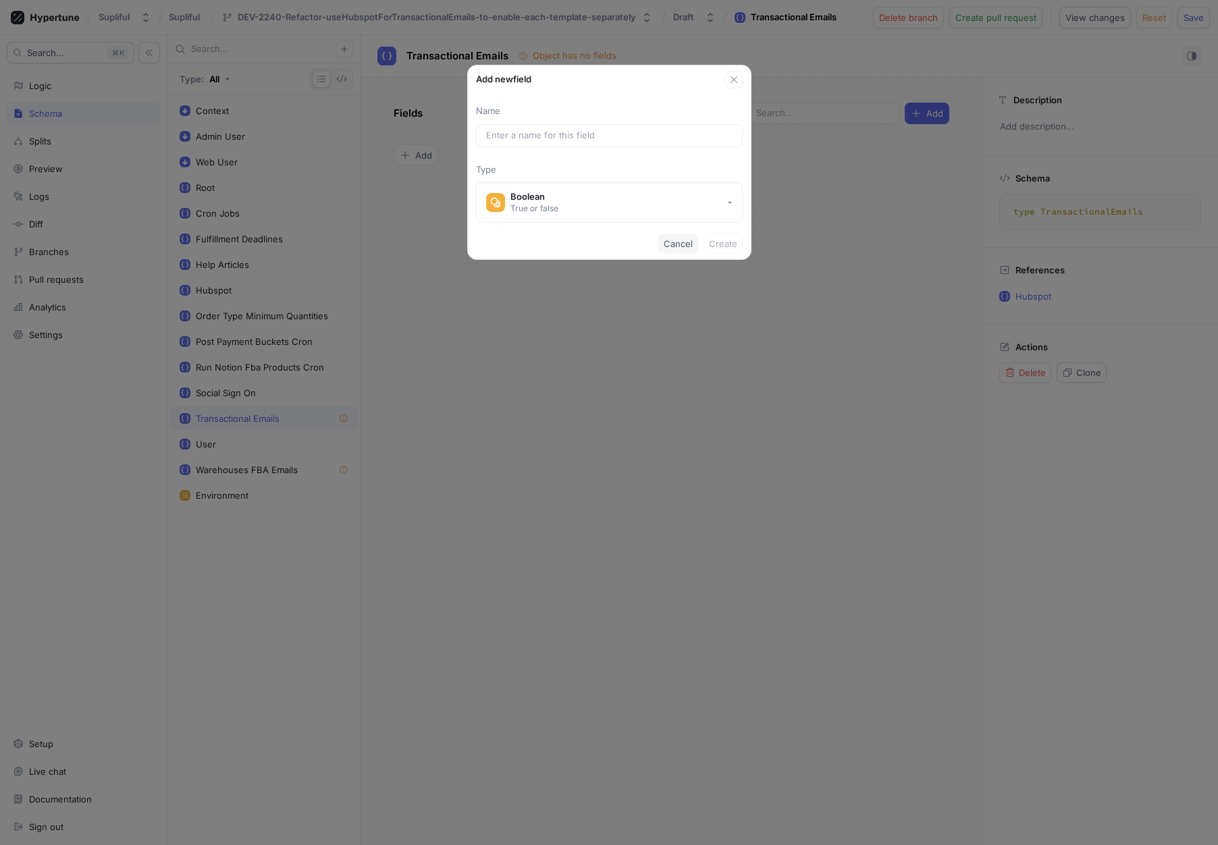
click at [682, 248] on span "Cancel" at bounding box center [678, 244] width 29 height 8
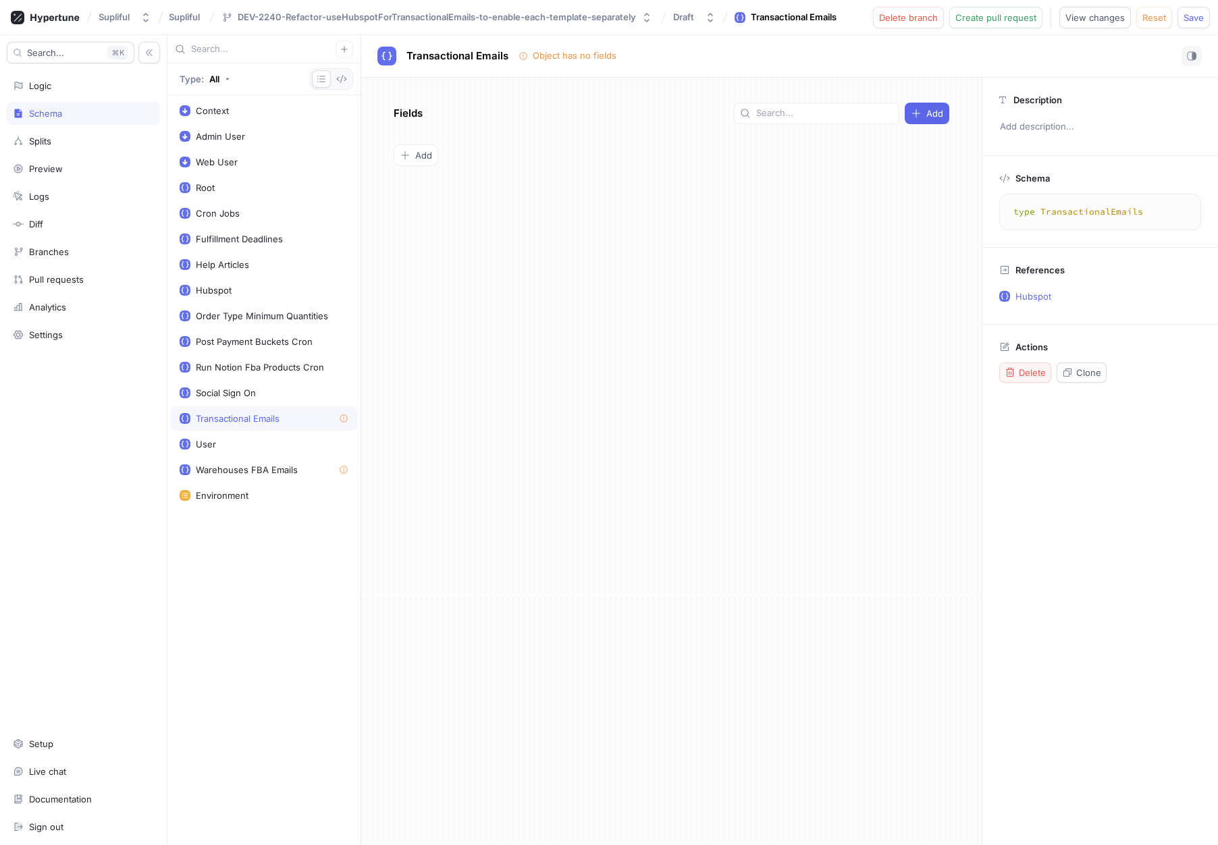
click at [1023, 371] on span "Delete" at bounding box center [1032, 373] width 27 height 8
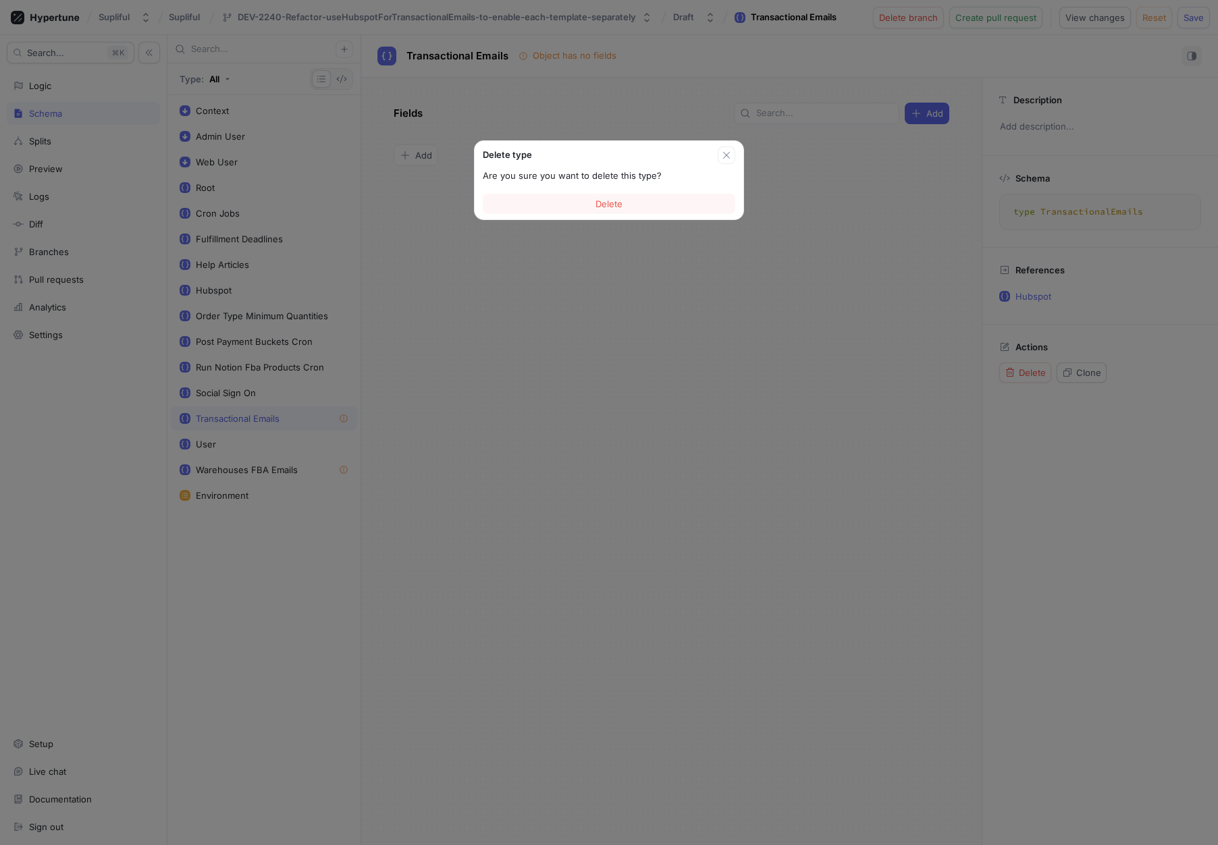
click at [655, 190] on div "Delete" at bounding box center [609, 203] width 269 height 31
click at [641, 208] on button "Delete" at bounding box center [609, 204] width 252 height 20
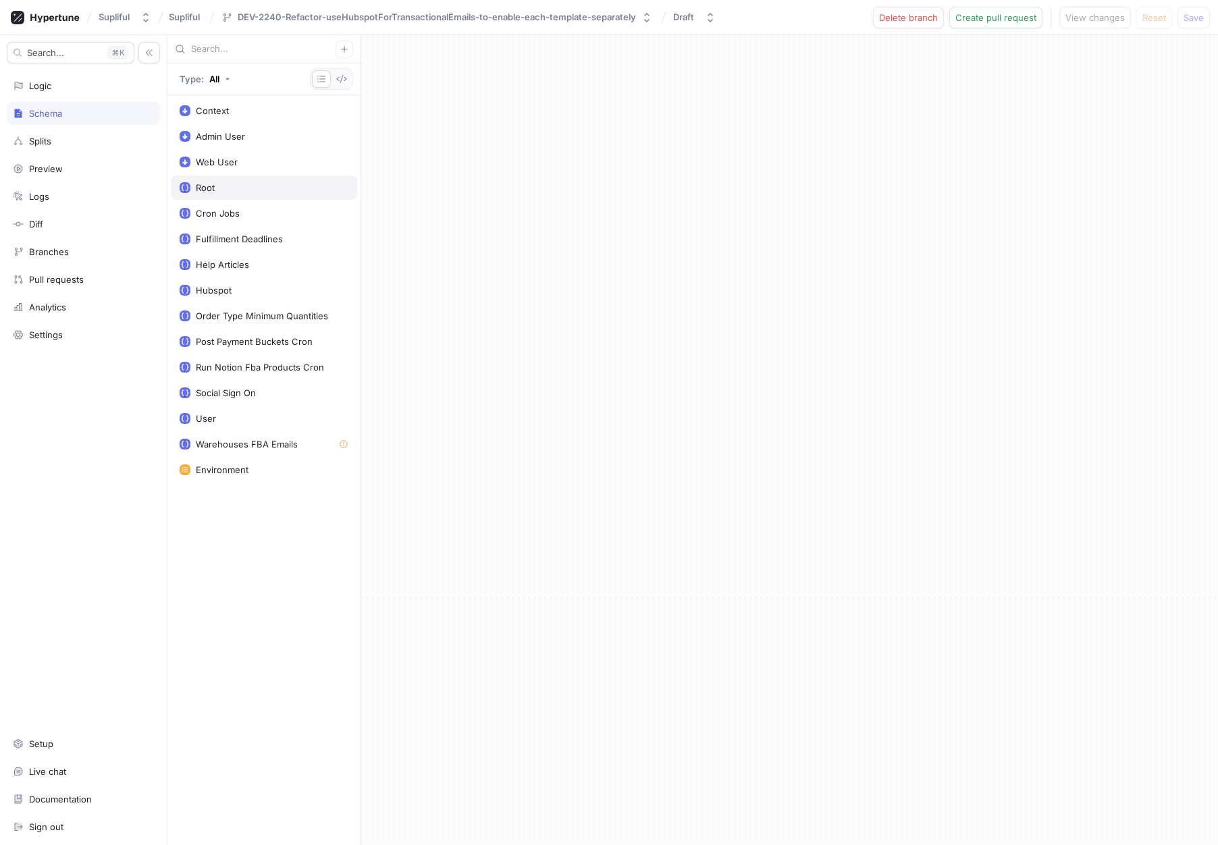
click at [229, 183] on div "Root" at bounding box center [264, 187] width 169 height 11
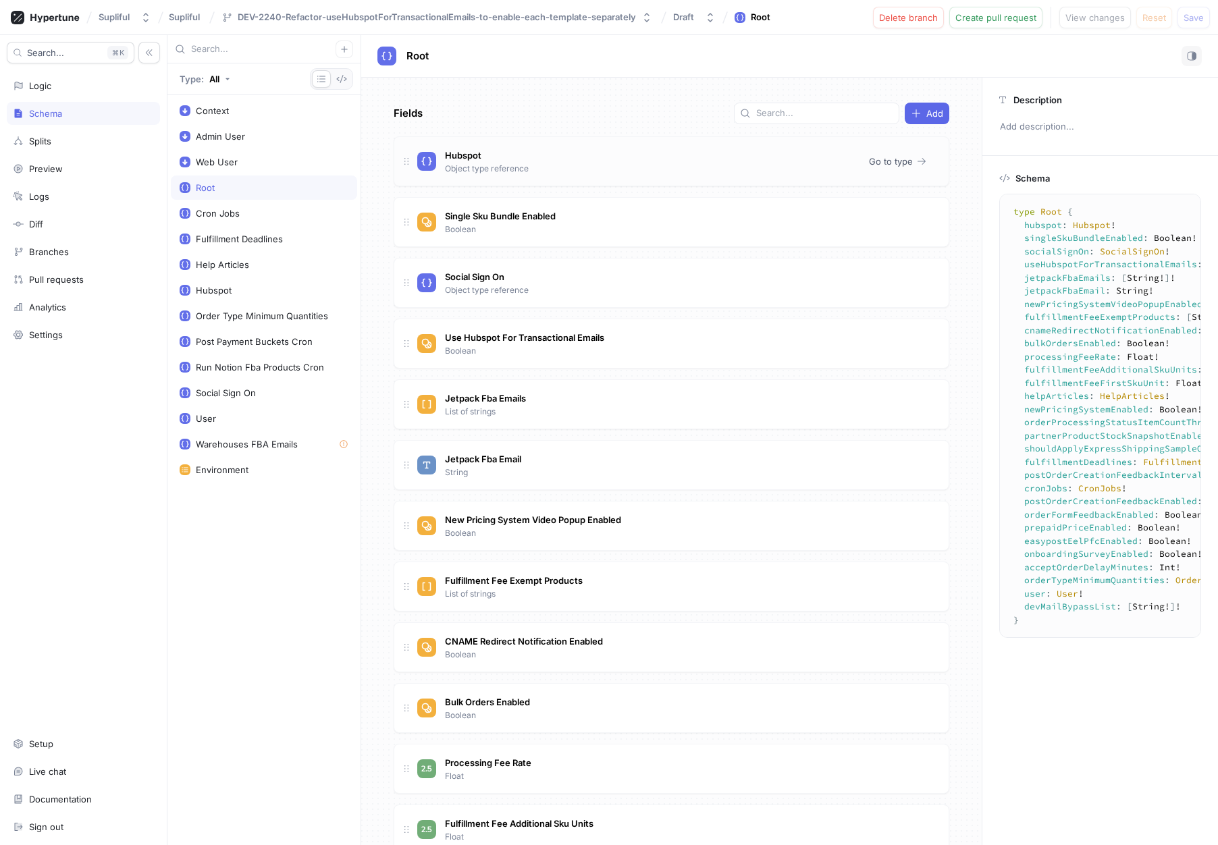
click at [560, 158] on div "Hubspot Object type reference" at bounding box center [637, 161] width 441 height 27
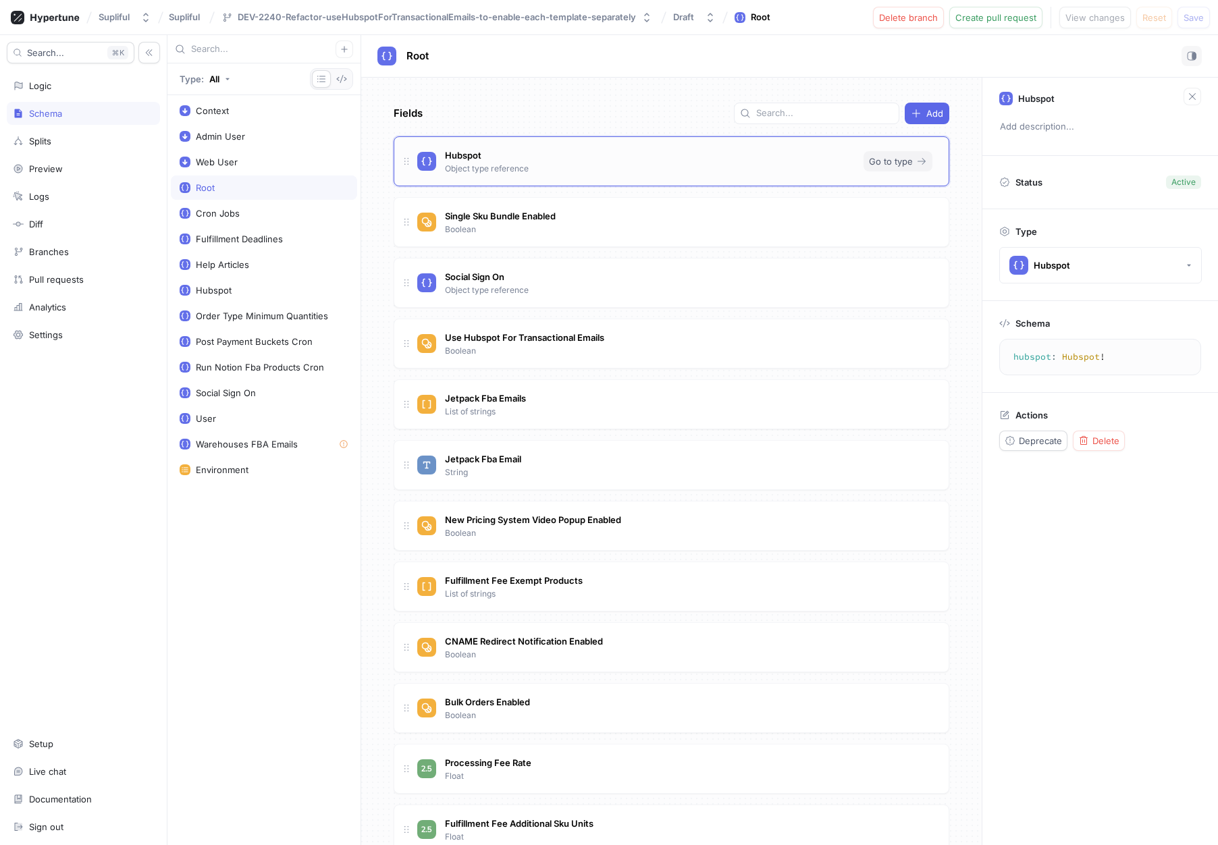
click at [875, 158] on span "Go to type" at bounding box center [891, 161] width 44 height 8
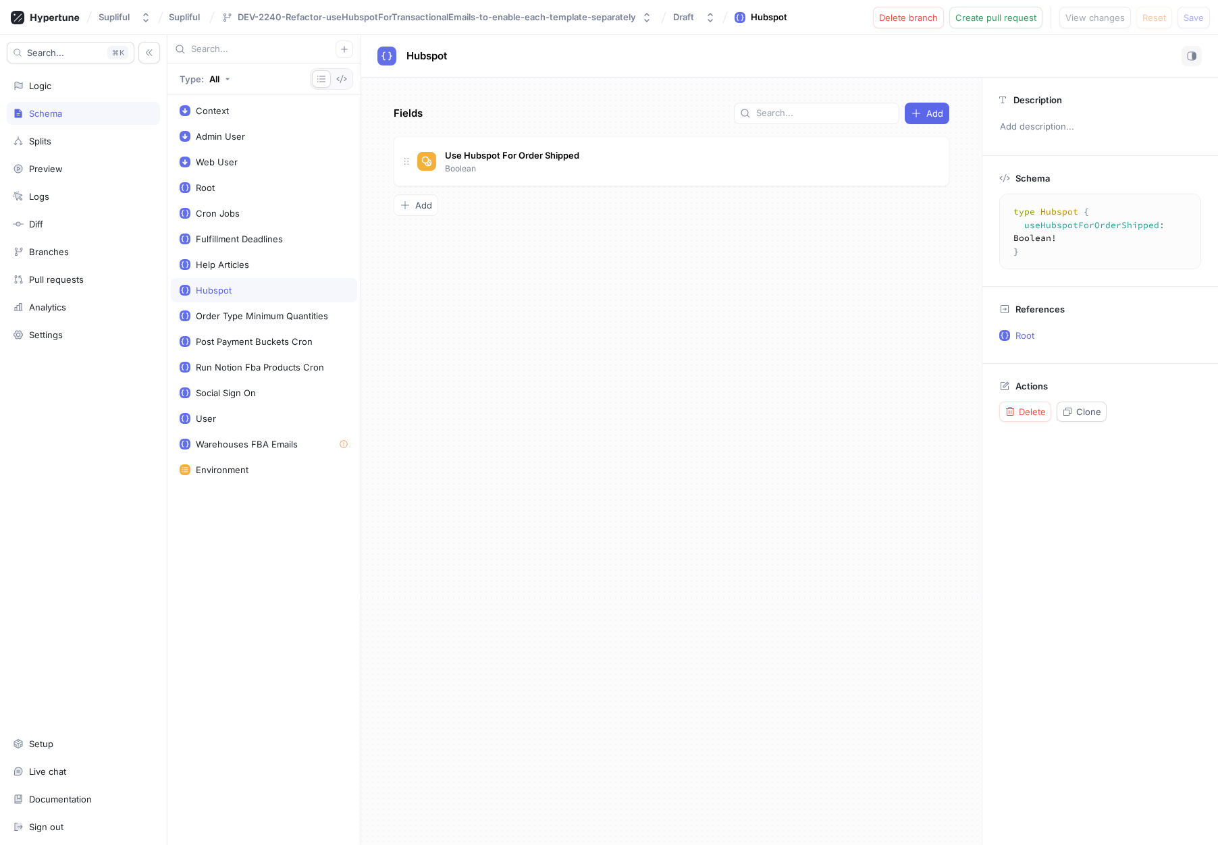
click at [536, 259] on div "Fields Add Use Hubspot For Order Shipped Boolean To pick up a draggable item, p…" at bounding box center [671, 461] width 620 height 767
